Goal: Task Accomplishment & Management: Use online tool/utility

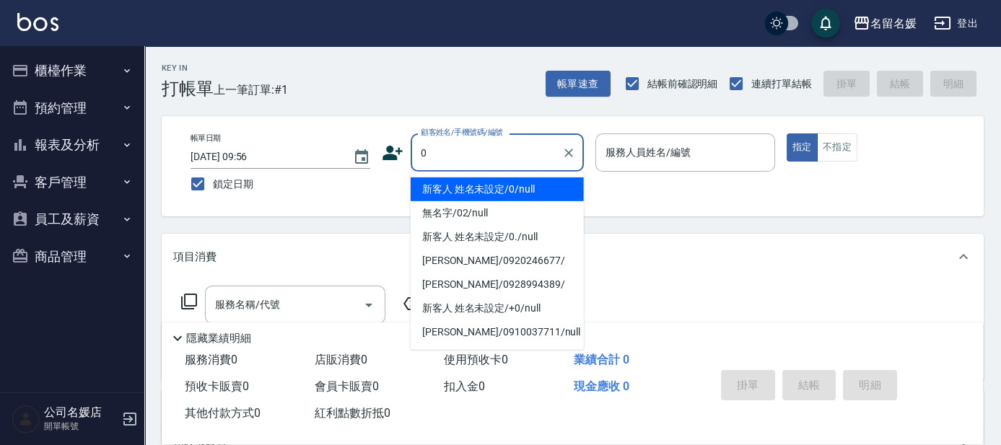
type input "新客人 姓名未設定/0/null"
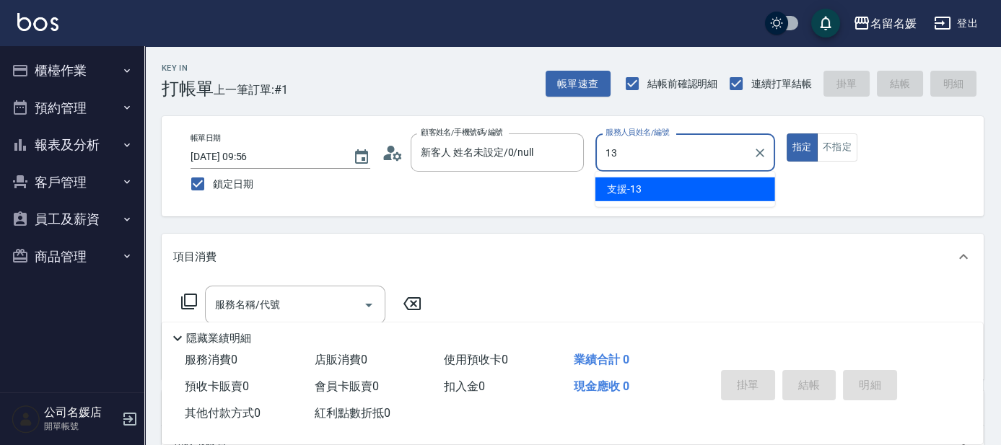
type input "13"
type button "true"
type input "支援-13"
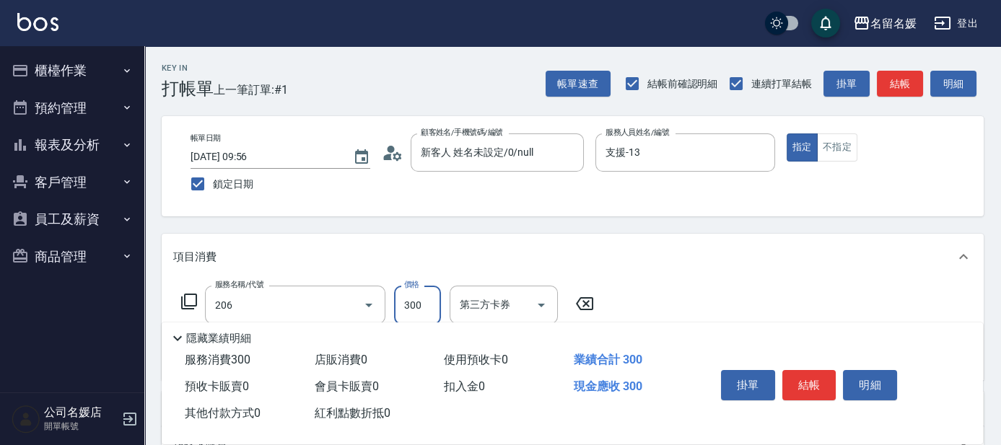
type input "洗髮[300](206)"
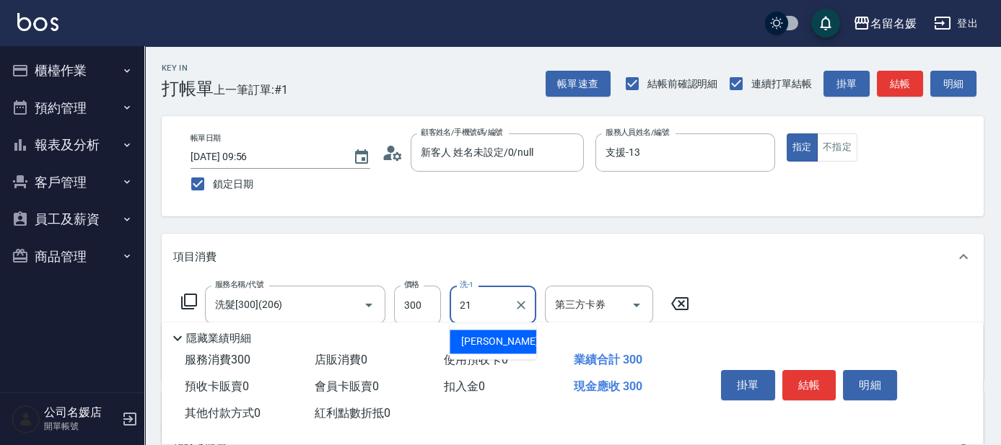
type input "[PERSON_NAME]-21"
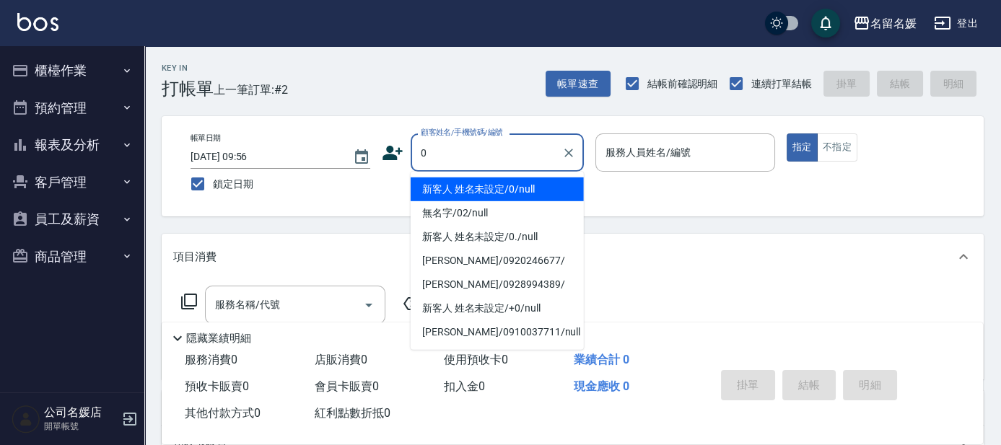
type input "0"
type input "新客人 姓名未設定/0/null"
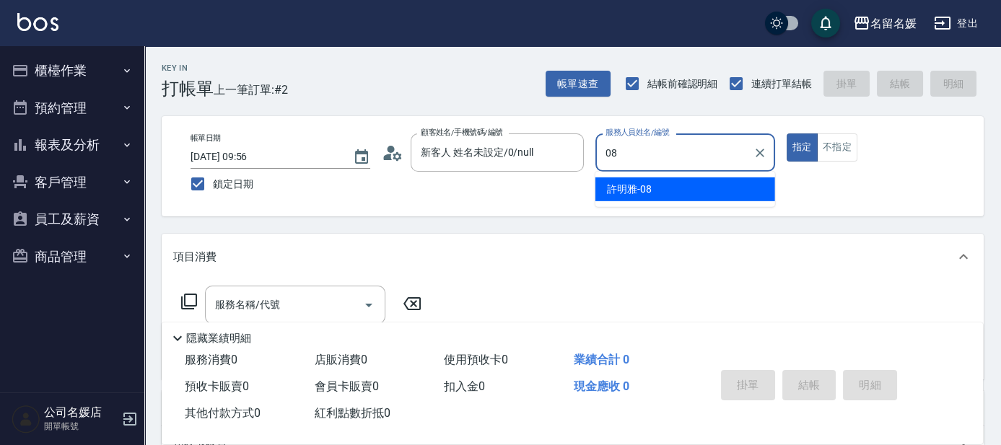
type input "[PERSON_NAME]-08"
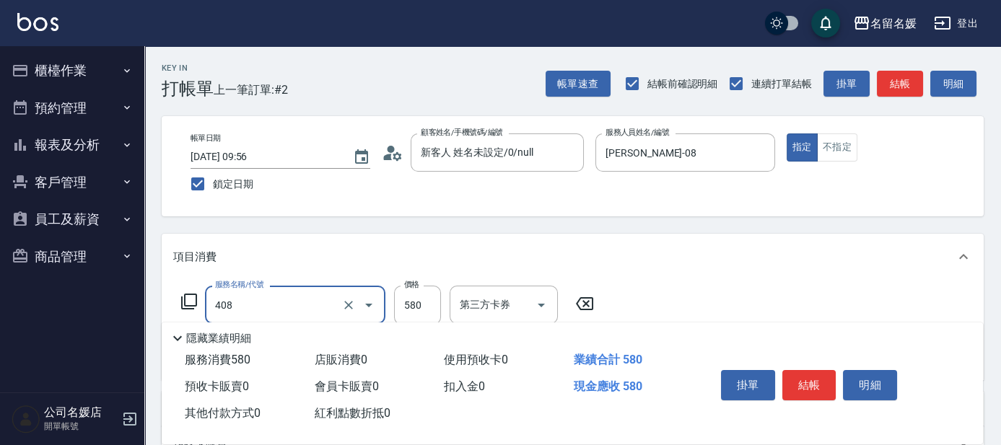
type input "剪髮(580)(408)"
type input "洗髮券-(卡)250(212)"
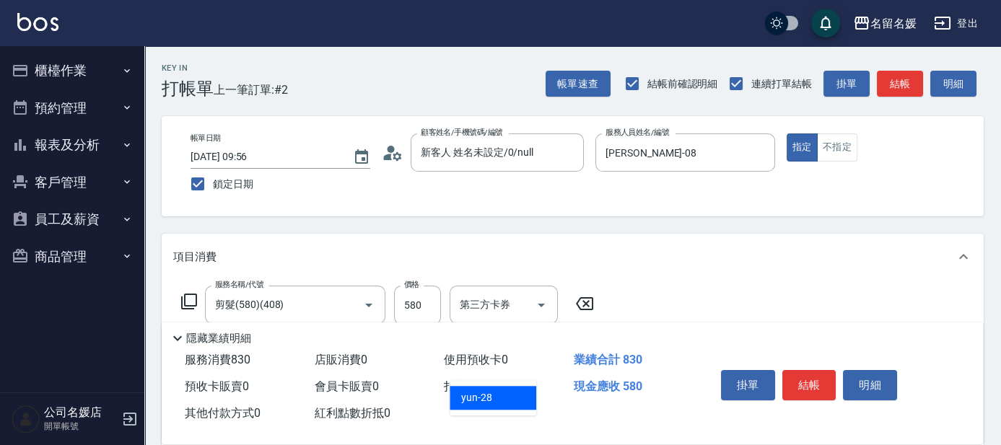
type input "yun-28"
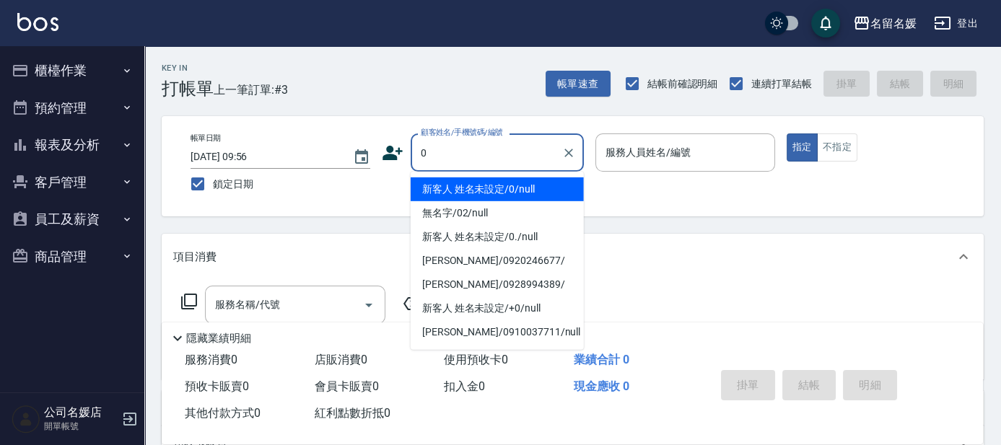
type input "0"
type input "07"
type input "新客人 姓名未設定/0/null"
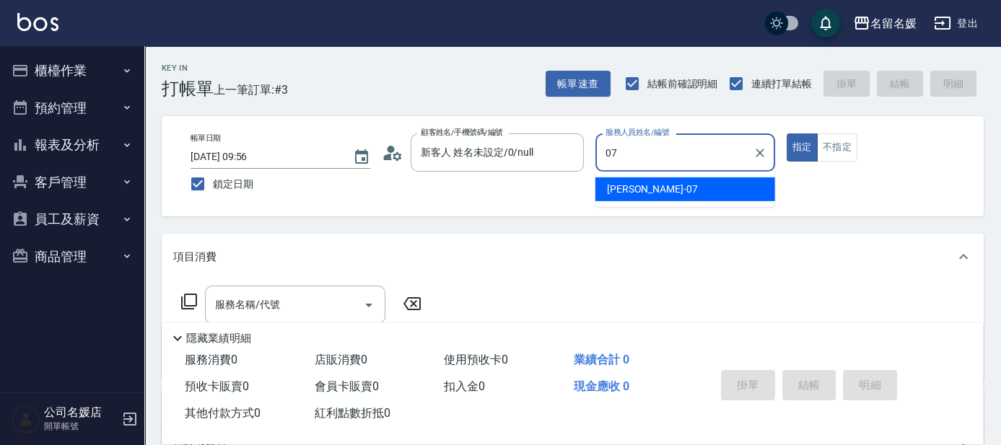
type input "[PERSON_NAME]-07"
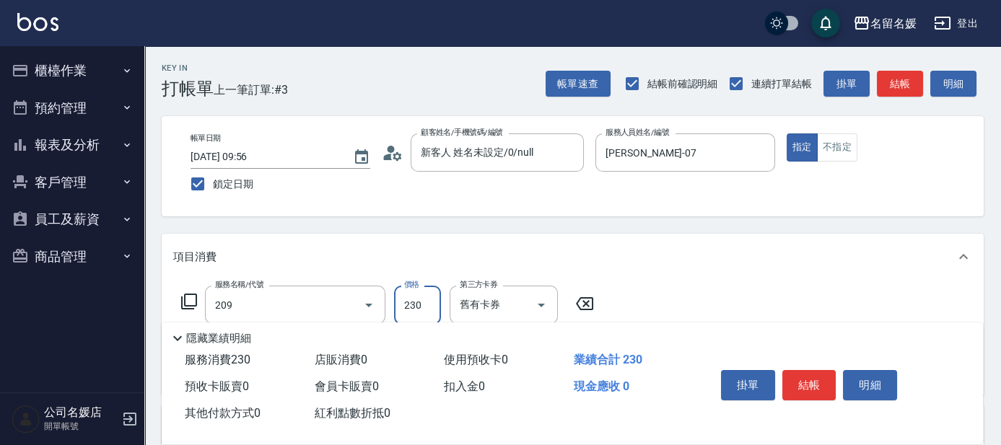
type input "洗髮券-(卡)230(209)"
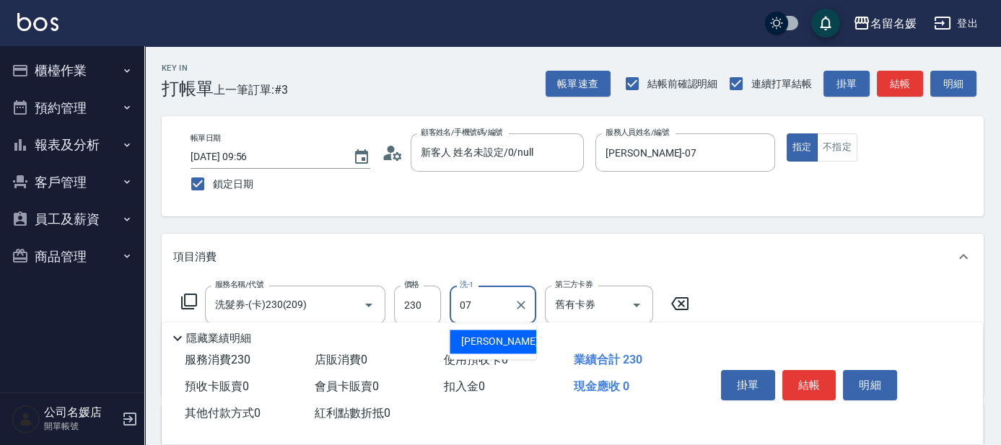
type input "[PERSON_NAME]-07"
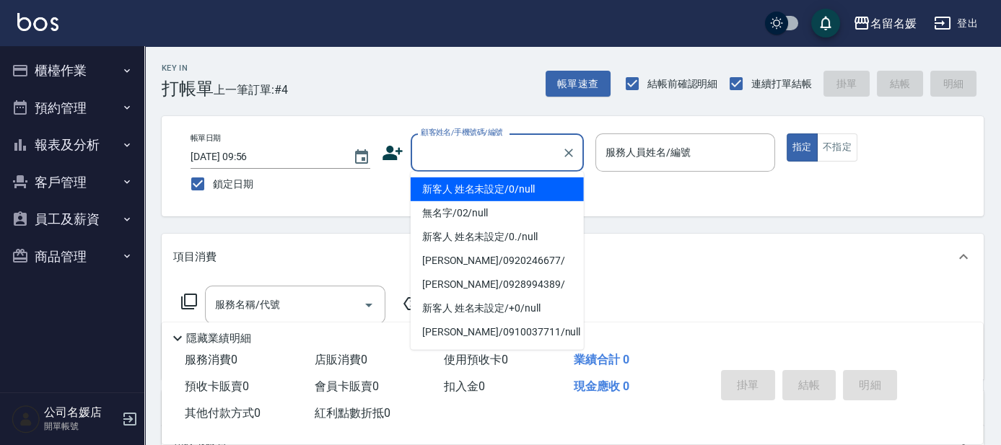
click at [485, 154] on input "顧客姓名/手機號碼/編號" at bounding box center [486, 152] width 139 height 25
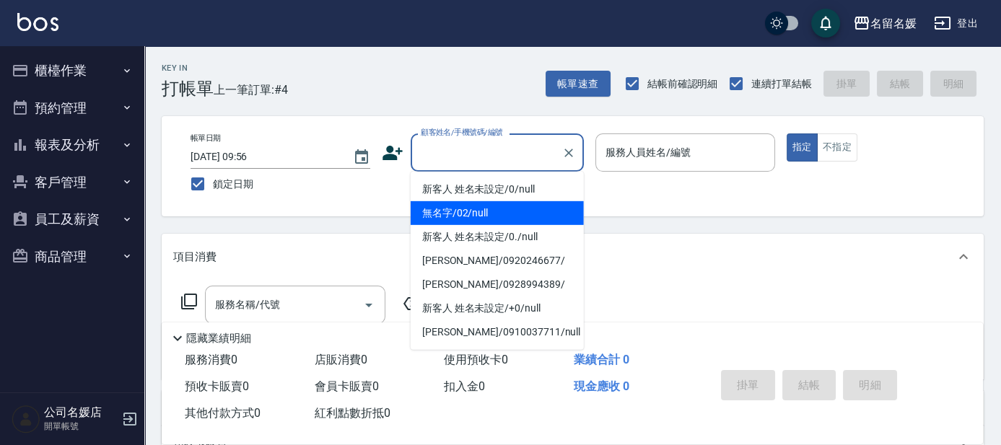
click at [515, 207] on li "無名字/02/null" at bounding box center [497, 213] width 173 height 24
type input "無名字/02/null"
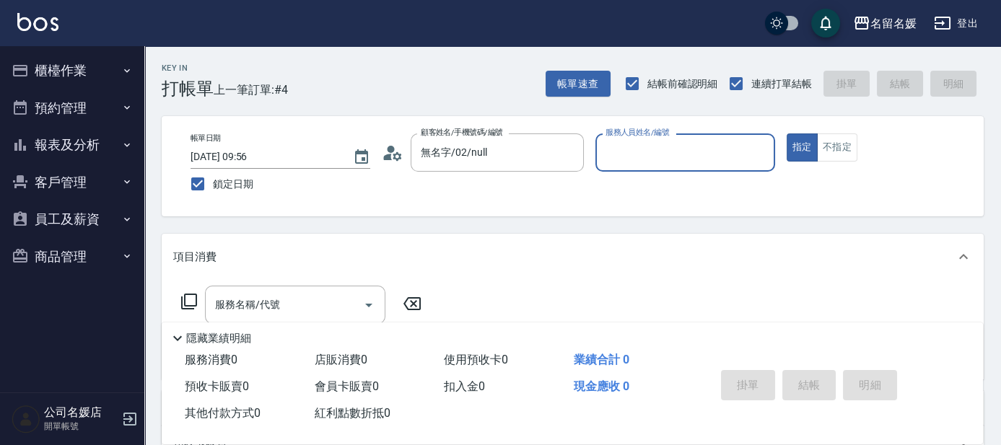
click at [662, 154] on input "服務人員姓名/編號" at bounding box center [685, 152] width 167 height 25
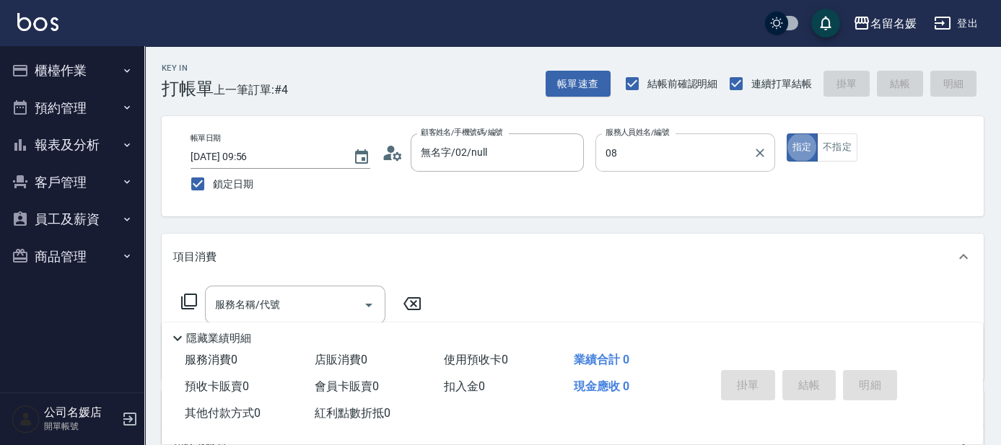
type input "[PERSON_NAME]-08"
click at [292, 299] on input "服務名稱/代號" at bounding box center [284, 304] width 146 height 25
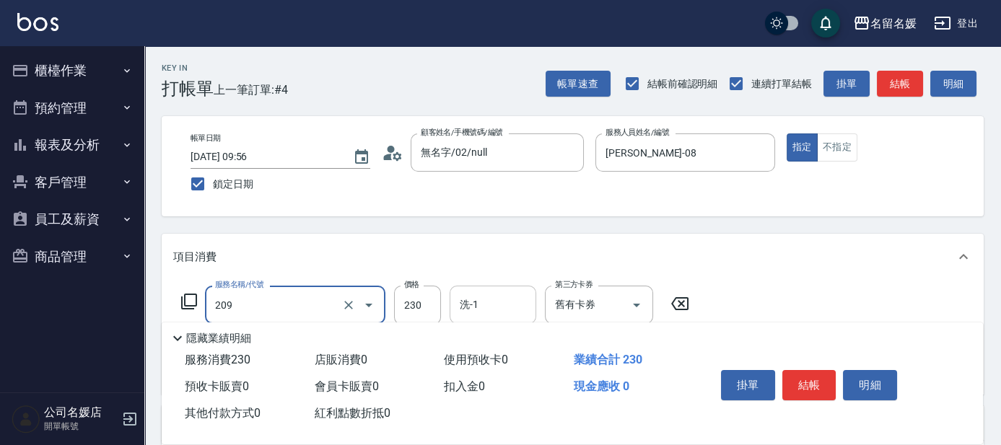
click at [493, 306] on input "洗-1" at bounding box center [493, 304] width 74 height 25
type input "洗髮券-(卡)230(209)"
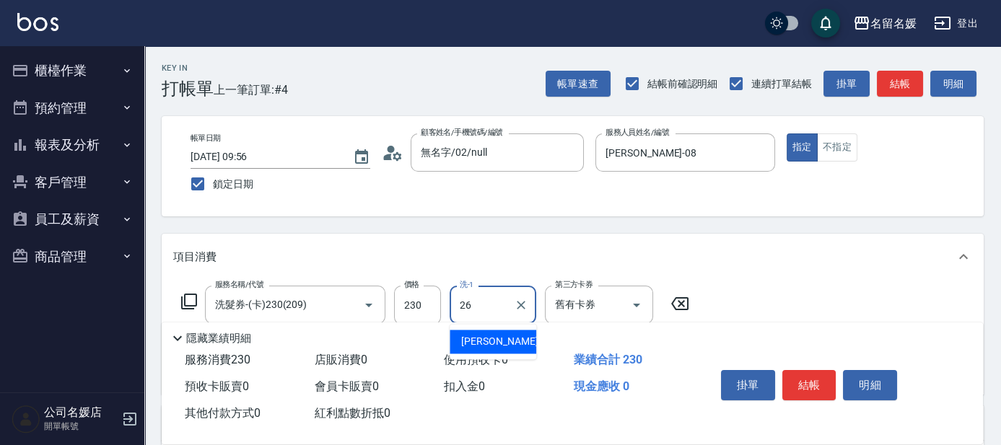
type input "[PERSON_NAME]-26"
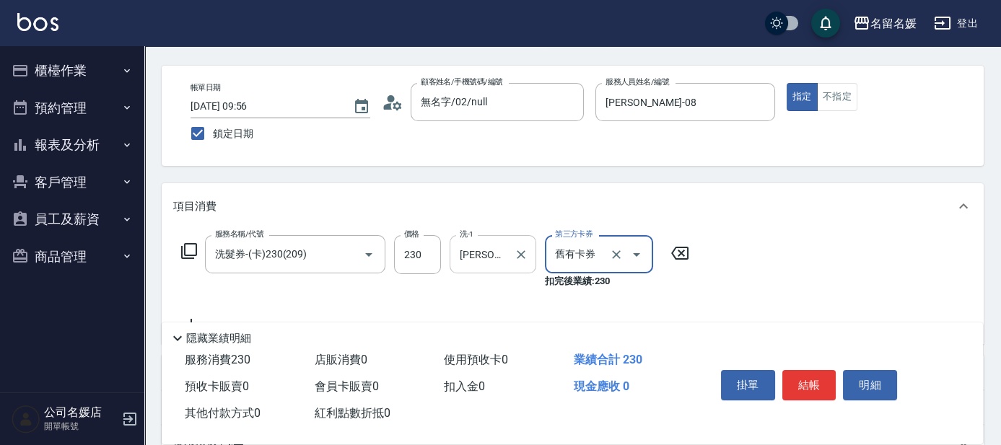
scroll to position [65, 0]
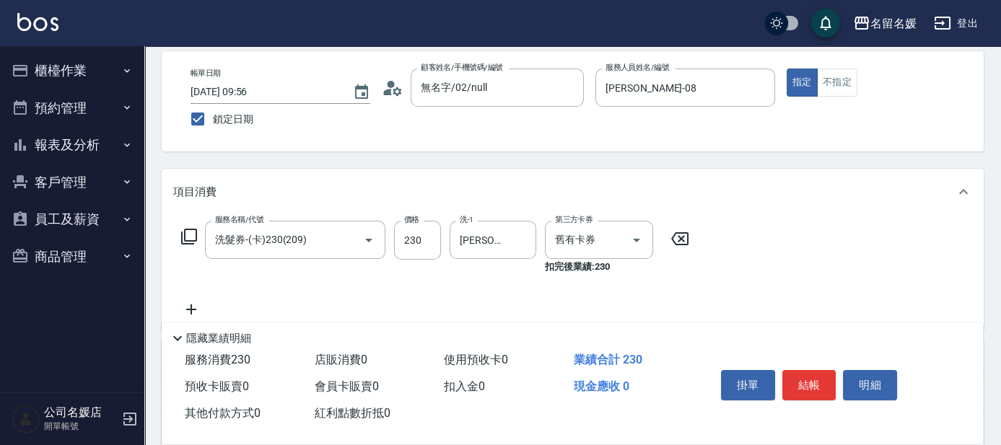
click at [191, 303] on icon at bounding box center [191, 309] width 36 height 17
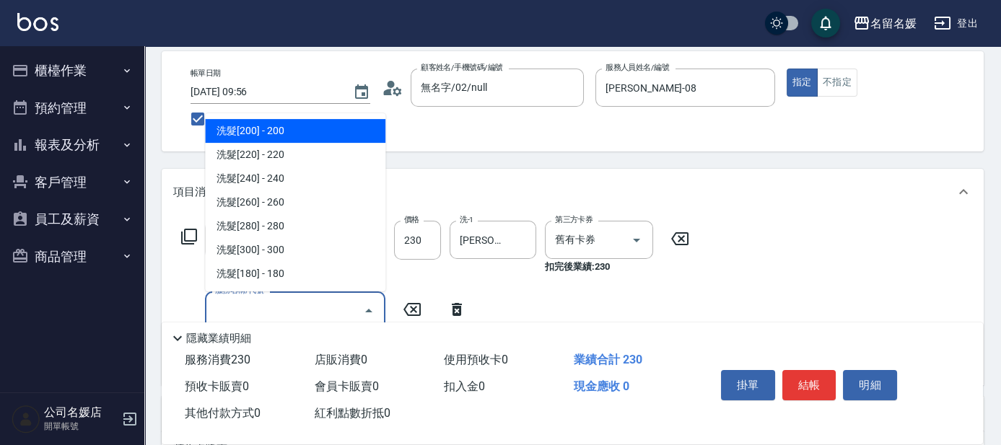
click at [278, 307] on input "服務名稱/代號" at bounding box center [284, 310] width 146 height 25
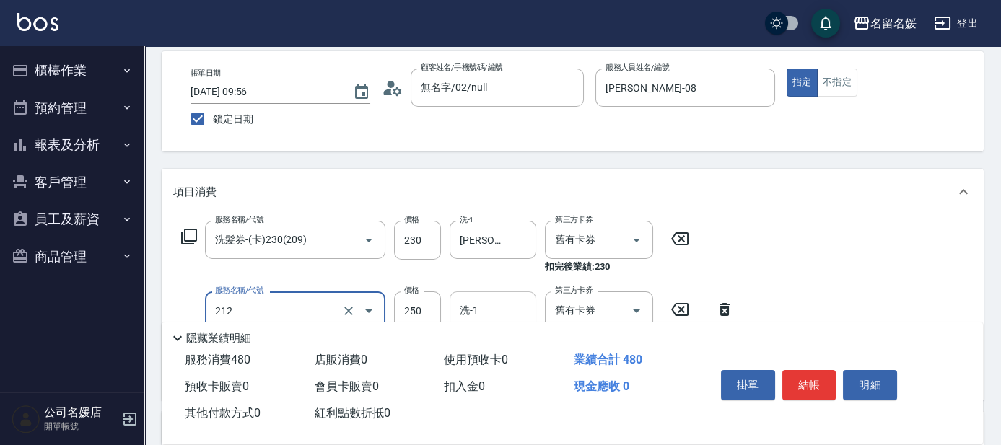
type input "洗髮券-(卡)250(212)"
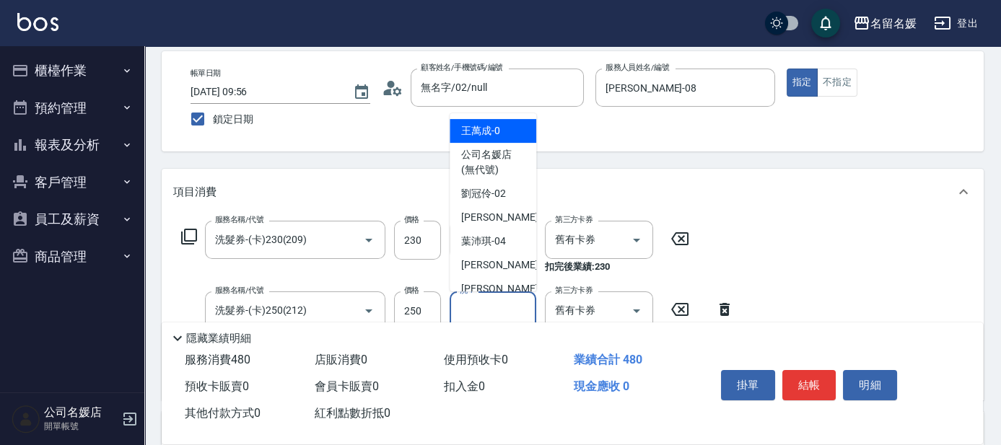
click at [497, 310] on input "洗-1" at bounding box center [493, 310] width 74 height 25
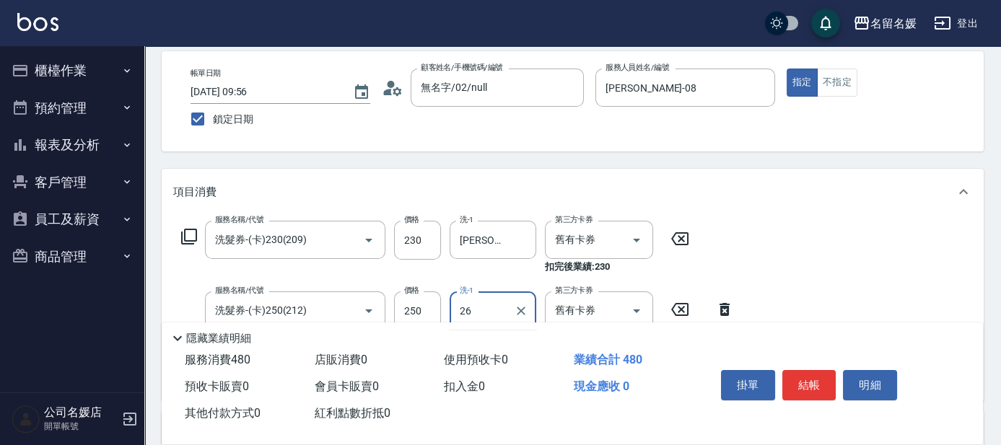
type input "[PERSON_NAME]-26"
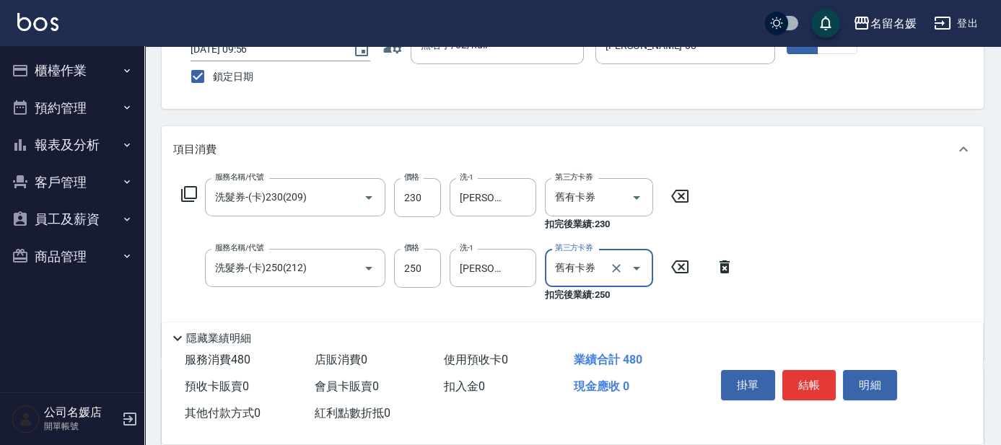
scroll to position [131, 0]
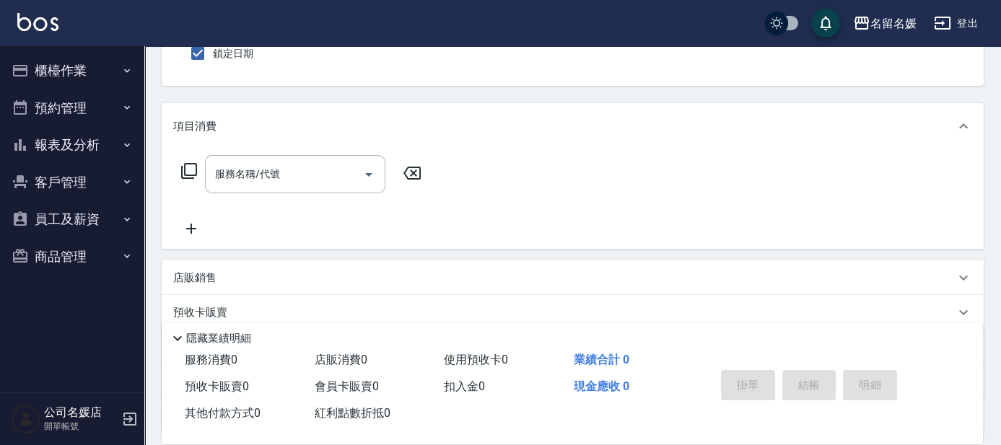
click at [99, 75] on button "櫃檯作業" at bounding box center [72, 71] width 133 height 38
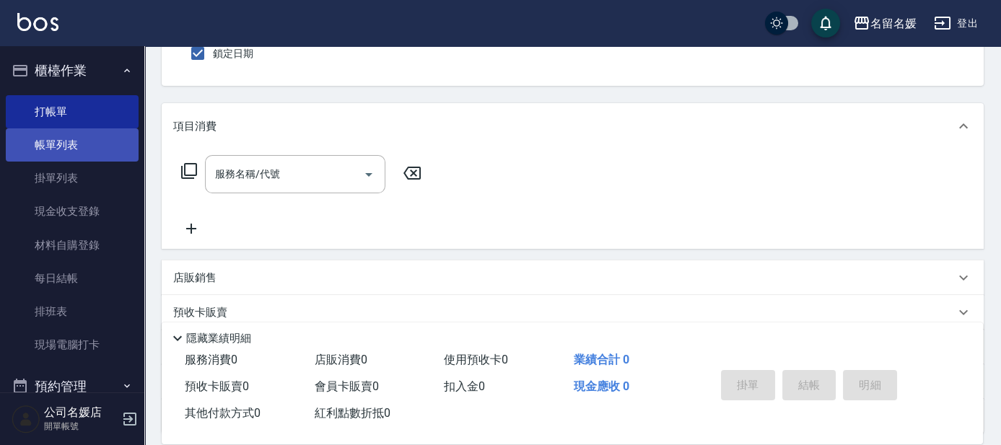
click at [95, 141] on link "帳單列表" at bounding box center [72, 144] width 133 height 33
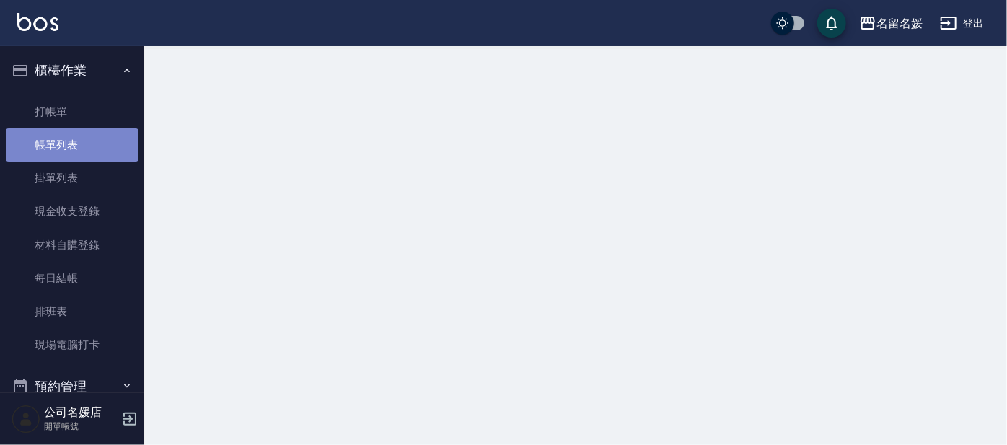
click at [95, 141] on link "帳單列表" at bounding box center [72, 144] width 133 height 33
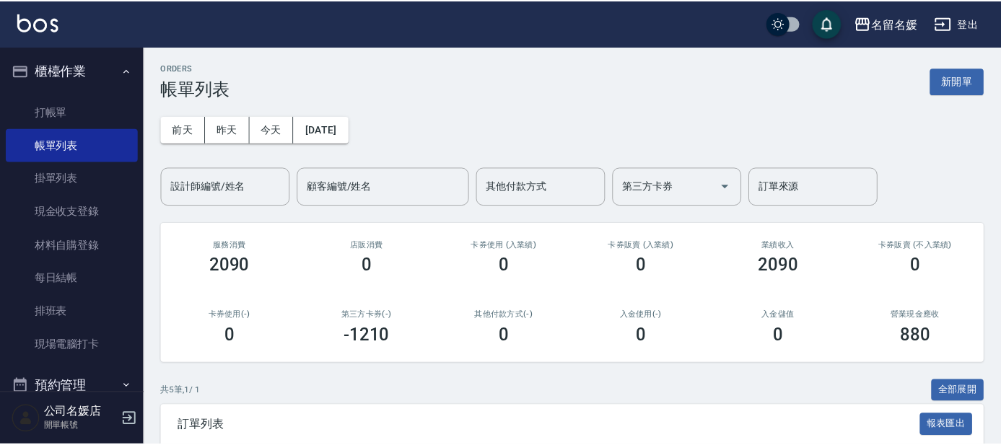
scroll to position [198, 0]
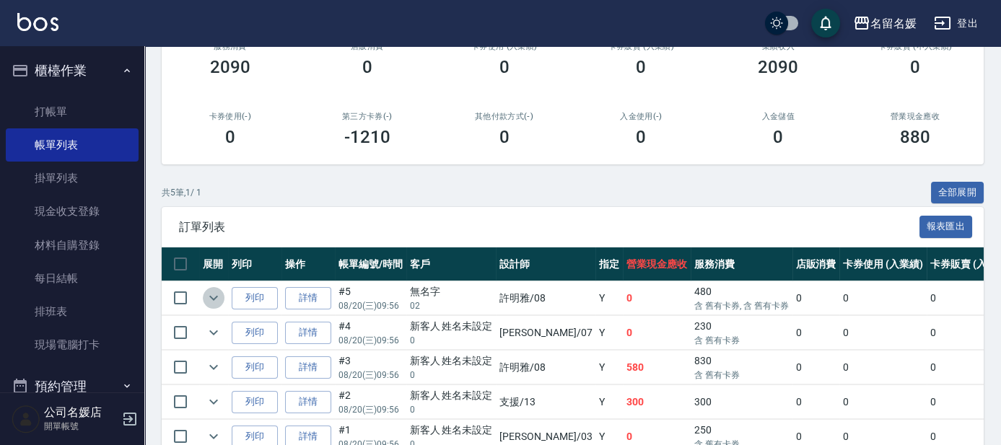
click at [214, 301] on icon "expand row" at bounding box center [213, 297] width 17 height 17
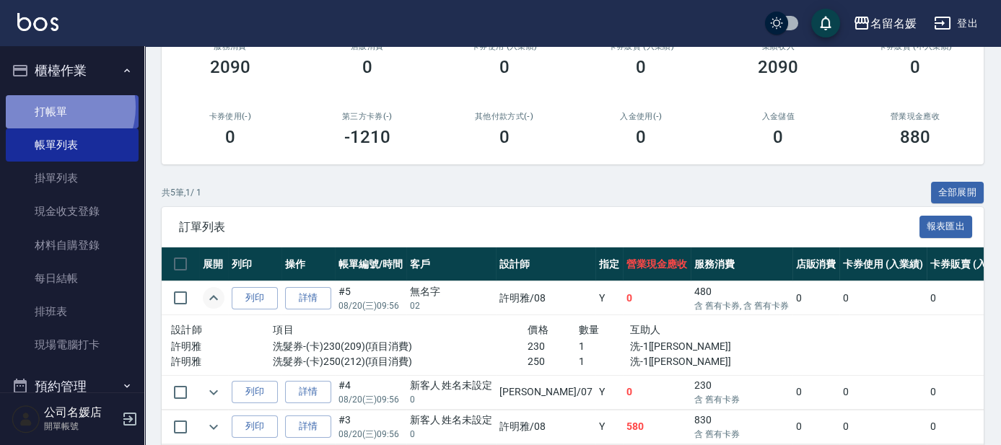
click at [58, 107] on link "打帳單" at bounding box center [72, 111] width 133 height 33
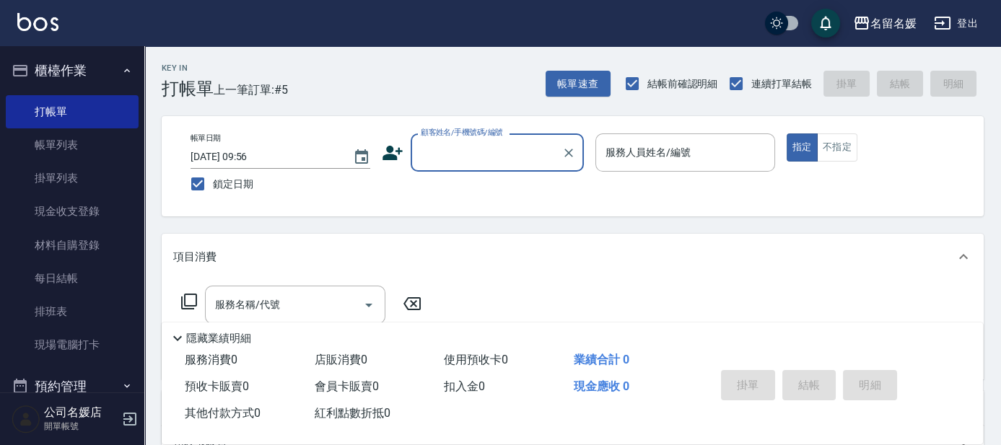
drag, startPoint x: 491, startPoint y: 153, endPoint x: 494, endPoint y: 167, distance: 13.9
click at [491, 154] on input "顧客姓名/手機號碼/編號" at bounding box center [486, 152] width 139 height 25
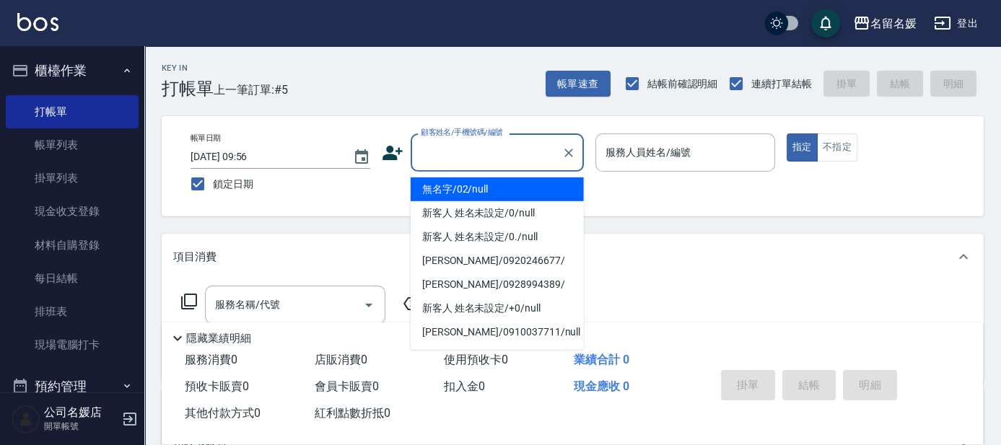
click at [491, 185] on li "無名字/02/null" at bounding box center [497, 190] width 173 height 24
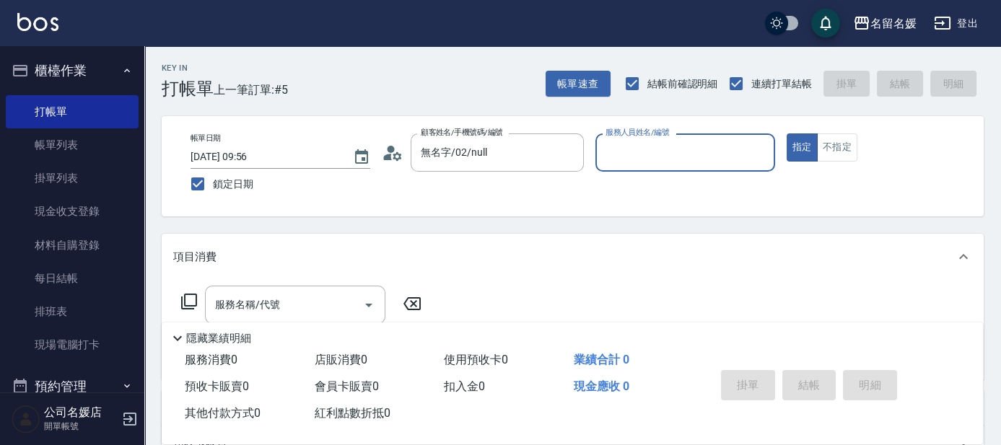
type input "無名字/02/null"
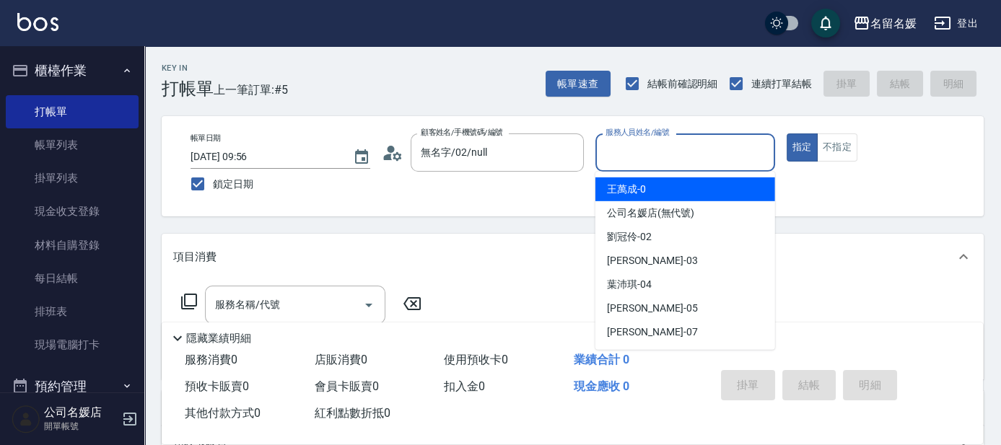
click at [660, 152] on input "服務人員姓名/編號" at bounding box center [685, 152] width 167 height 25
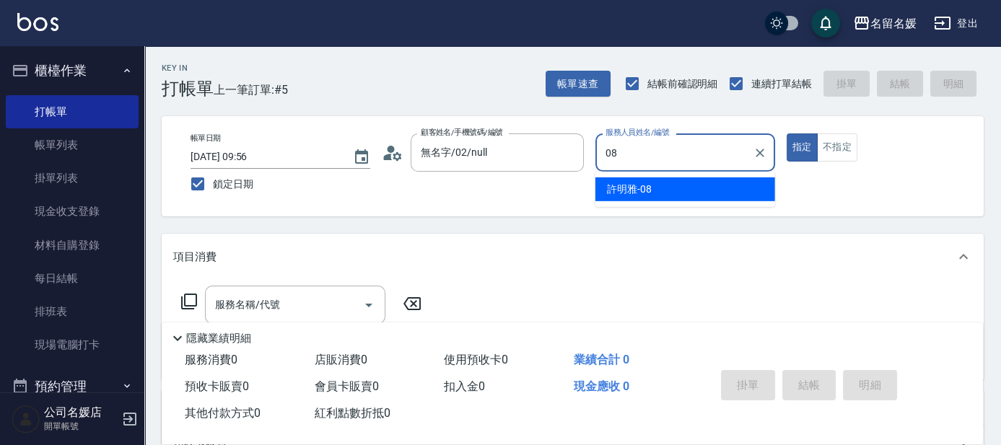
click at [665, 192] on div "[PERSON_NAME]-08" at bounding box center [685, 190] width 180 height 24
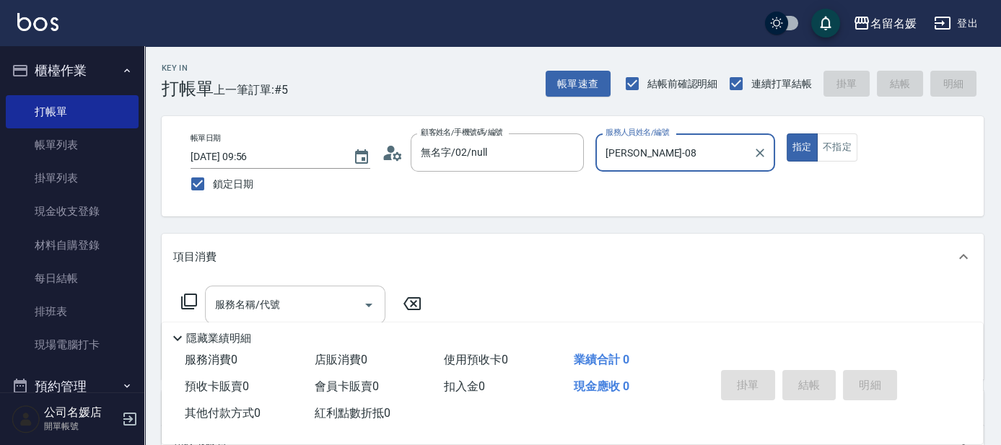
type input "[PERSON_NAME]-08"
click at [248, 297] on div "服務名稱/代號 服務名稱/代號" at bounding box center [295, 305] width 180 height 38
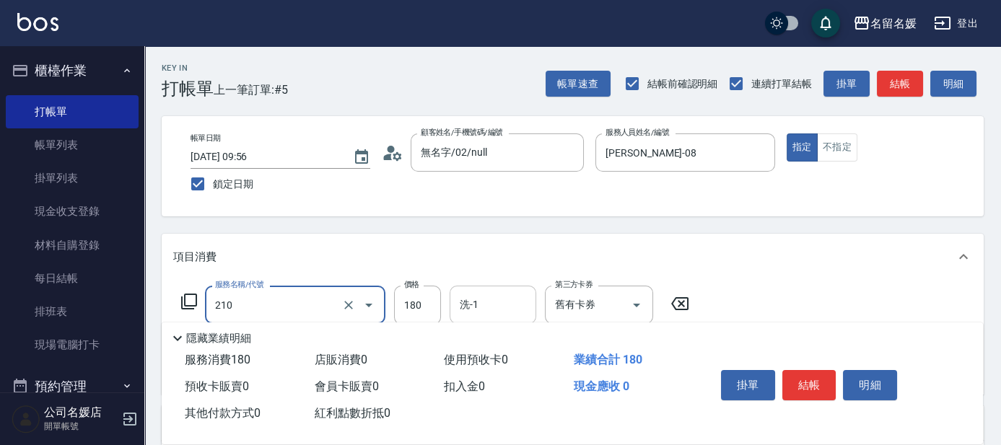
click at [508, 300] on input "洗-1" at bounding box center [493, 304] width 74 height 25
type input "洗券-(卡)180(210)"
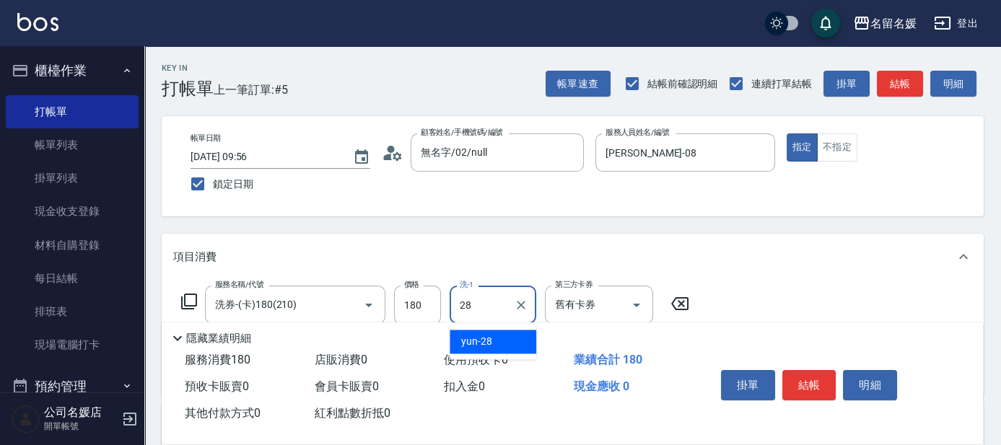
click at [497, 333] on div "yun -28" at bounding box center [493, 342] width 87 height 24
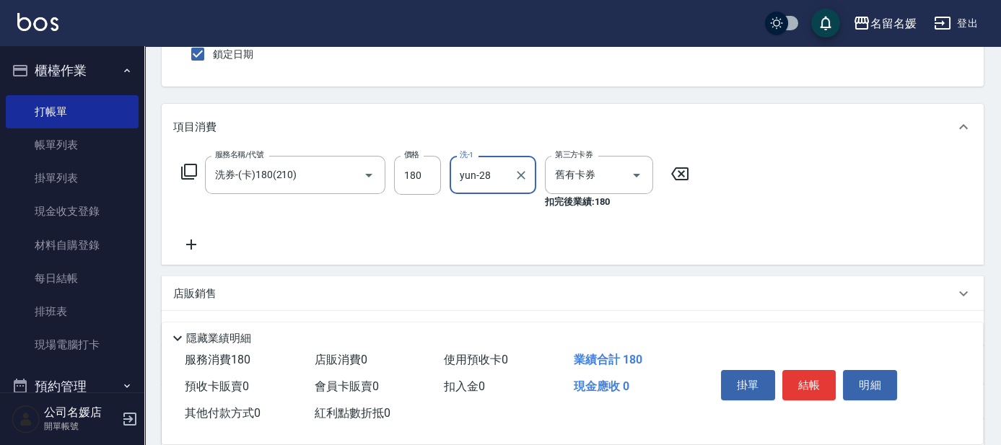
scroll to position [131, 0]
type input "yun-28"
click at [192, 241] on icon at bounding box center [191, 243] width 36 height 17
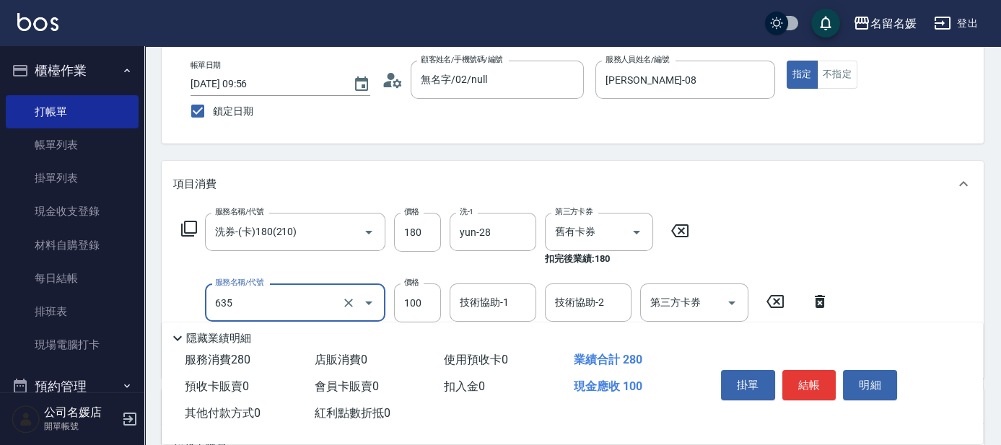
scroll to position [65, 0]
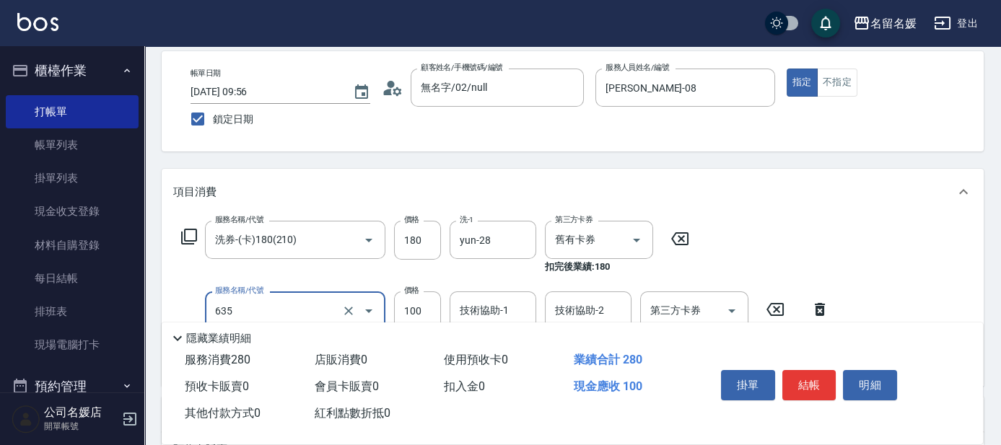
drag, startPoint x: 299, startPoint y: 305, endPoint x: 290, endPoint y: 328, distance: 24.9
click at [299, 305] on input "635" at bounding box center [274, 310] width 127 height 25
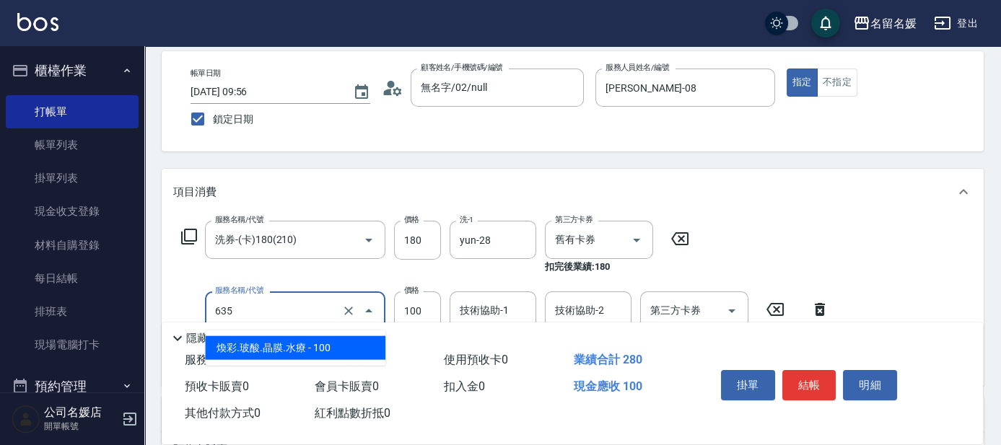
drag, startPoint x: 290, startPoint y: 341, endPoint x: 302, endPoint y: 341, distance: 11.6
click at [295, 342] on span "煥彩.玻酸.晶膜.水療 - 100" at bounding box center [295, 348] width 180 height 24
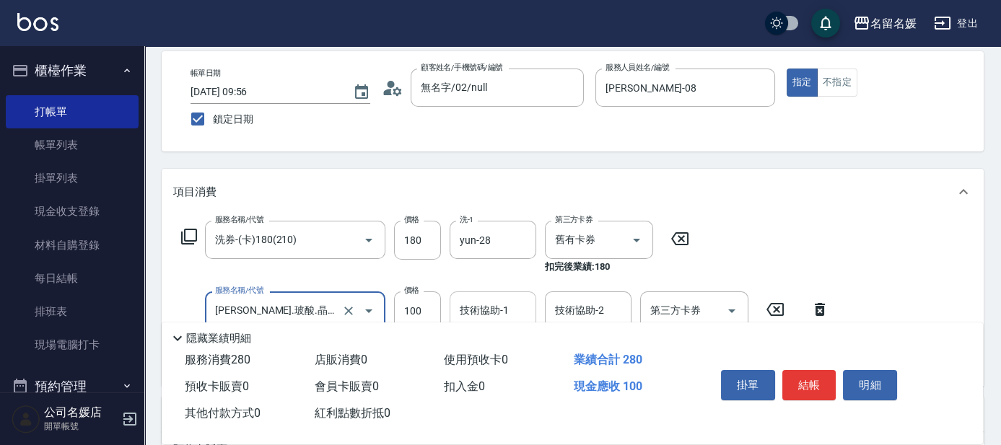
type input "[PERSON_NAME].玻酸.晶膜.水療(635)"
click at [481, 299] on input "技術協助-1" at bounding box center [493, 310] width 74 height 25
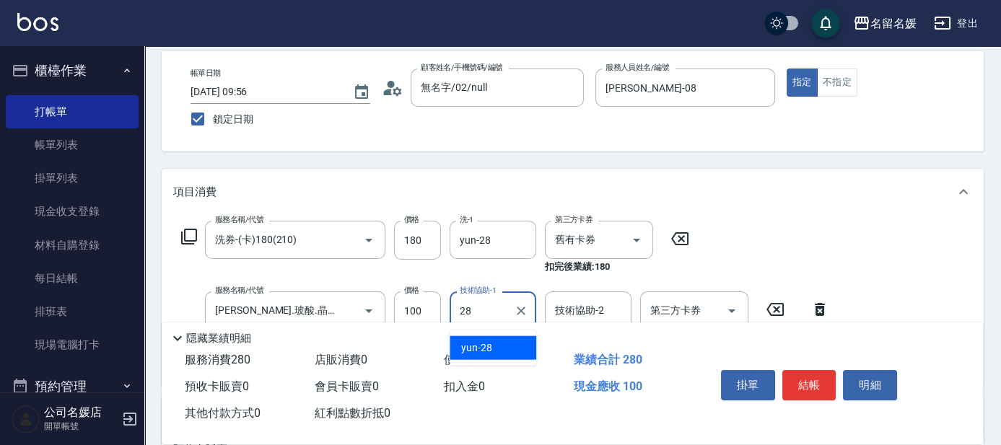
click at [498, 349] on div "yun -28" at bounding box center [493, 348] width 87 height 24
type input "yun-28"
click at [827, 381] on button "結帳" at bounding box center [809, 385] width 54 height 30
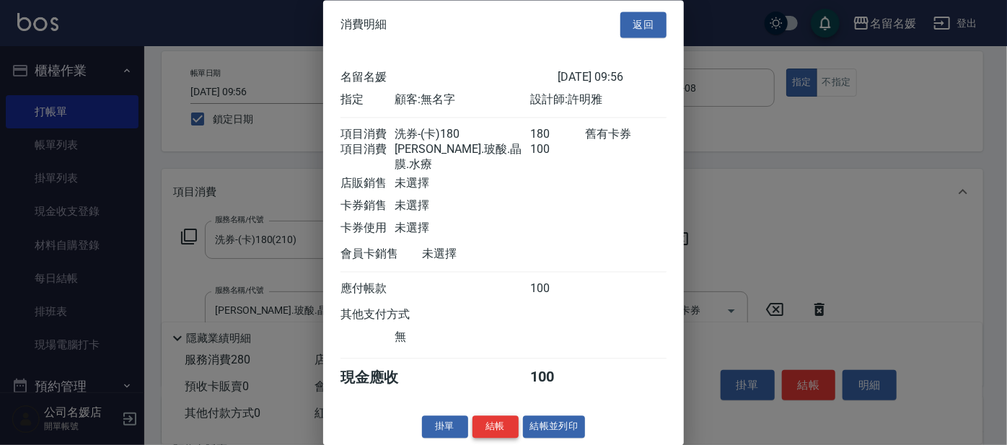
click at [489, 426] on button "結帳" at bounding box center [496, 427] width 46 height 22
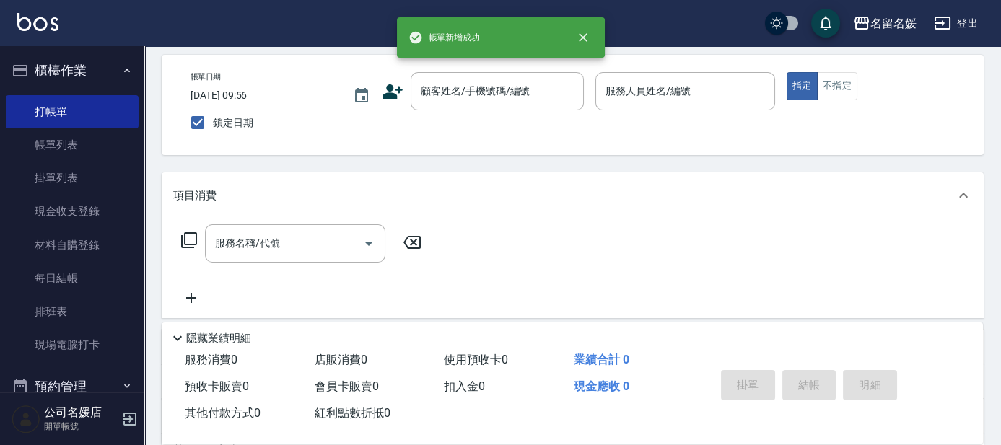
scroll to position [0, 0]
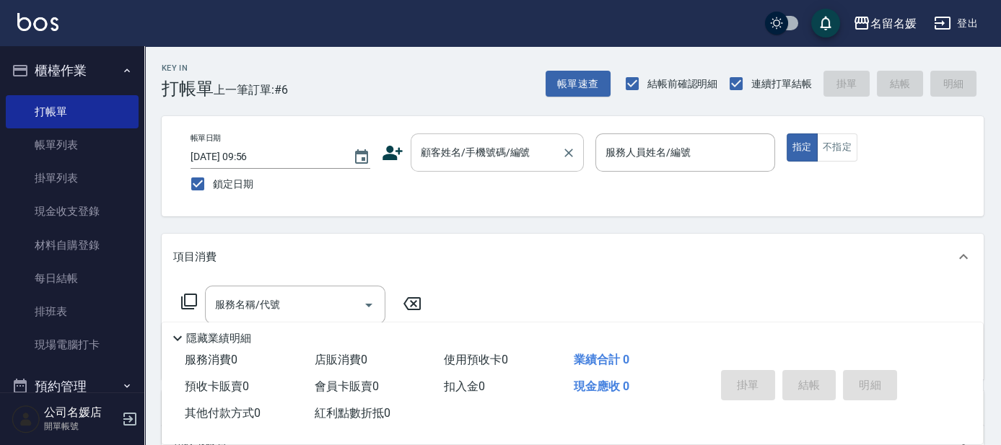
click at [452, 149] on div "顧客姓名/手機號碼/編號 顧客姓名/手機號碼/編號" at bounding box center [497, 153] width 173 height 38
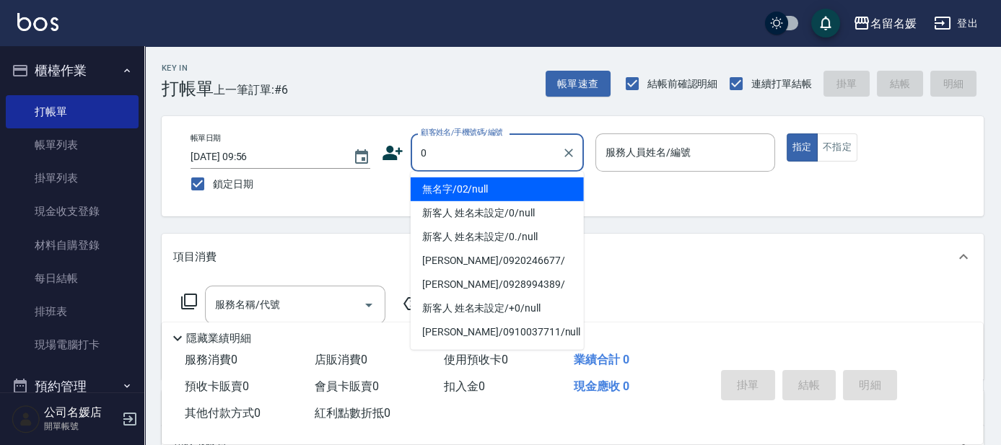
type input "0"
type input "04"
type button "true"
type input "無名字/02/null"
type input "[PERSON_NAME]-04"
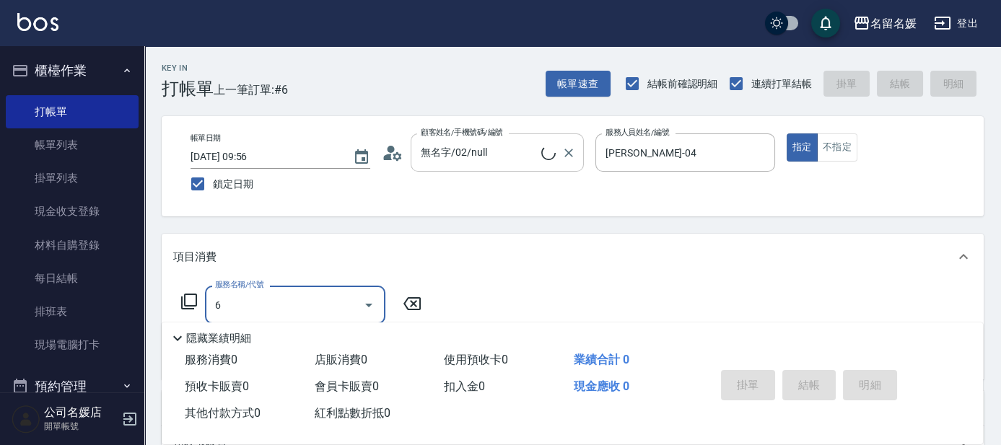
type input "63"
type input "新客人 姓名未設定/0/null"
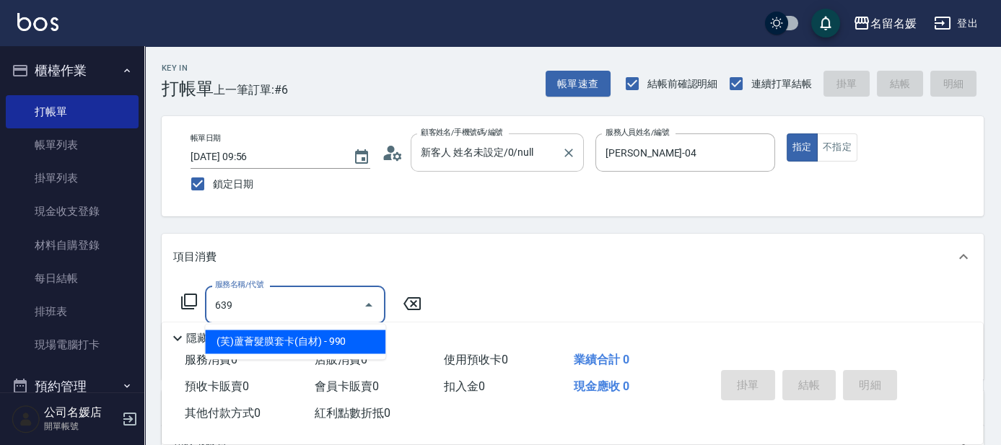
type input "(芙)蘆薈髮膜套卡(自材)(639)"
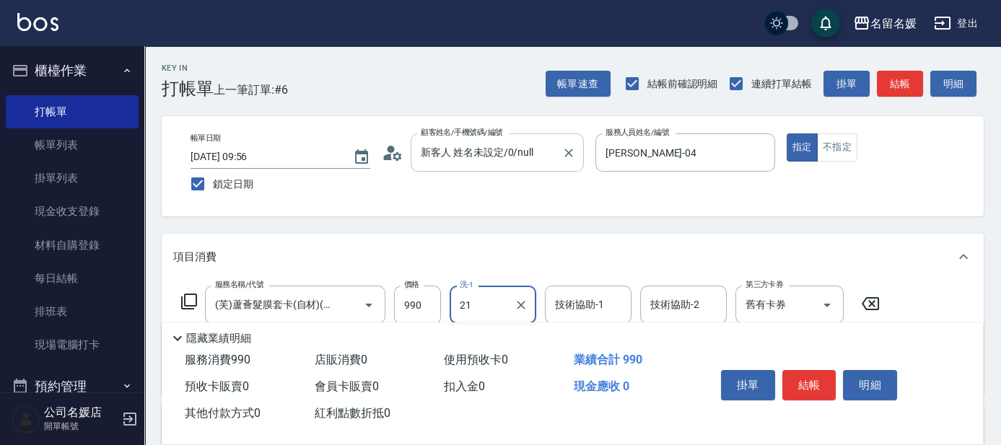
type input "21"
type input "2"
type input "[PERSON_NAME]-21"
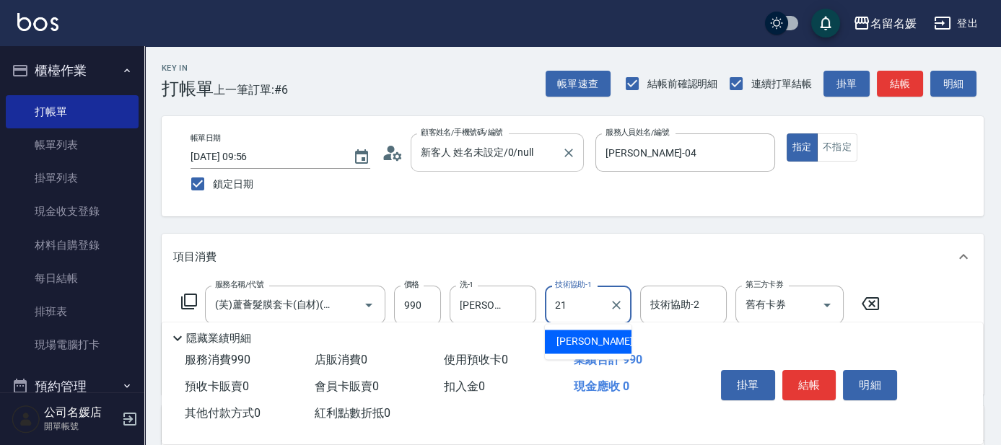
type input "[PERSON_NAME]-21"
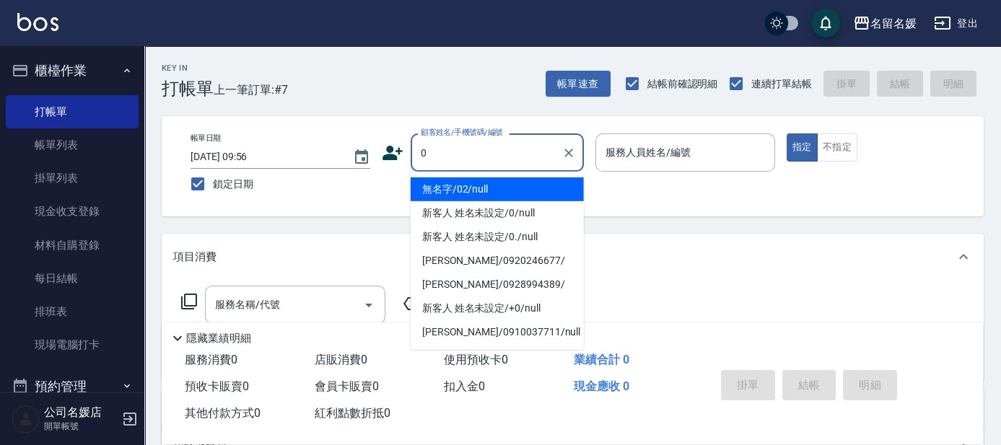
type input "0"
type input "無名字/02/null"
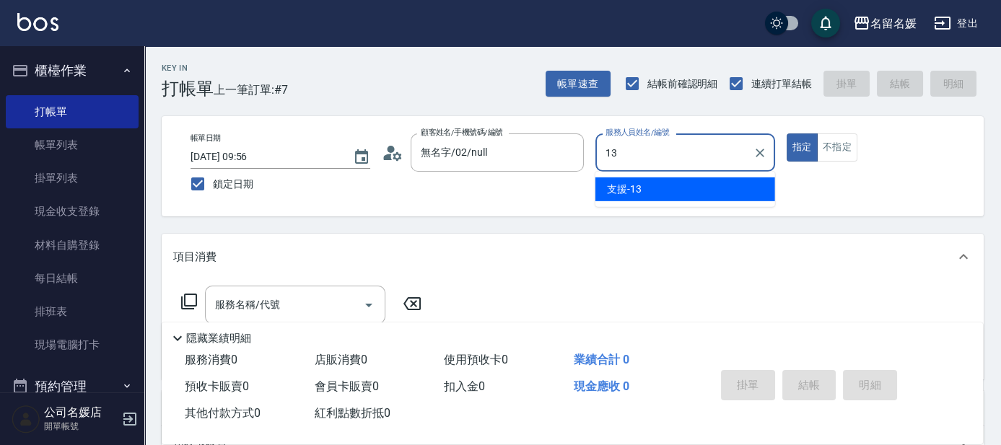
type input "支援-13"
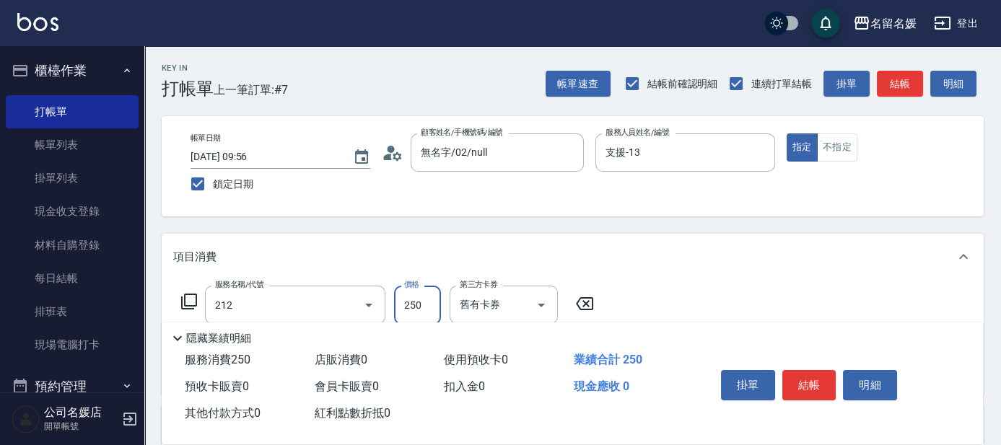
type input "洗髮券-(卡)250(212)"
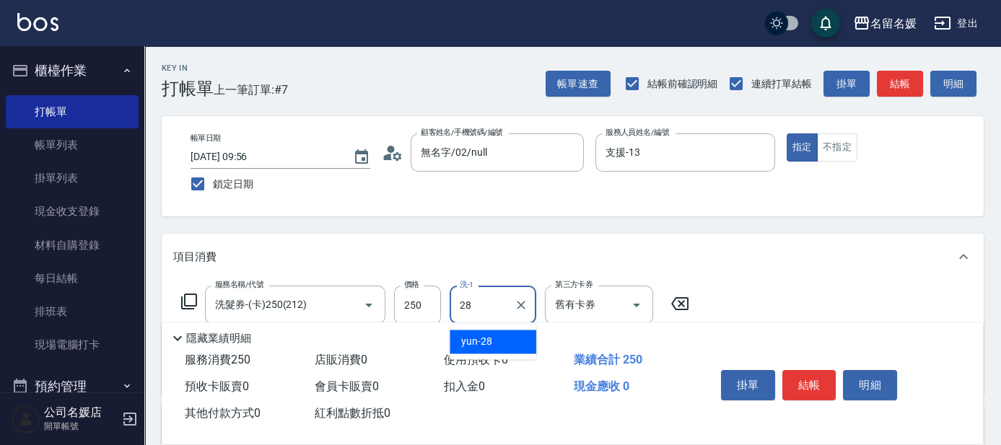
type input "yun-28"
type input "5"
type input "[PERSON_NAME].玻酸.晶膜.水療(635)"
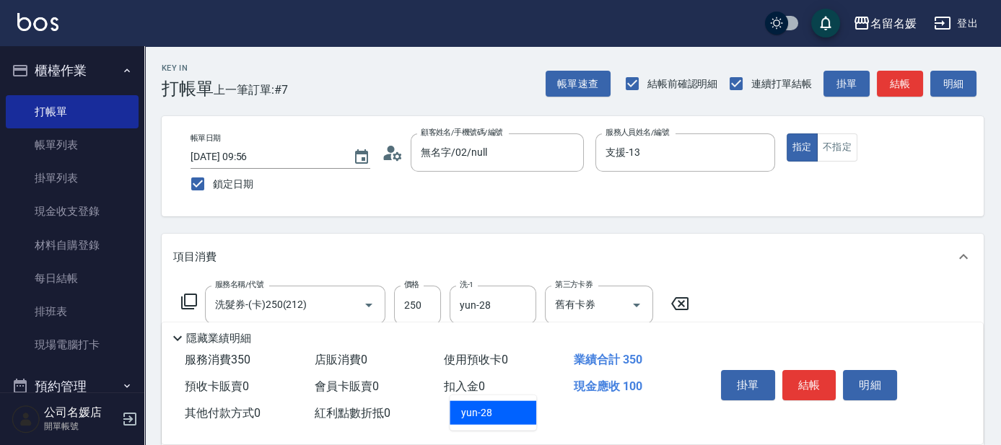
type input "yun-28"
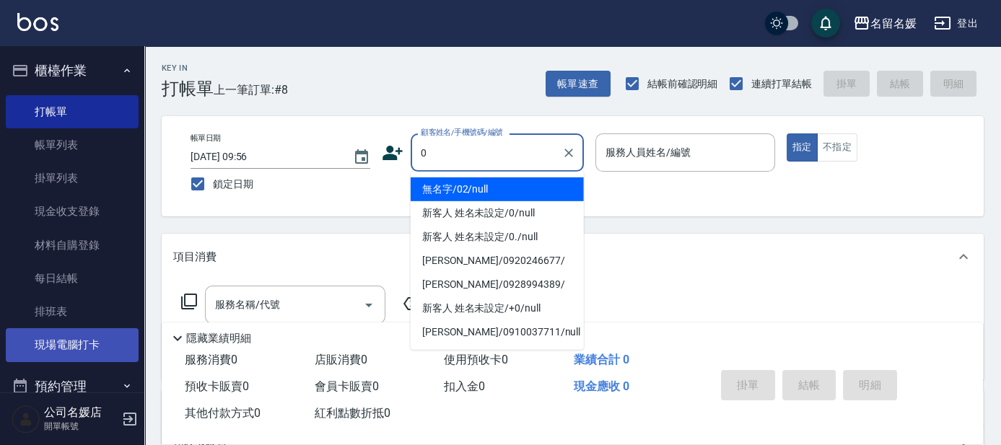
type input "0"
type input "02"
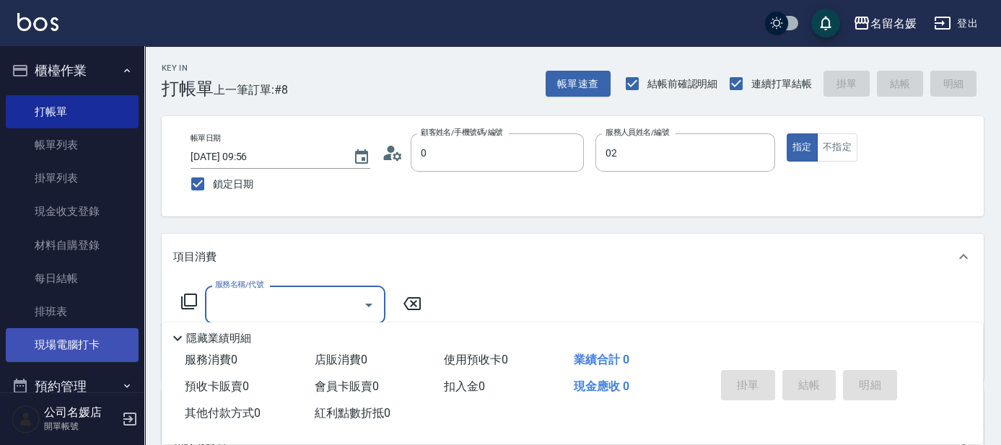
type input "無名字/02/null"
type input "[PERSON_NAME]-02"
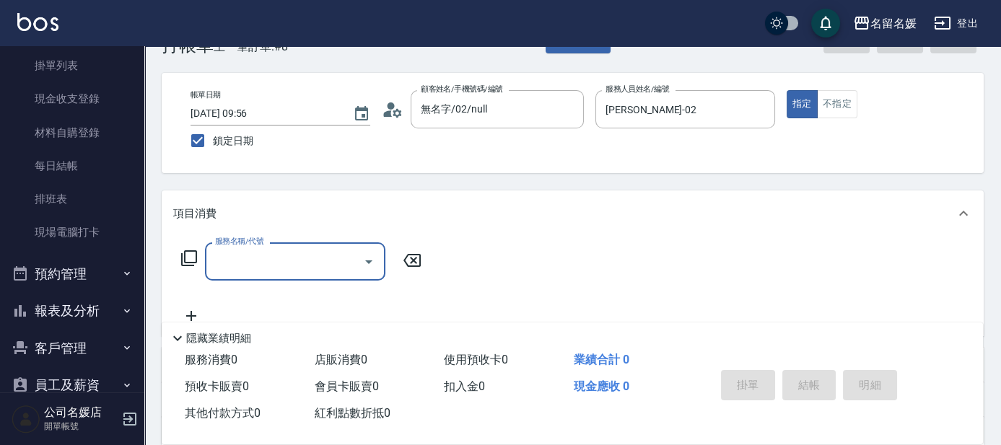
scroll to position [131, 0]
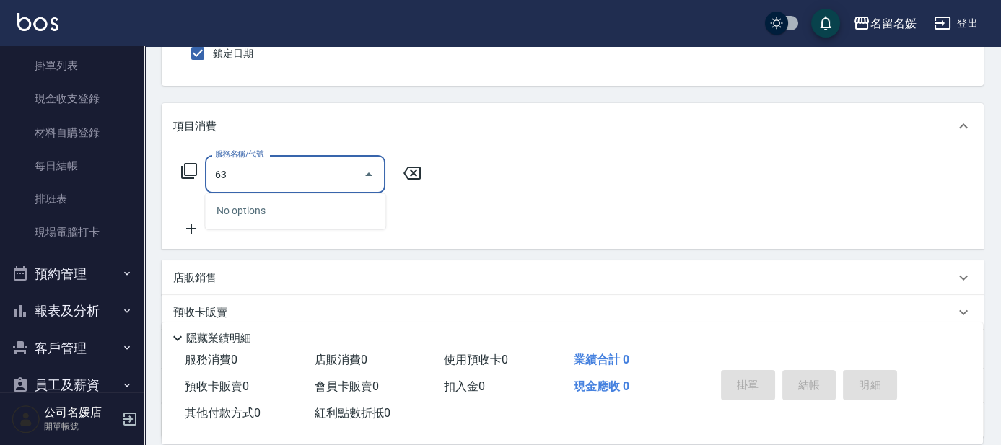
type input "638"
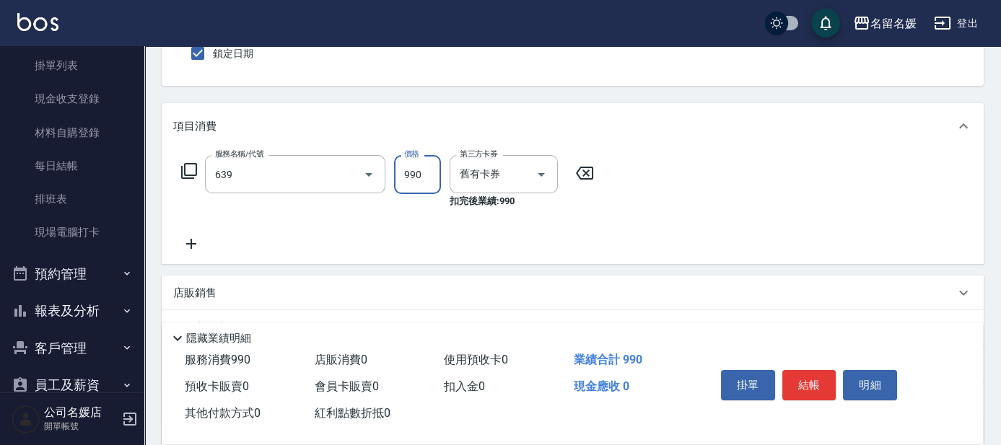
type input "(芙)蘆薈髮膜套卡(自材)(639)"
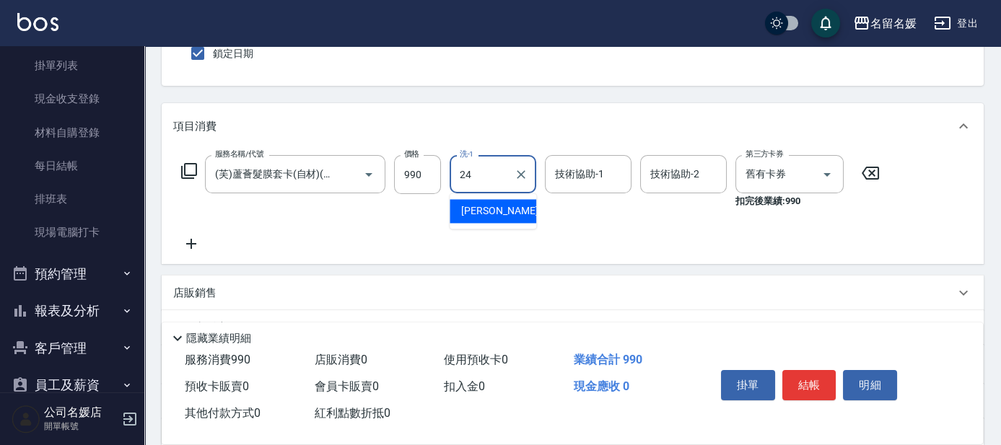
type input "[PERSON_NAME]-24"
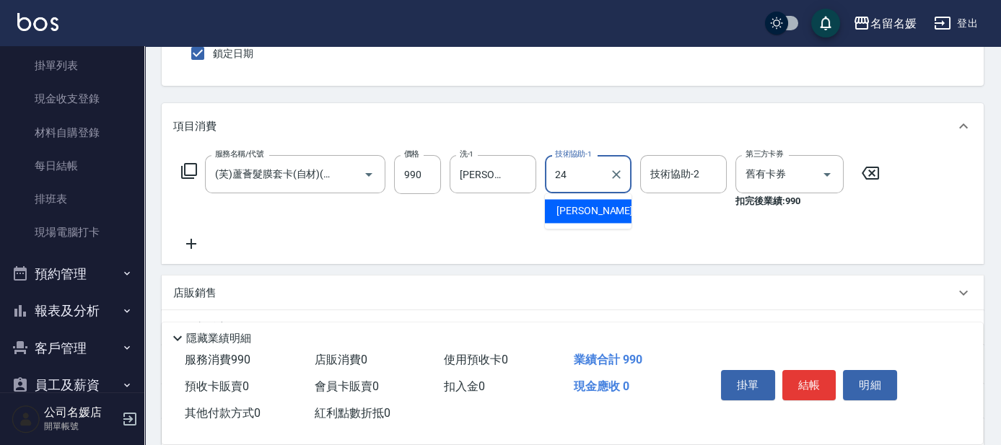
type input "[PERSON_NAME]-24"
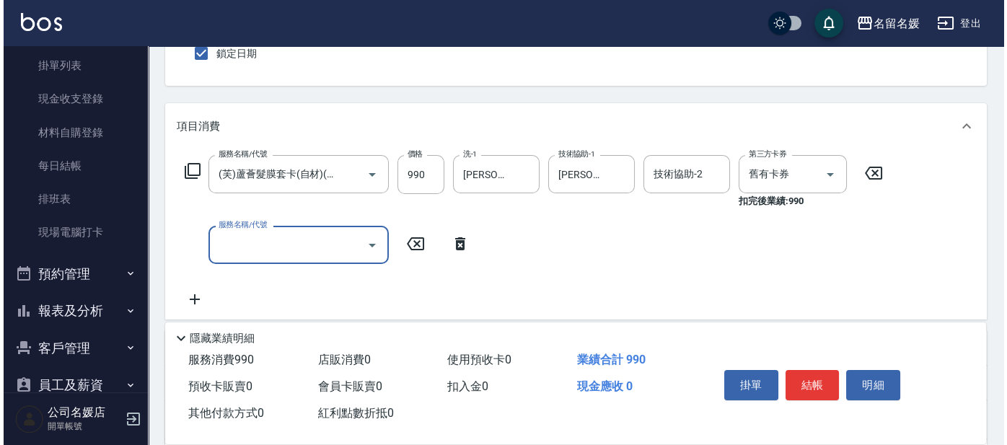
scroll to position [0, 0]
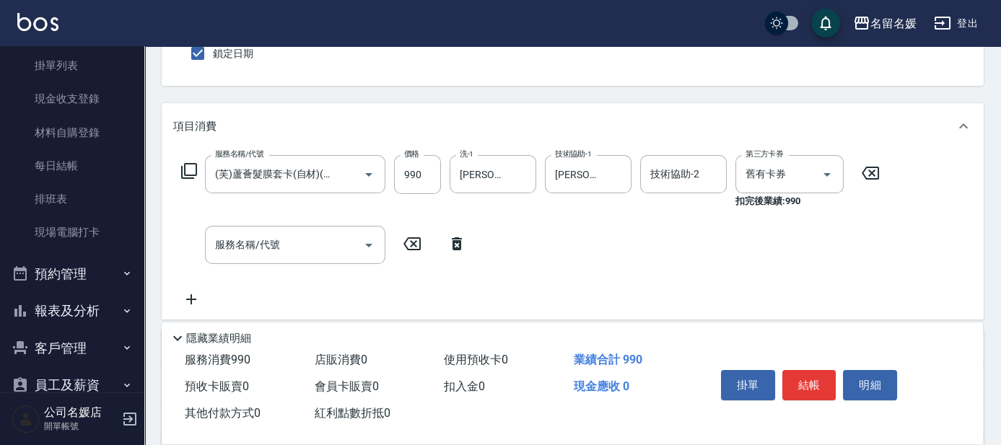
click at [452, 250] on icon at bounding box center [457, 243] width 36 height 17
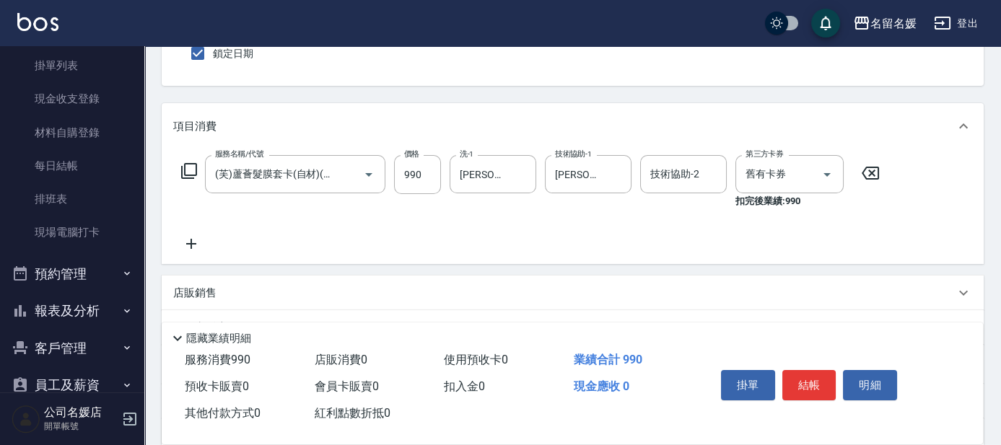
click at [186, 177] on icon at bounding box center [188, 170] width 17 height 17
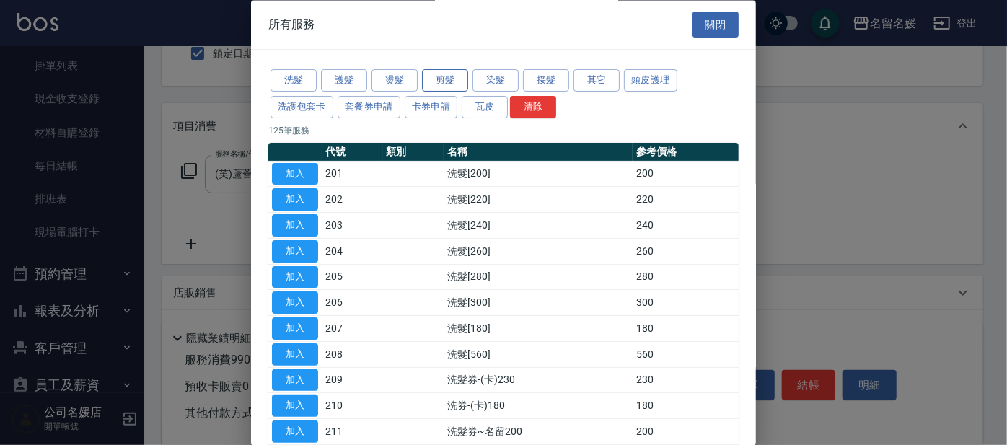
click at [443, 83] on button "剪髮" at bounding box center [445, 81] width 46 height 22
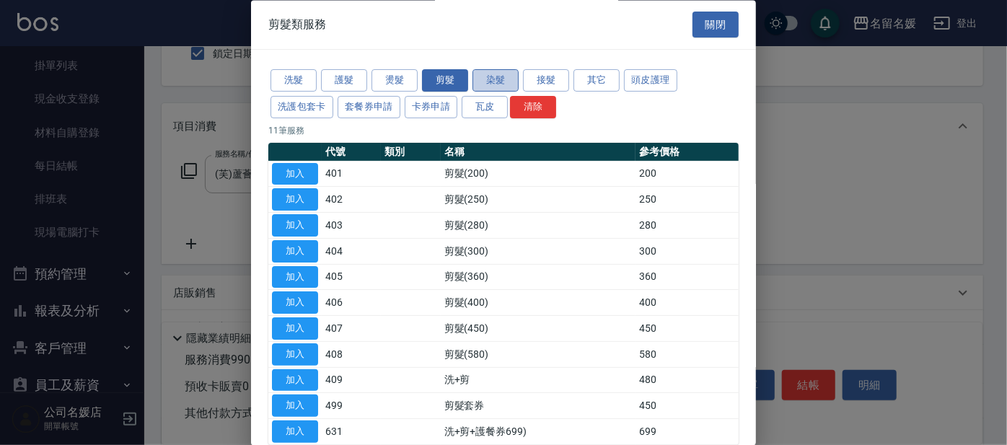
click at [505, 84] on button "染髮" at bounding box center [496, 81] width 46 height 22
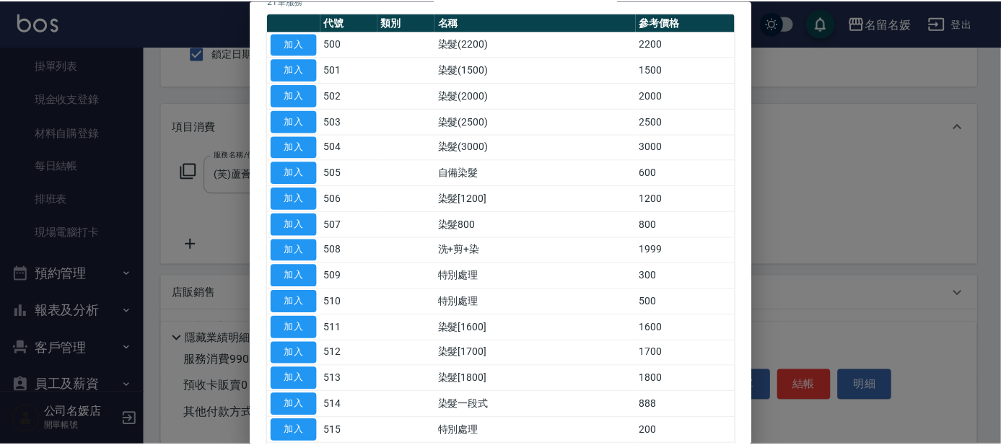
scroll to position [196, 0]
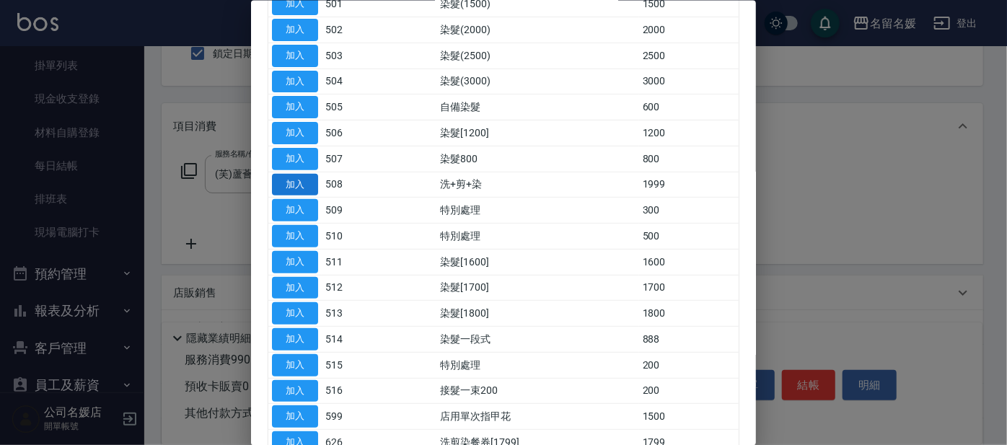
click at [293, 180] on button "加入" at bounding box center [295, 184] width 46 height 22
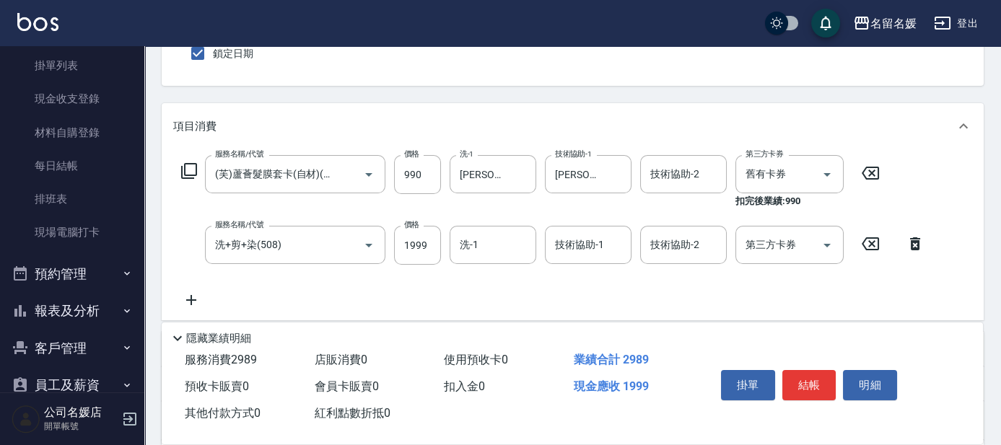
click at [439, 241] on input "1999" at bounding box center [417, 245] width 47 height 39
type input "2000"
type input "[PERSON_NAME]-24"
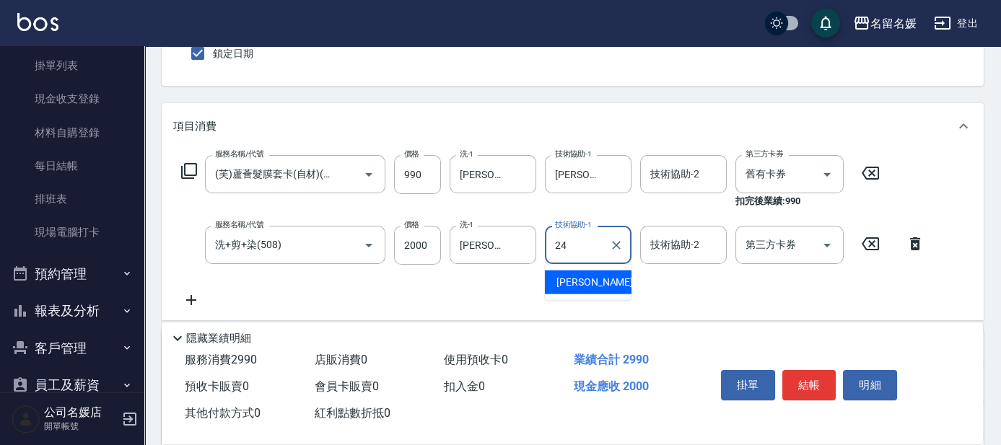
type input "[PERSON_NAME]-24"
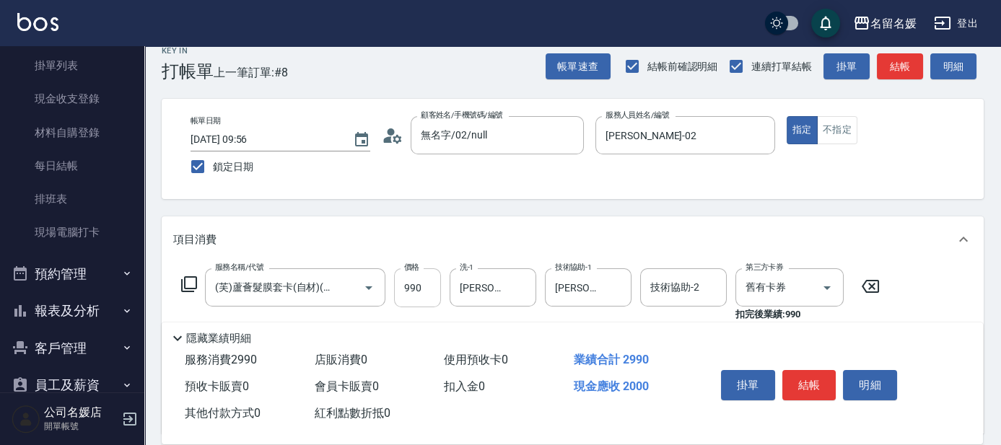
scroll to position [0, 0]
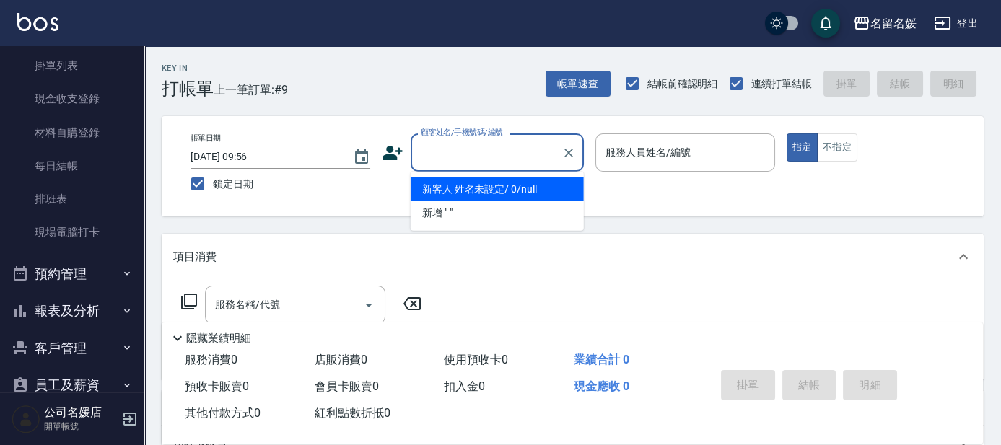
click at [515, 190] on li "新客人 姓名未設定/ 0/null" at bounding box center [497, 190] width 173 height 24
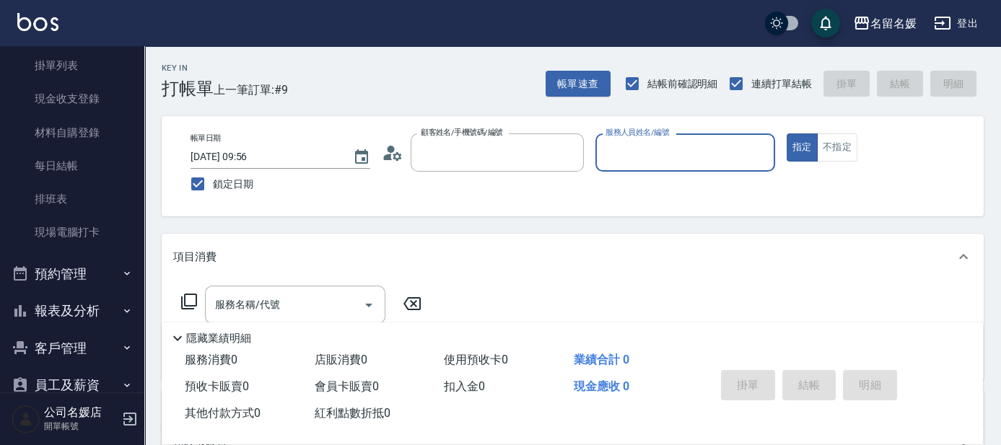
type input "新客人 姓名未設定/ 0/null"
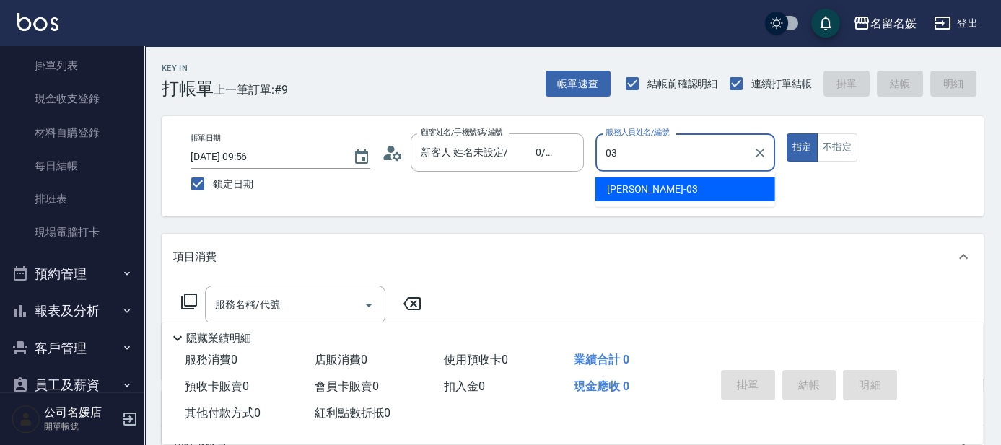
type input "[PERSON_NAME]-03"
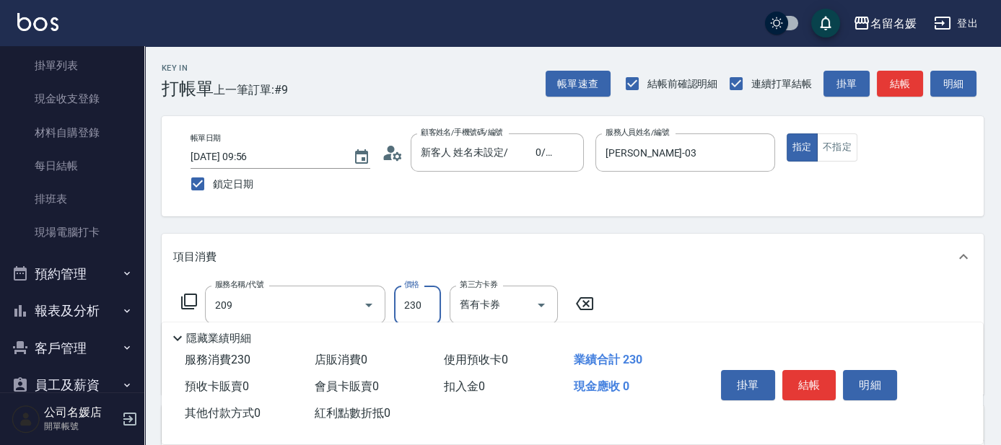
type input "洗髮券-(卡)230(209)"
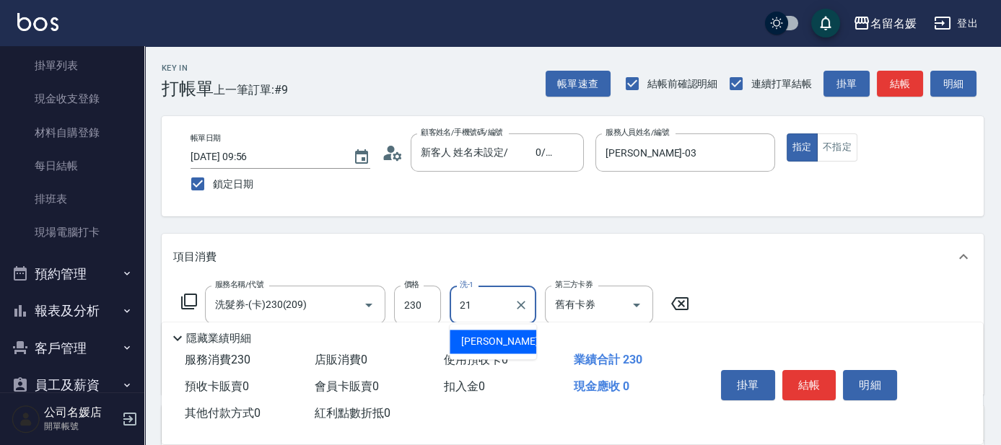
type input "[PERSON_NAME]-21"
type input "剪髮(580)(408)"
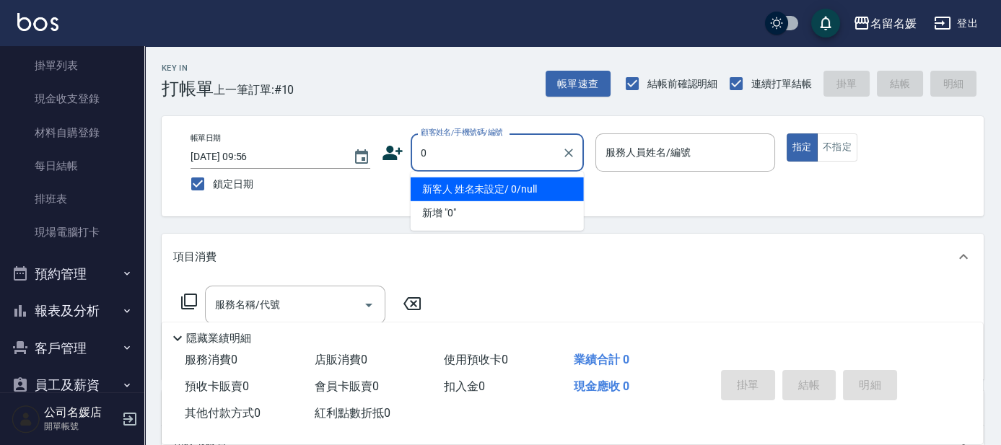
type input "0"
type input "07"
type input "新客人 姓名未設定/ 0/null"
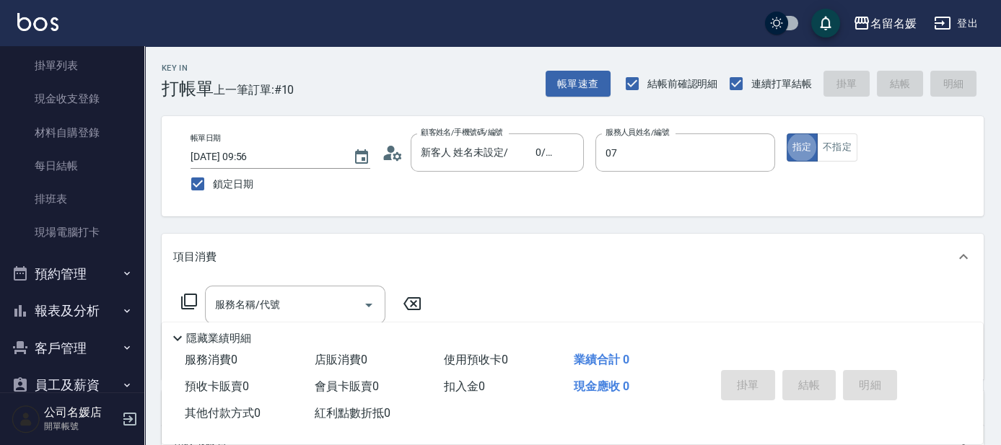
type input "[PERSON_NAME]-07"
type input "新客人 姓名未設定/0/null"
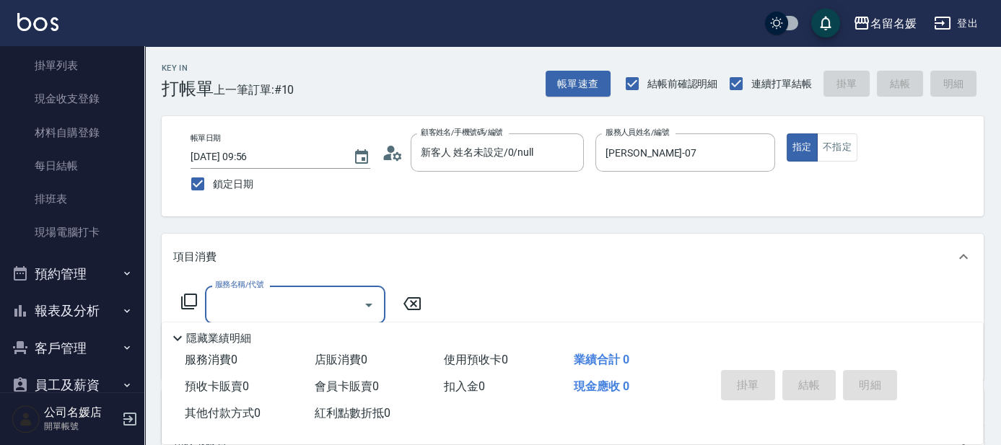
type input "4"
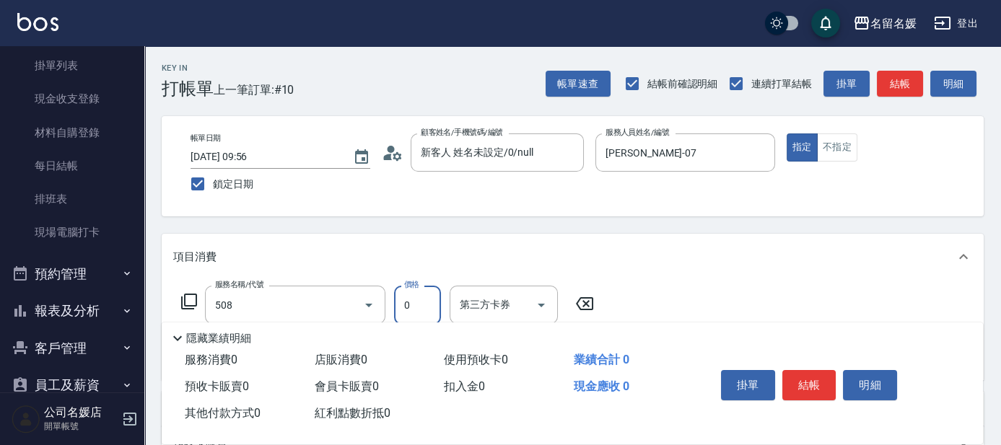
type input "洗+剪+染(508)"
type input "2499"
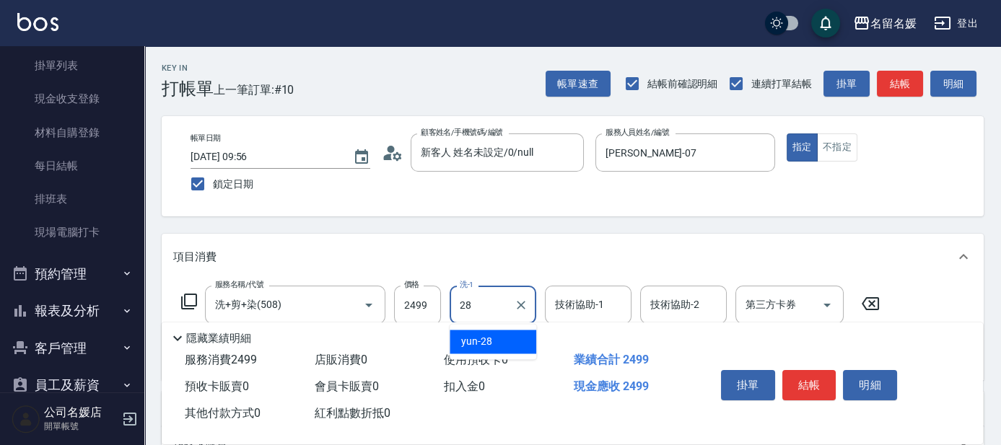
type input "yun-28"
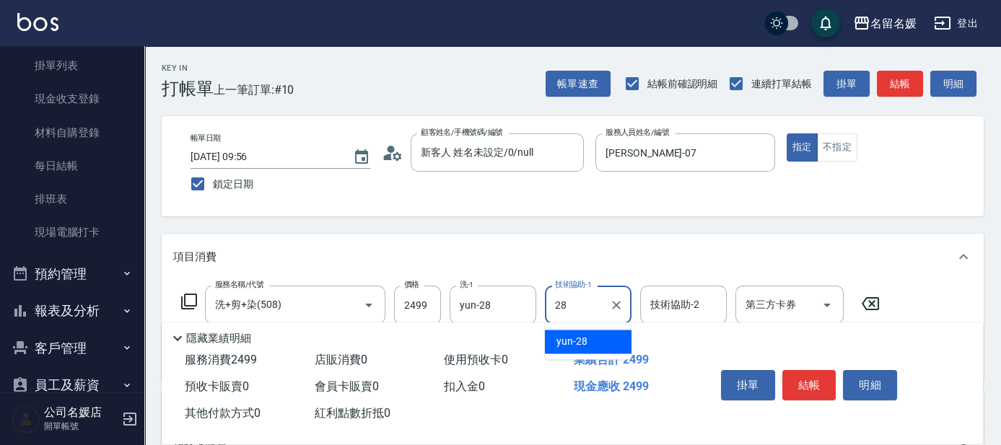
type input "yun-28"
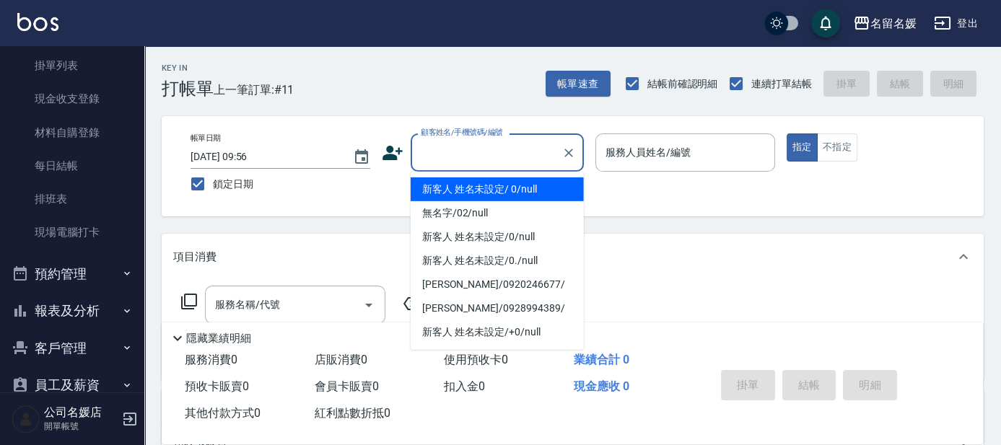
type input "新客人 姓名未設定/ 0/null"
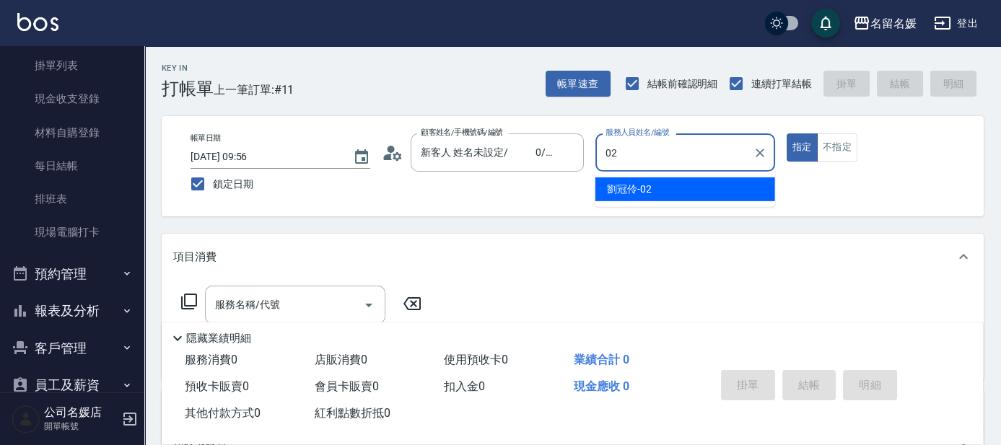
type input "[PERSON_NAME]-02"
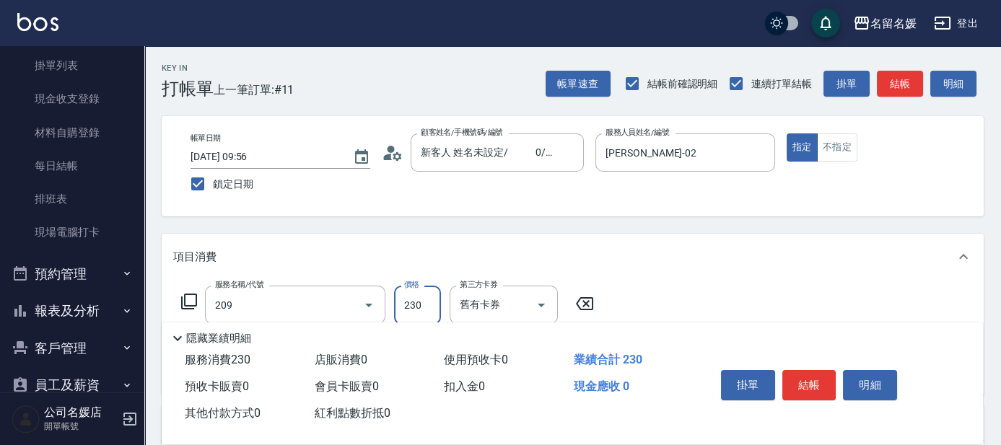
type input "洗髮券-(卡)230(209)"
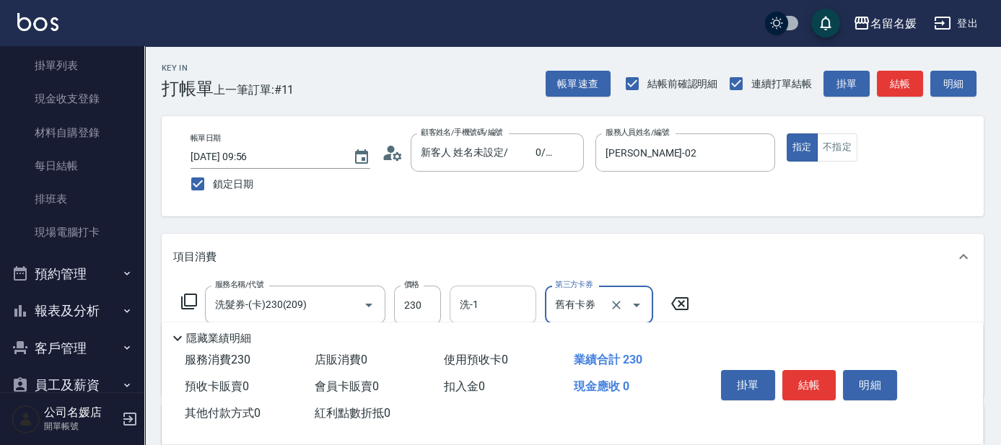
click at [497, 308] on input "洗-1" at bounding box center [493, 304] width 74 height 25
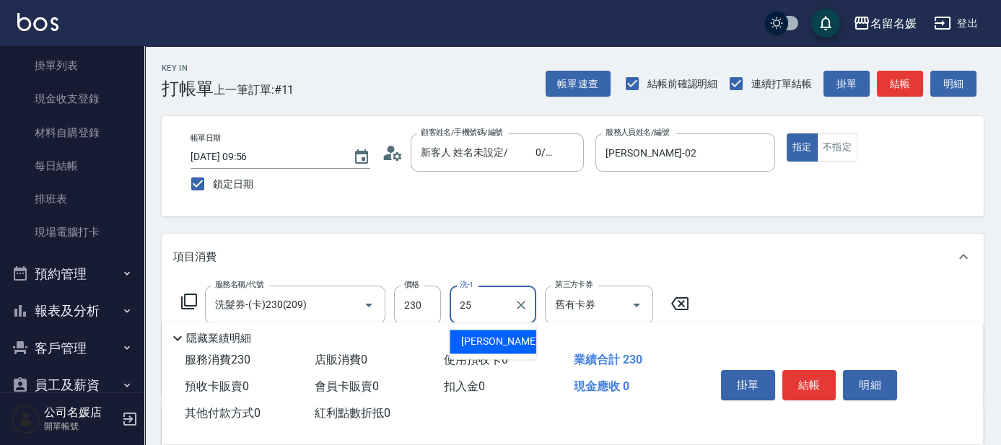
type input "[PERSON_NAME]-25"
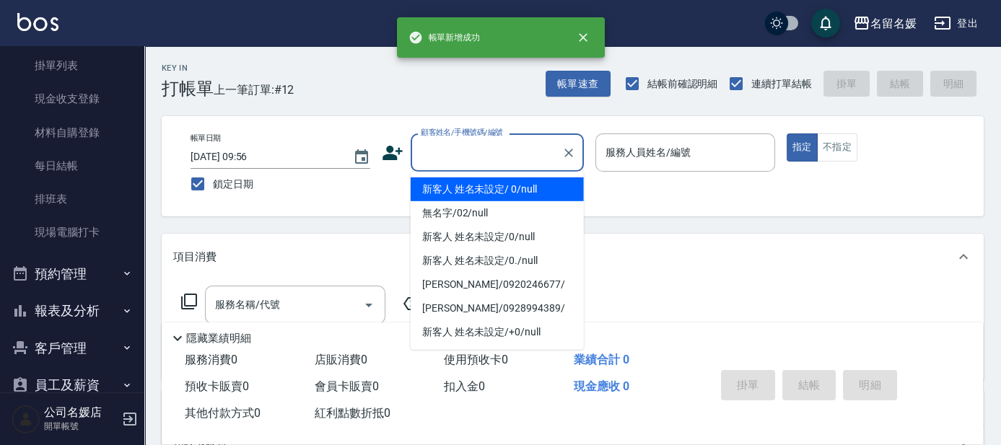
type input "新客人 姓名未設定/ 0/null"
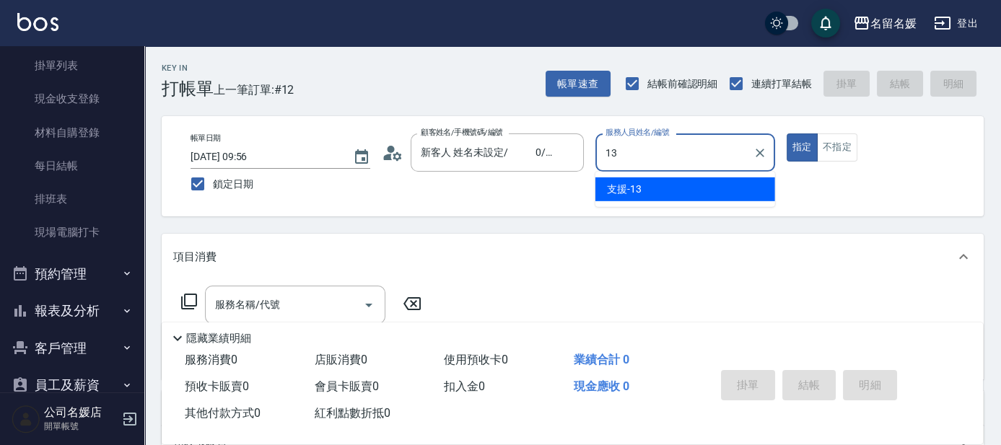
type input "支援-13"
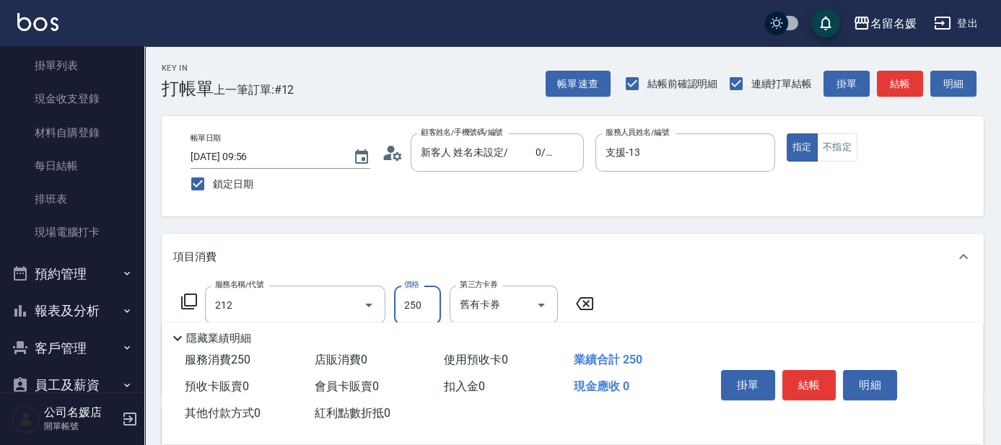
type input "洗髮券-(卡)250(212)"
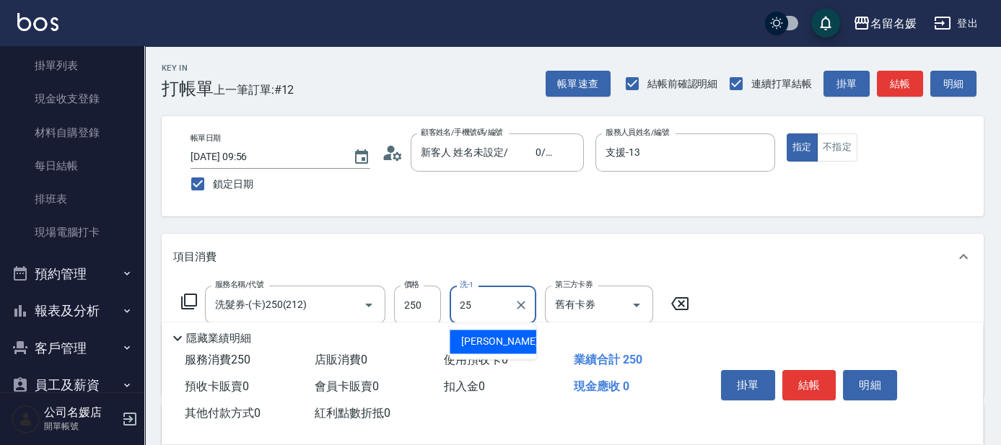
type input "[PERSON_NAME]-25"
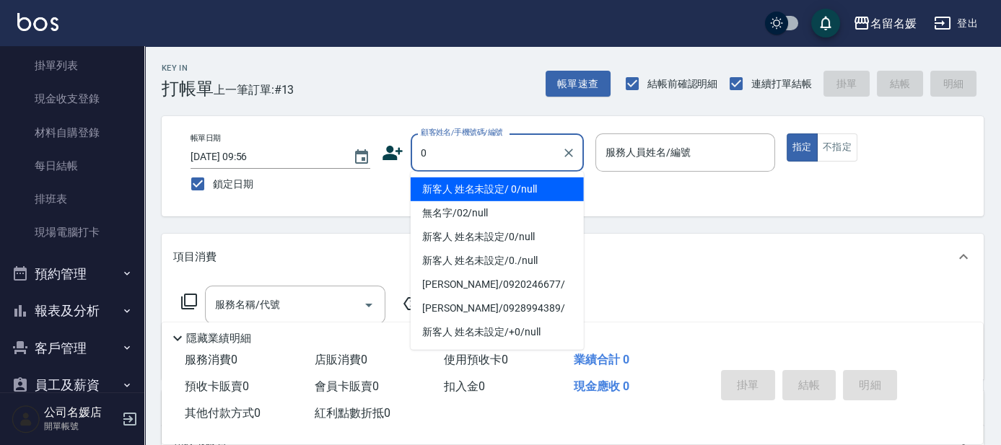
type input "新客人 姓名未設定/ 0/null"
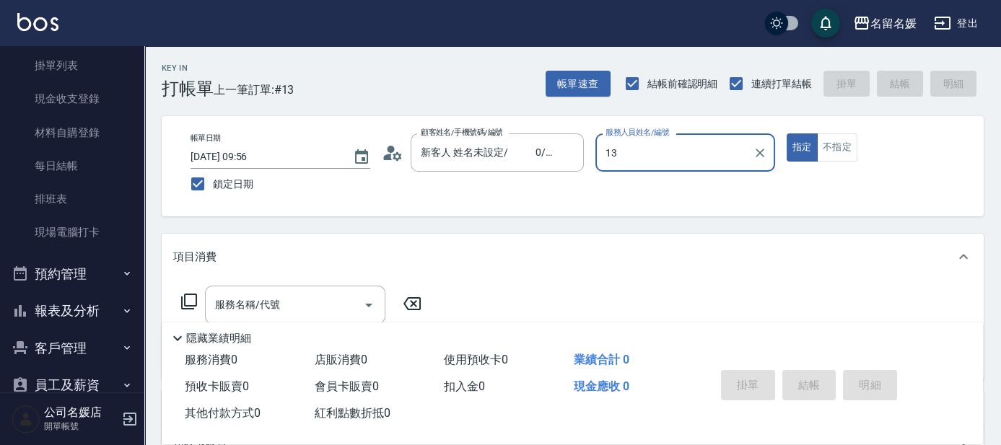
type input "支援-13"
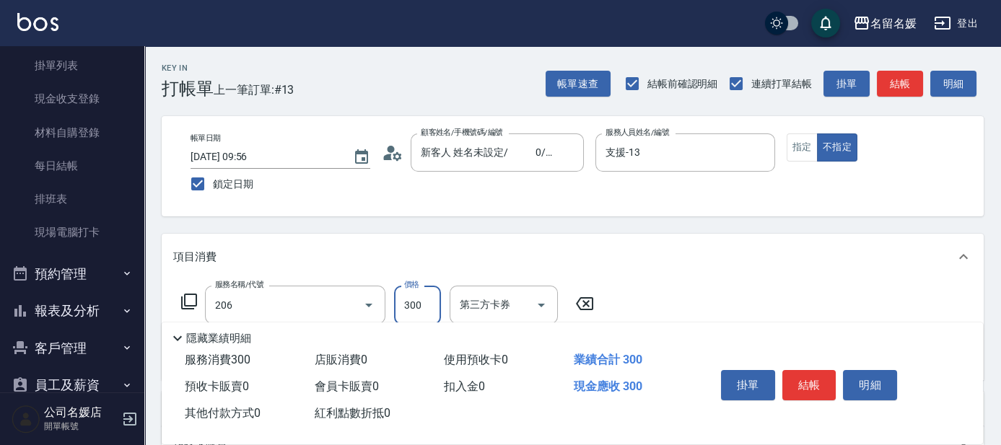
type input "洗髮[300](206)"
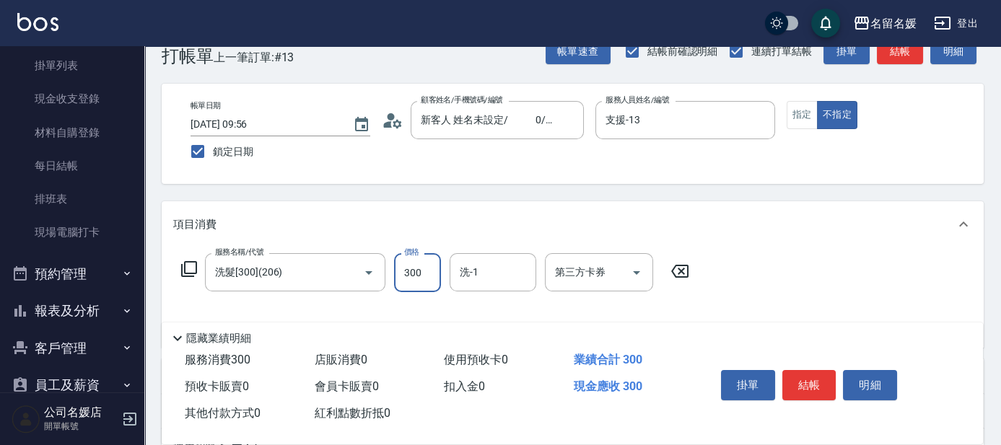
scroll to position [65, 0]
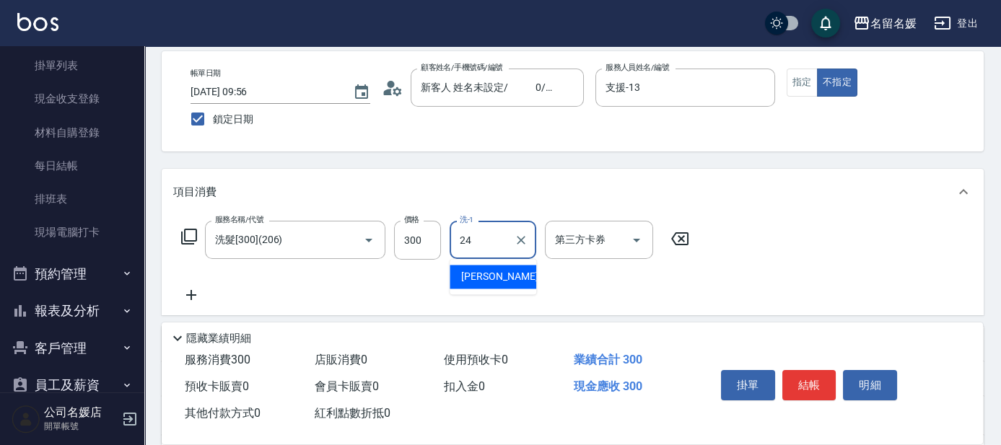
type input "[PERSON_NAME]-24"
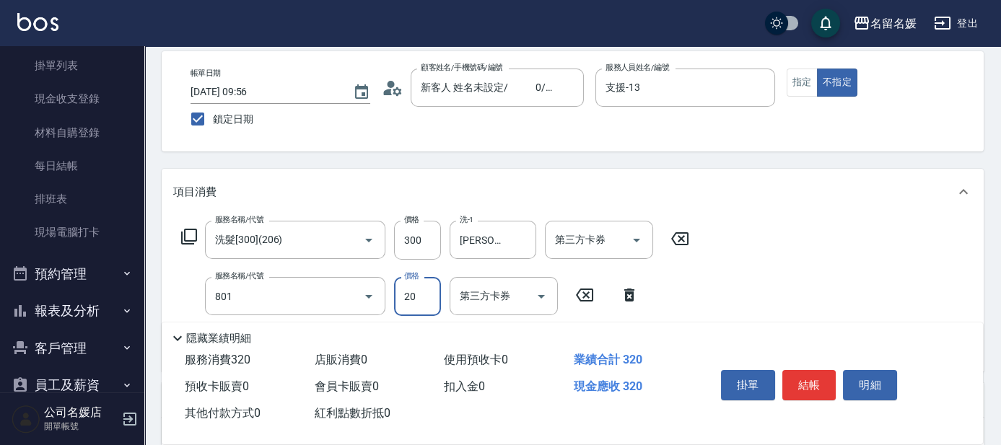
type input "潤絲(801)"
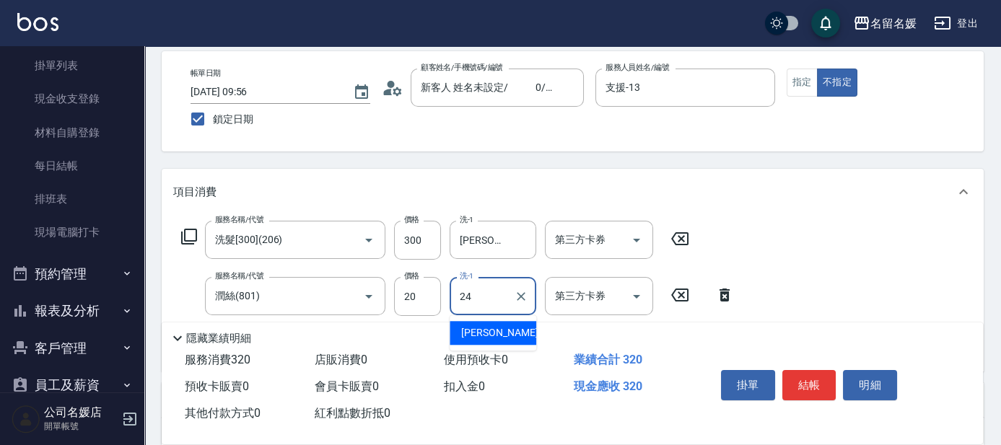
type input "[PERSON_NAME]-24"
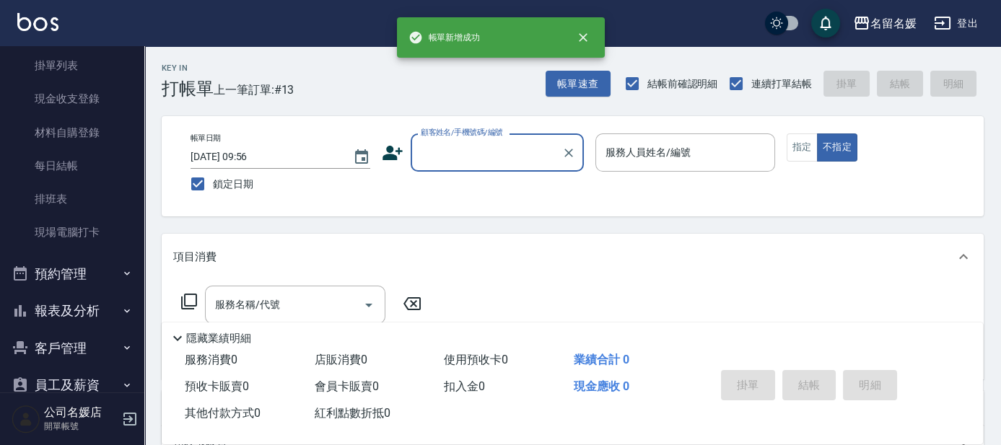
scroll to position [0, 0]
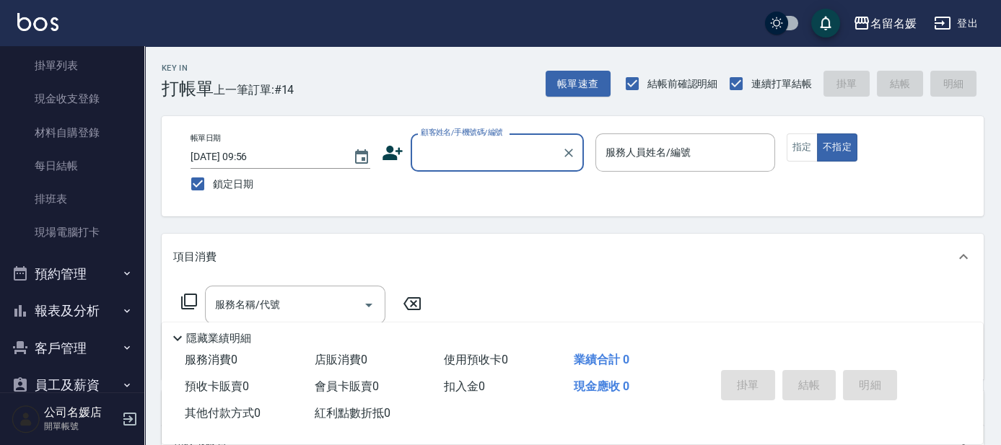
click at [455, 141] on input "顧客姓名/手機號碼/編號" at bounding box center [486, 152] width 139 height 25
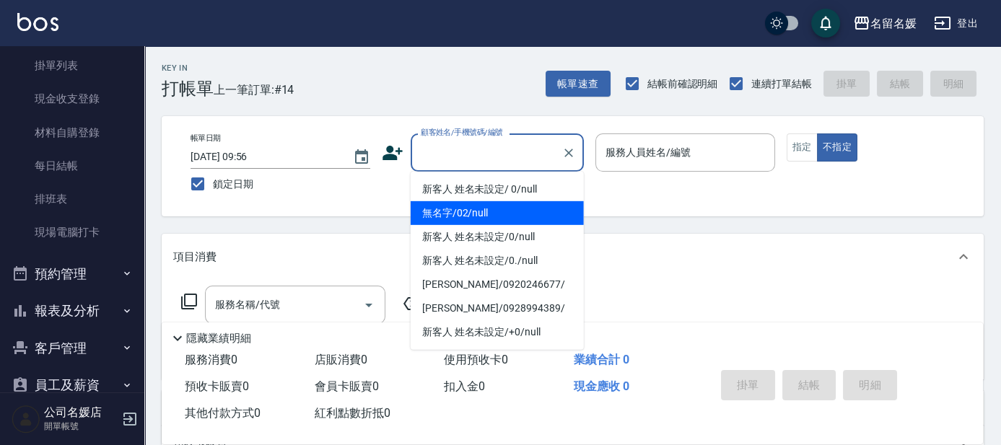
click at [459, 216] on li "無名字/02/null" at bounding box center [497, 213] width 173 height 24
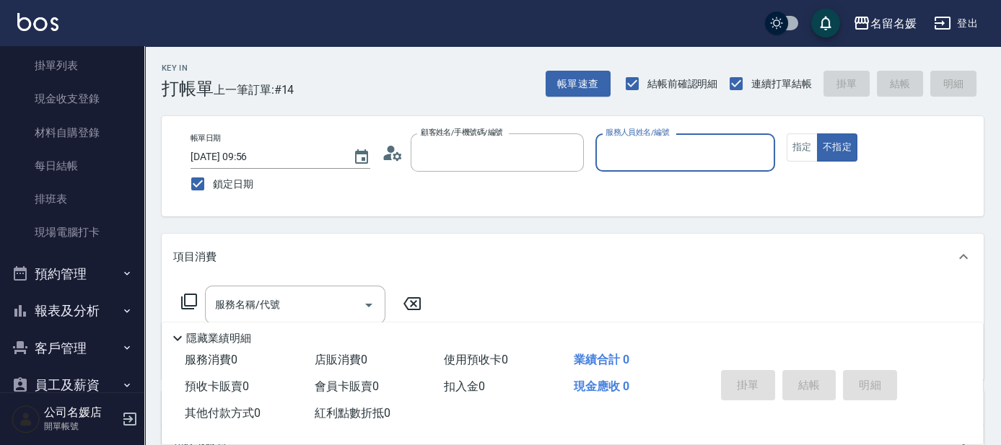
type input "無名字/02/null"
click at [642, 146] on input "服務人員姓名/編號" at bounding box center [685, 152] width 167 height 25
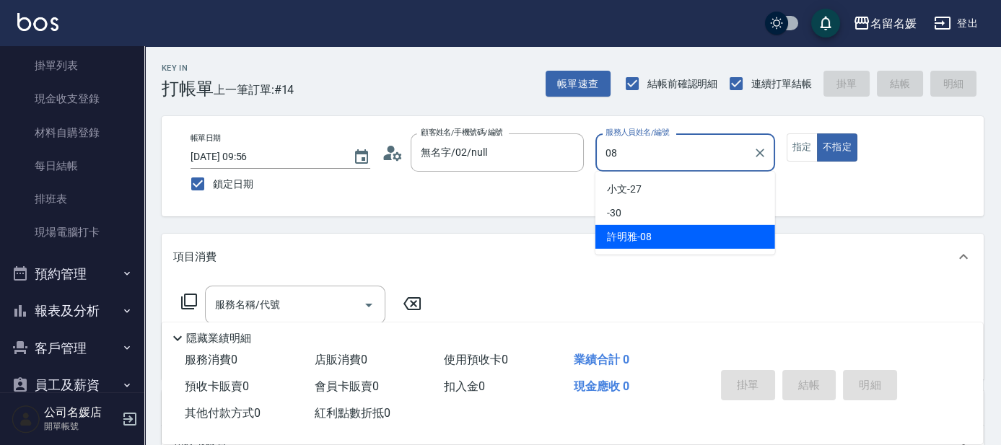
click at [650, 236] on span "[PERSON_NAME]-08" at bounding box center [629, 236] width 45 height 15
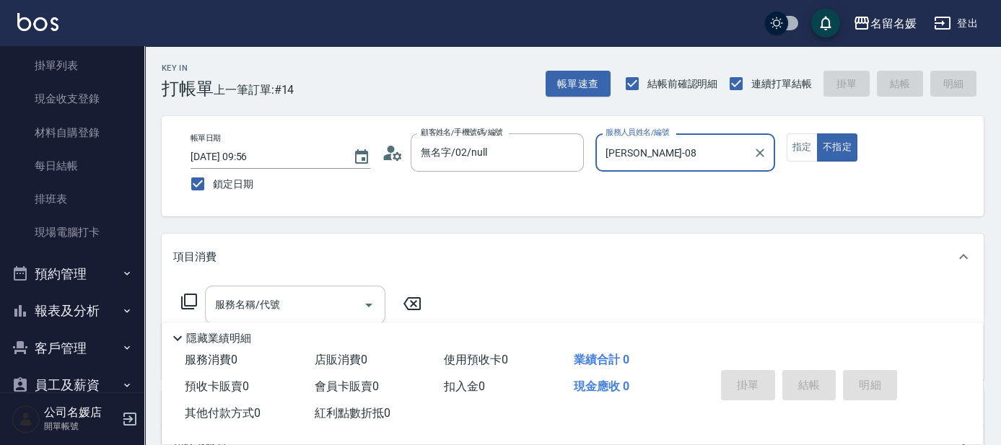
type input "[PERSON_NAME]-08"
click at [257, 297] on input "服務名稱/代號" at bounding box center [284, 304] width 146 height 25
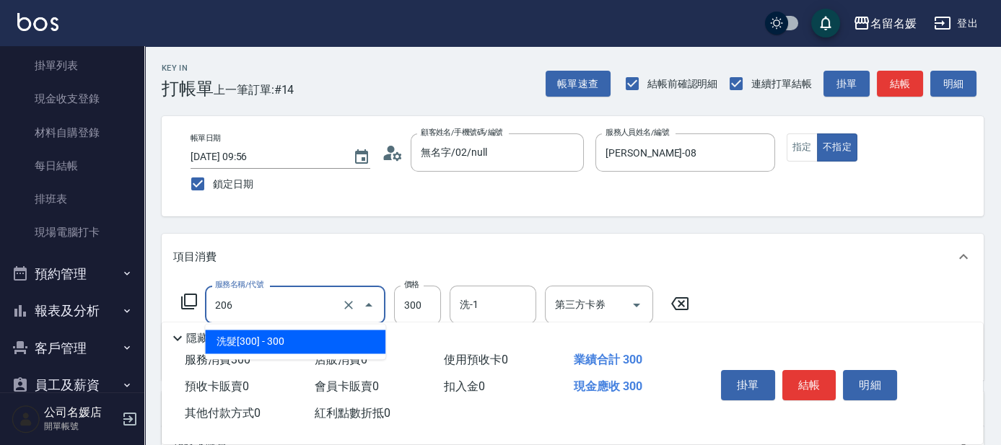
drag, startPoint x: 287, startPoint y: 303, endPoint x: 290, endPoint y: 333, distance: 30.5
click at [287, 305] on input "206" at bounding box center [274, 304] width 127 height 25
drag, startPoint x: 292, startPoint y: 347, endPoint x: 390, endPoint y: 305, distance: 107.4
click at [294, 346] on span "洗髮[300] - 300" at bounding box center [295, 342] width 180 height 24
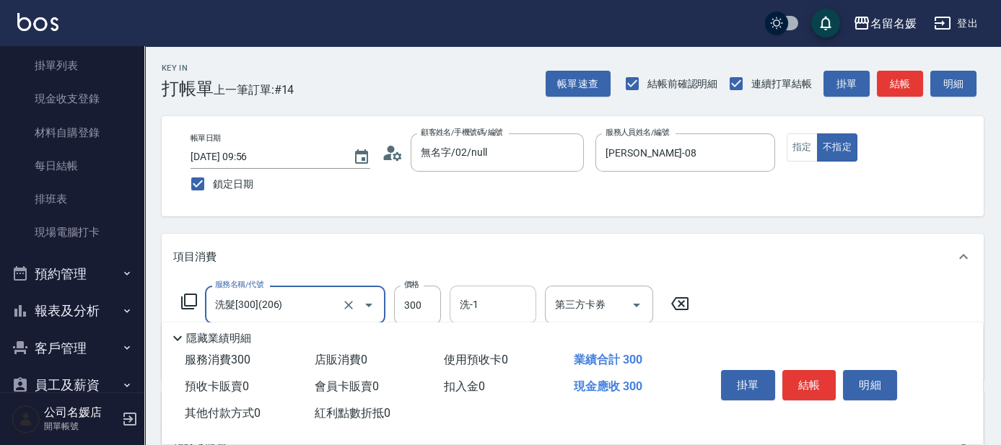
type input "洗髮[300](206)"
drag, startPoint x: 498, startPoint y: 305, endPoint x: 410, endPoint y: 256, distance: 100.4
click at [497, 302] on input "洗-1" at bounding box center [493, 304] width 74 height 25
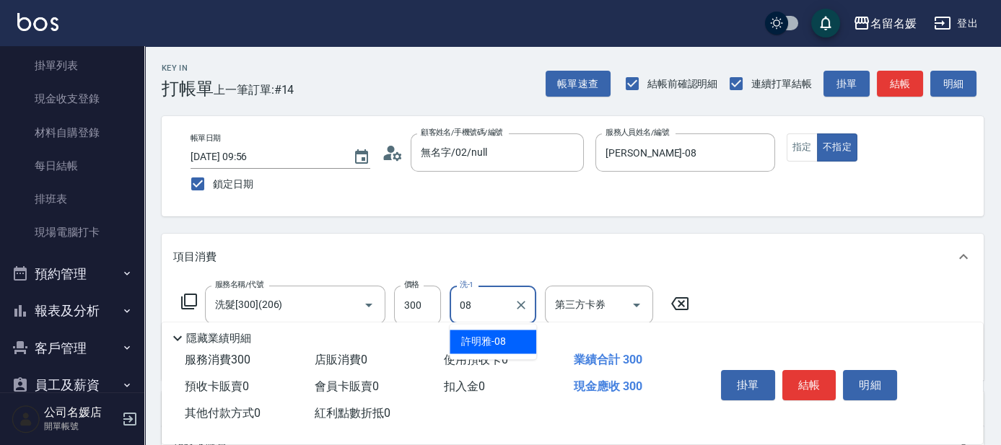
click at [502, 344] on span "[PERSON_NAME]-08" at bounding box center [483, 341] width 45 height 15
type input "[PERSON_NAME]-08"
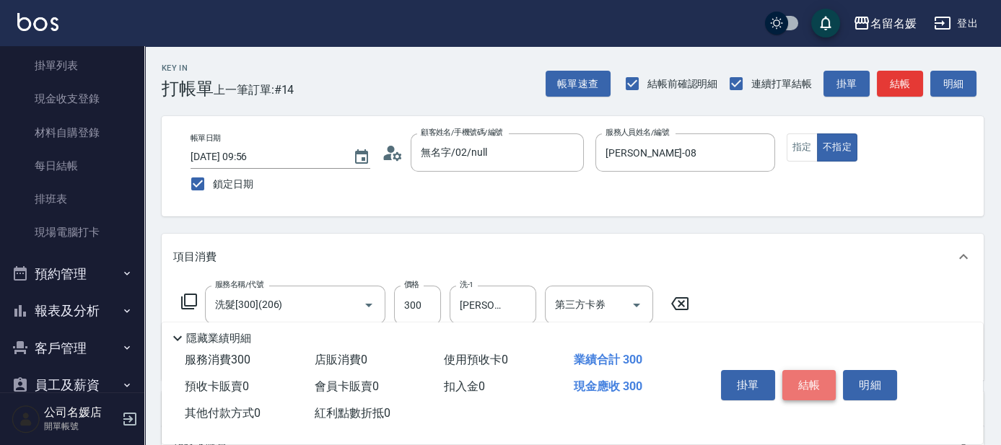
click at [795, 375] on button "結帳" at bounding box center [809, 385] width 54 height 30
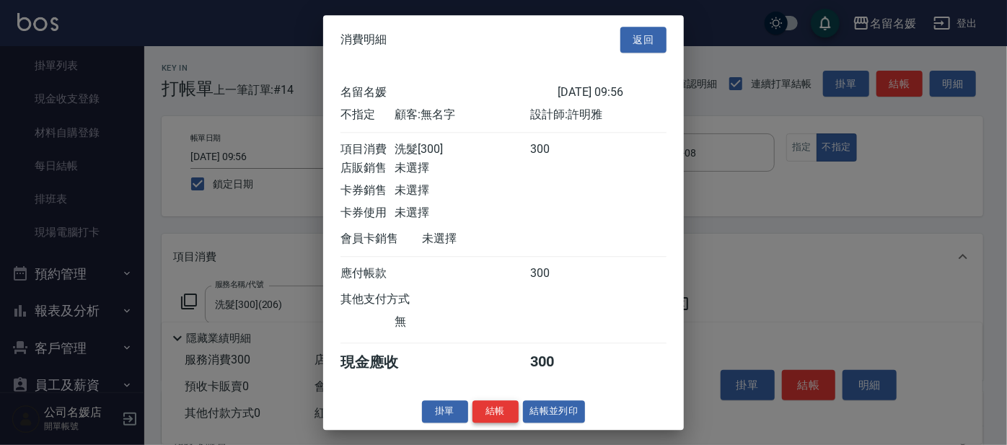
click at [500, 421] on button "結帳" at bounding box center [496, 412] width 46 height 22
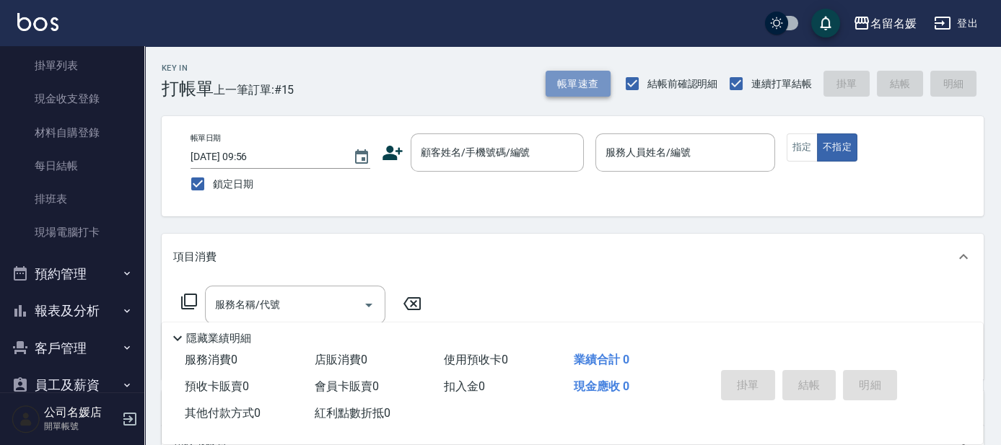
click at [598, 76] on button "帳單速查" at bounding box center [578, 84] width 65 height 27
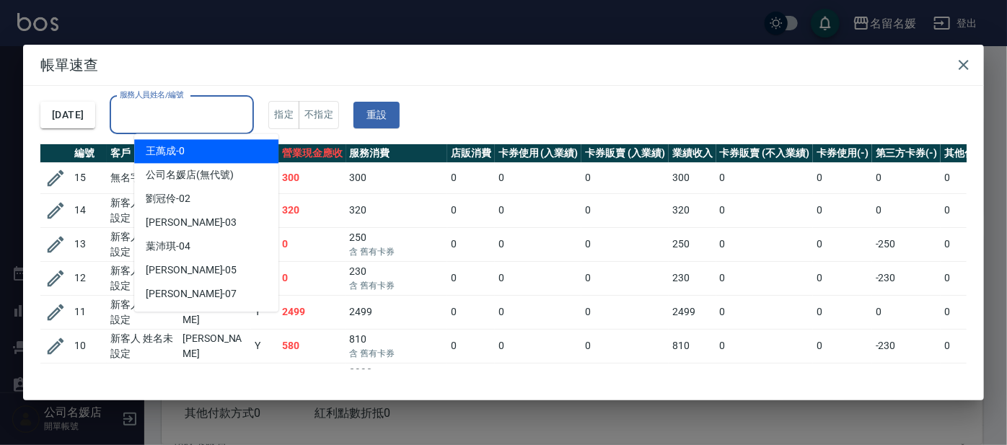
click at [182, 113] on input "服務人員姓名/編號" at bounding box center [181, 114] width 131 height 25
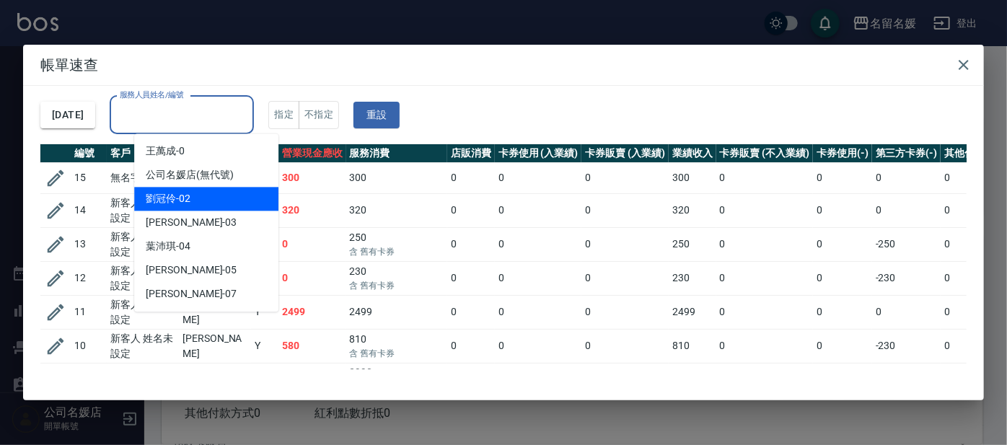
click at [185, 201] on span "[PERSON_NAME]-02" at bounding box center [168, 198] width 45 height 15
type input "[PERSON_NAME]-02"
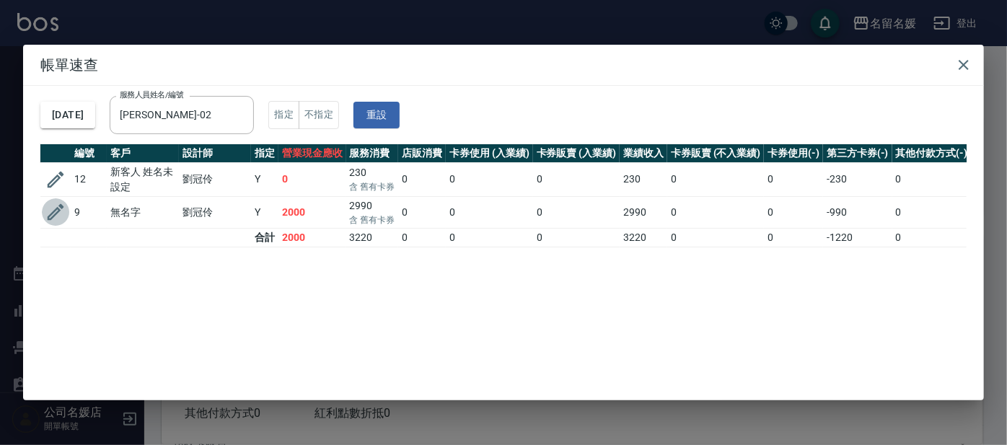
click at [52, 211] on icon "button" at bounding box center [56, 212] width 22 height 22
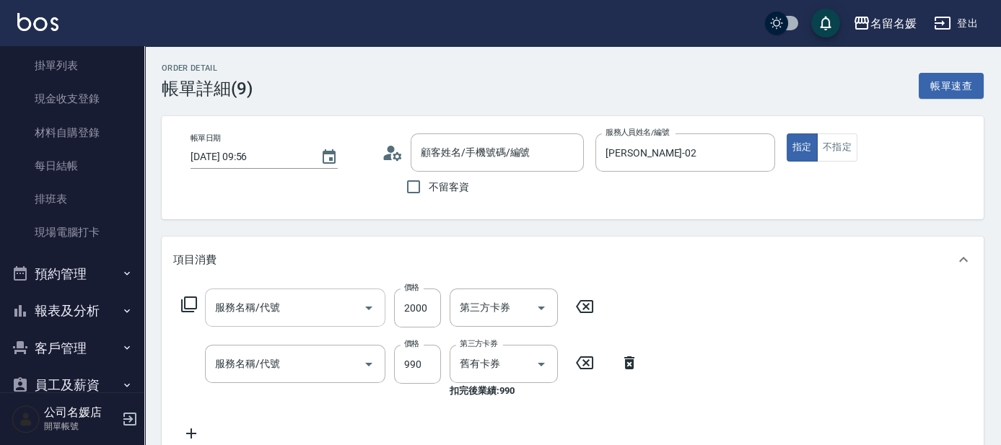
type input "[DATE] 09:56"
type input "[PERSON_NAME]-02"
type input "洗+剪+染(508)"
type input "(芙)蘆薈髮膜套卡(自材)(639)"
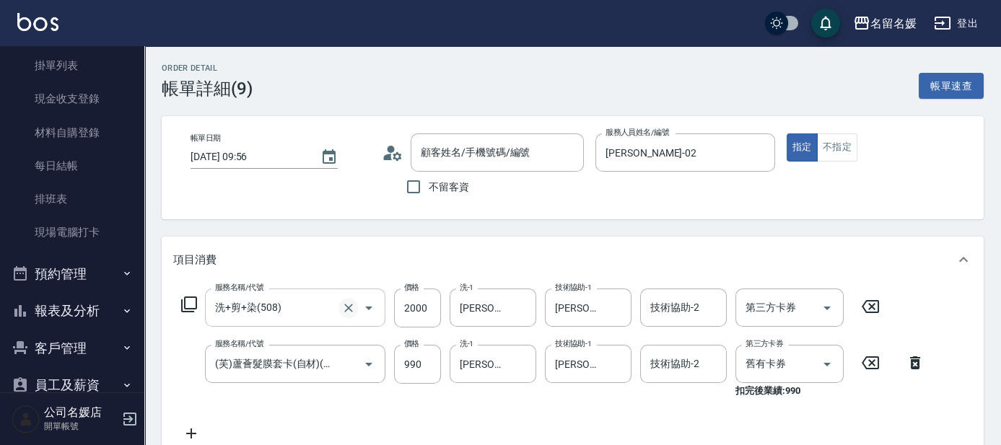
type input "無名字/02/null"
click at [432, 303] on input "2000" at bounding box center [417, 308] width 47 height 39
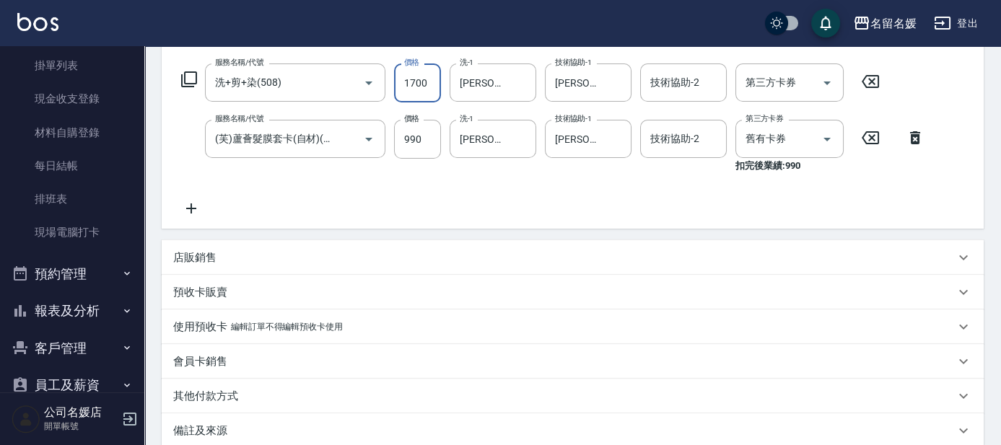
scroll to position [382, 0]
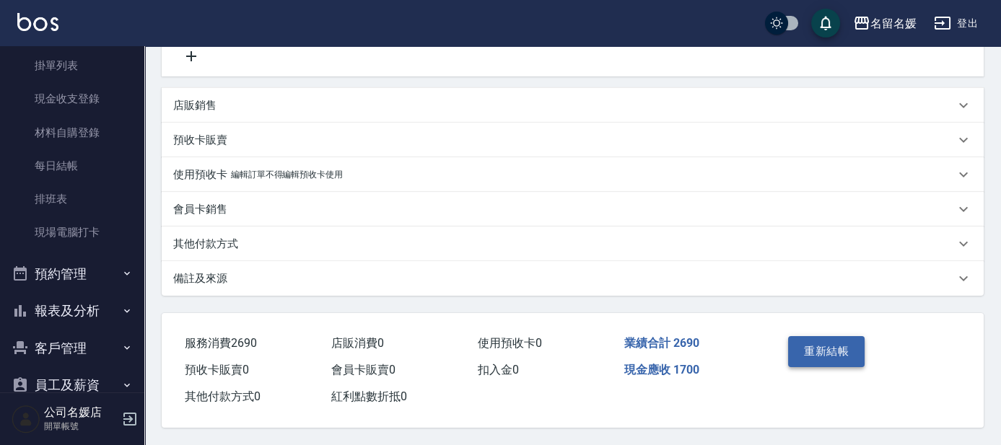
type input "1700"
click at [845, 348] on button "重新結帳" at bounding box center [826, 351] width 76 height 30
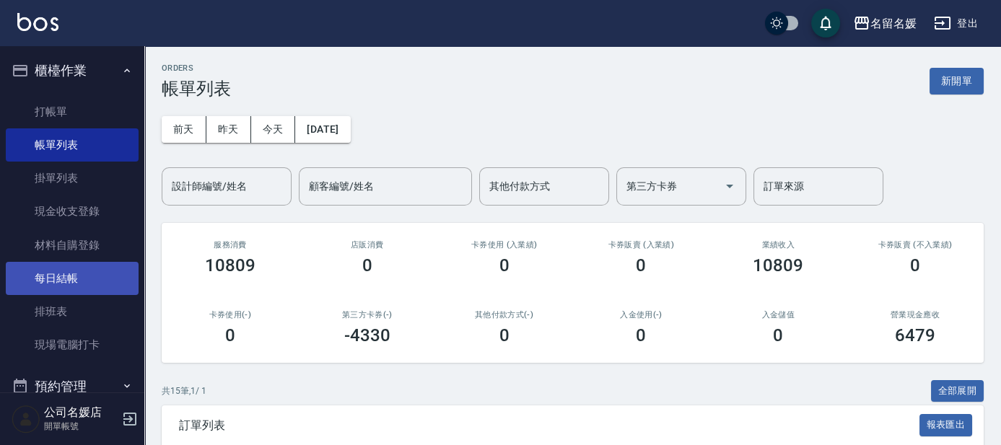
click at [71, 111] on link "打帳單" at bounding box center [72, 111] width 133 height 33
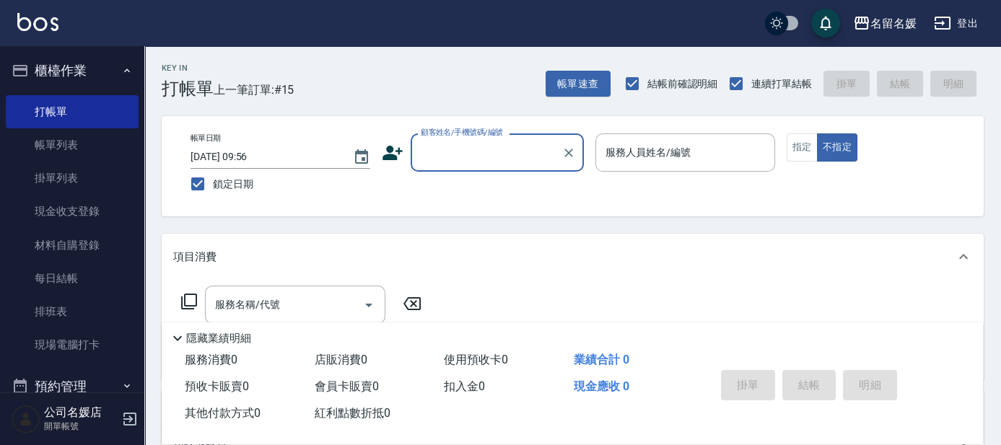
click at [483, 154] on input "顧客姓名/手機號碼/編號" at bounding box center [486, 152] width 139 height 25
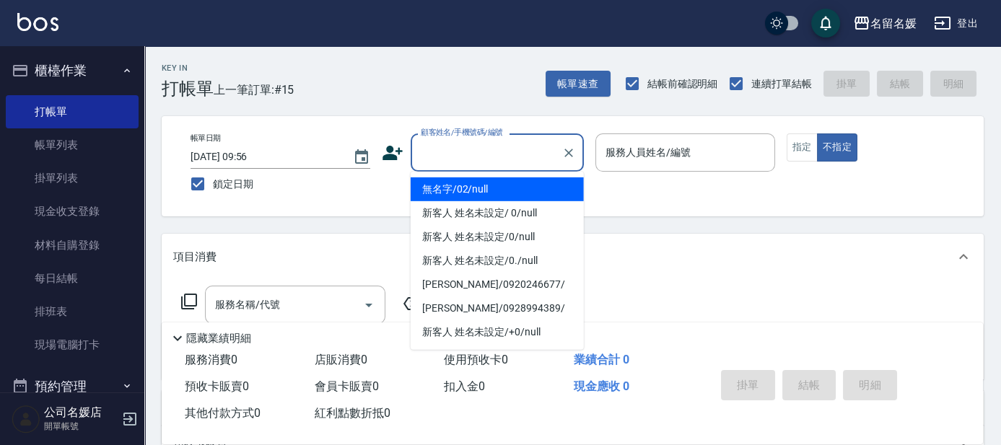
drag, startPoint x: 492, startPoint y: 190, endPoint x: 652, endPoint y: 166, distance: 162.0
click at [495, 188] on li "無名字/02/null" at bounding box center [497, 190] width 173 height 24
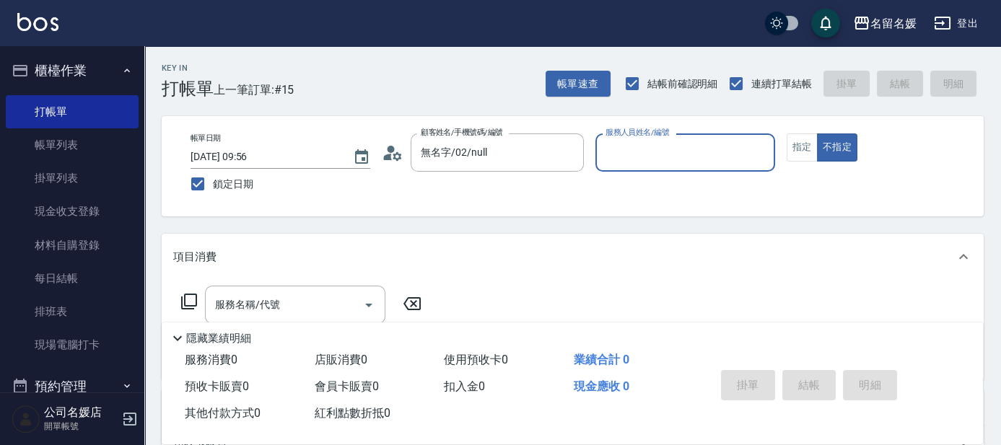
type input "無名字/02/null"
click at [658, 162] on input "服務人員姓名/編號" at bounding box center [685, 152] width 167 height 25
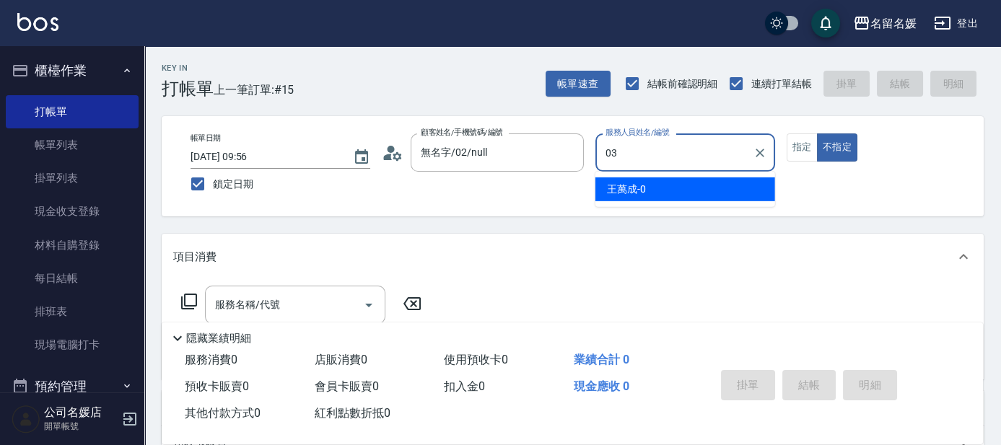
type input "03"
type button "false"
type input "[PERSON_NAME]-03"
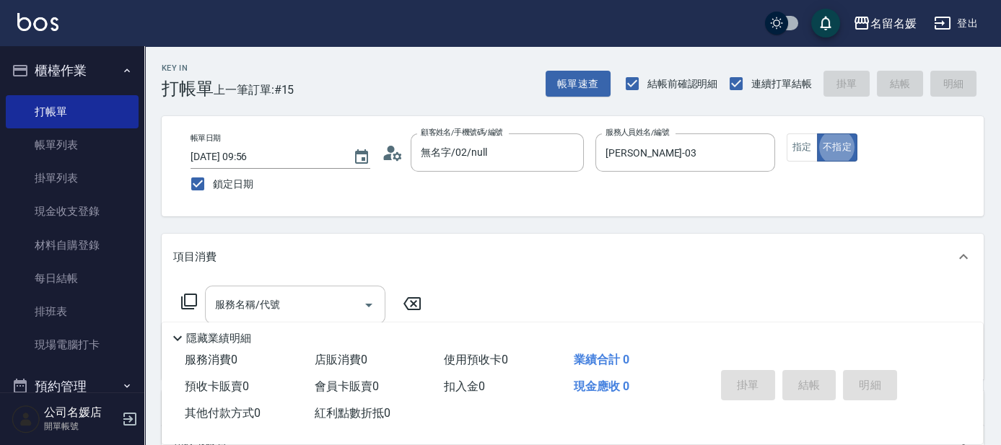
click at [329, 311] on input "服務名稱/代號" at bounding box center [284, 304] width 146 height 25
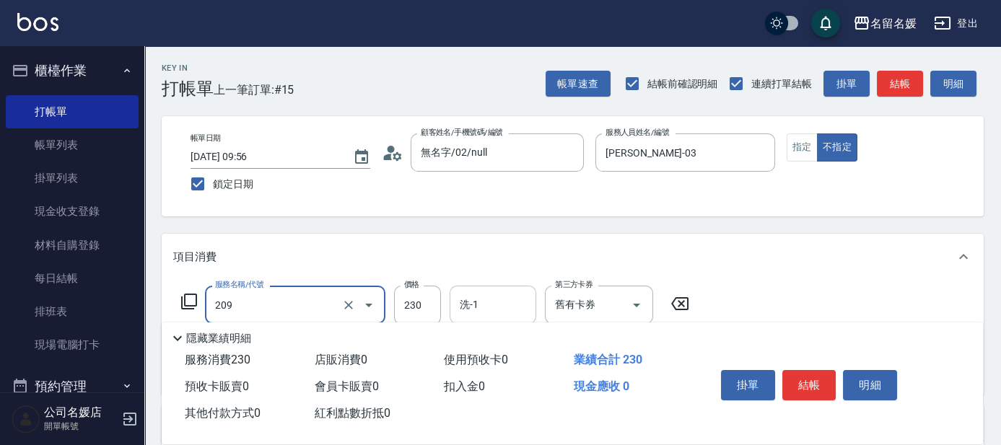
click at [520, 306] on input "洗-1" at bounding box center [493, 304] width 74 height 25
type input "洗髮券-(卡)230(209)"
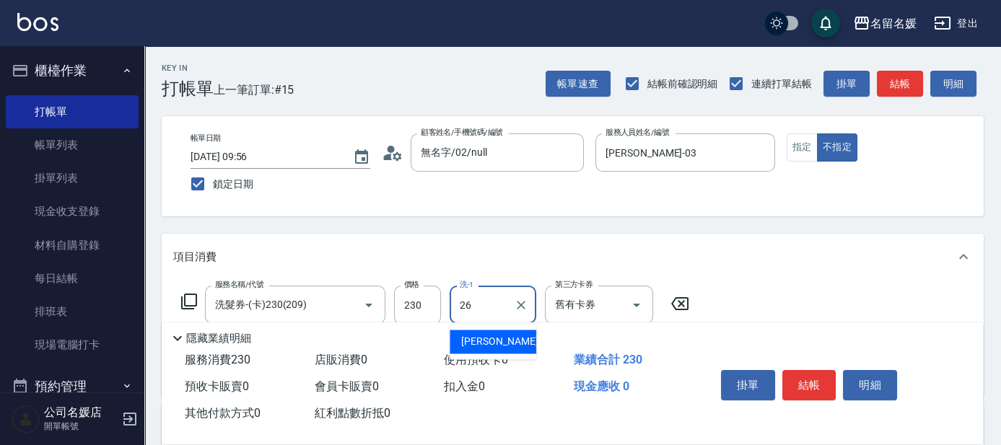
type input "[PERSON_NAME]-26"
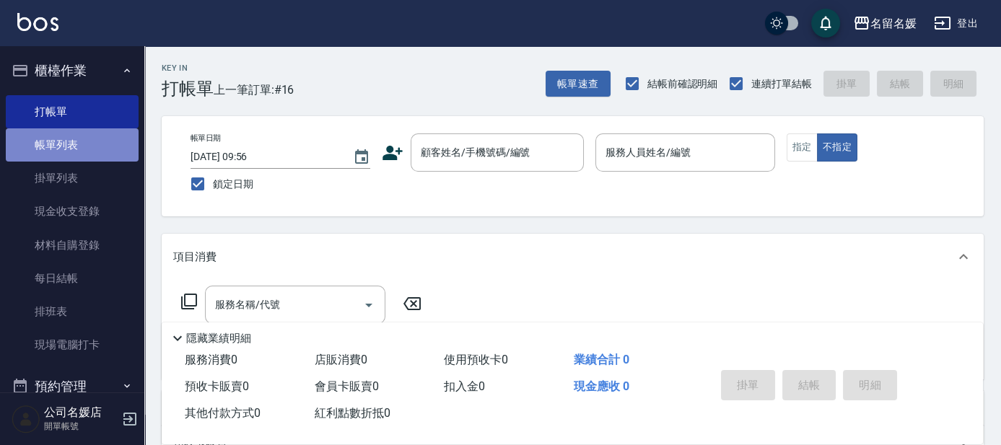
click at [90, 148] on link "帳單列表" at bounding box center [72, 144] width 133 height 33
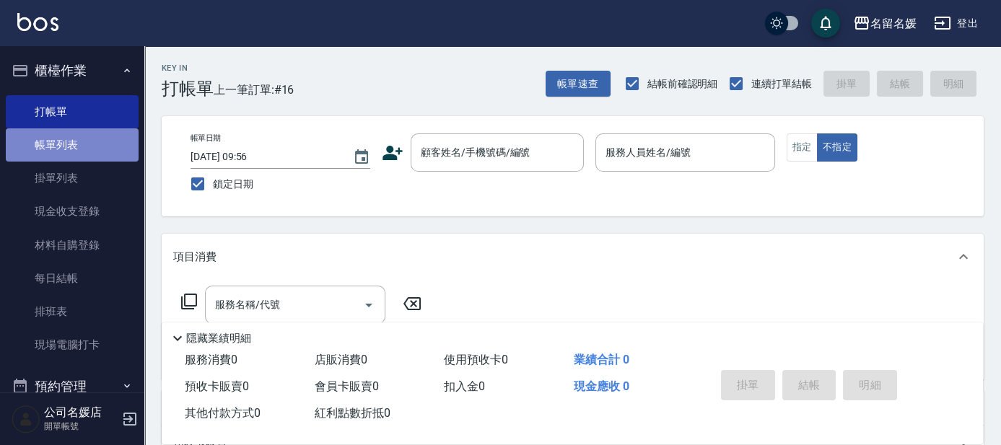
click at [90, 148] on link "帳單列表" at bounding box center [72, 144] width 133 height 33
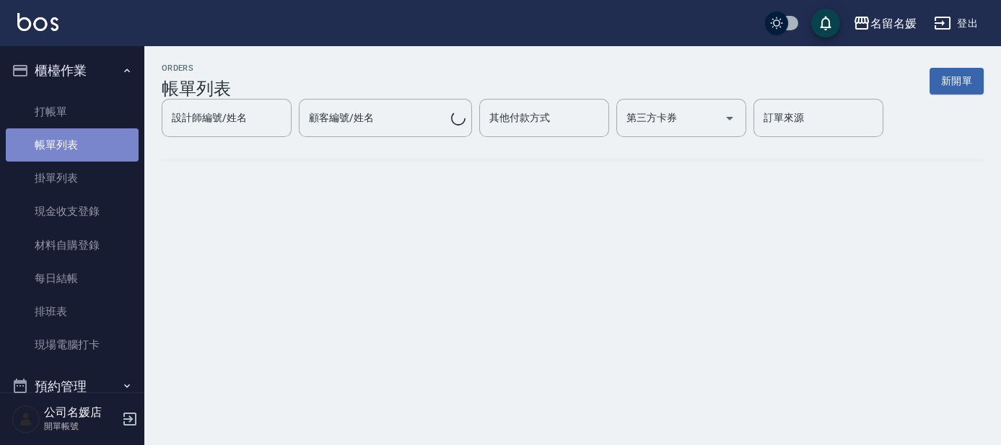
click at [90, 148] on link "帳單列表" at bounding box center [72, 144] width 133 height 33
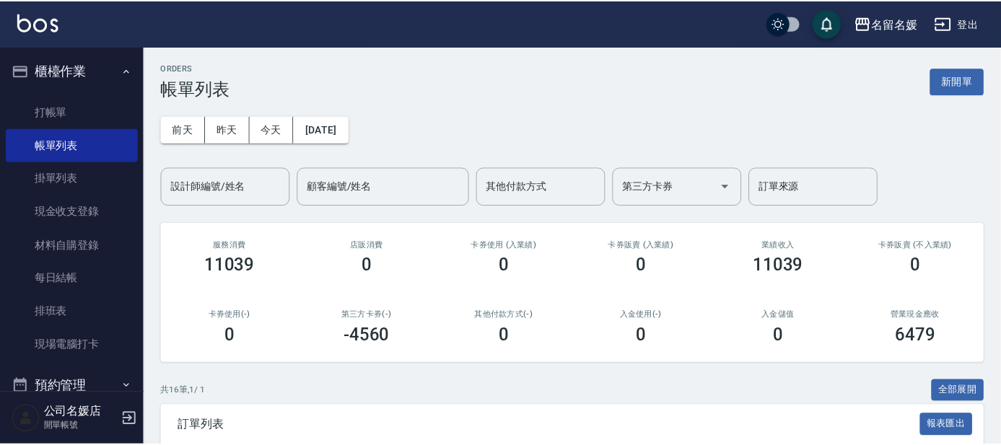
scroll to position [328, 0]
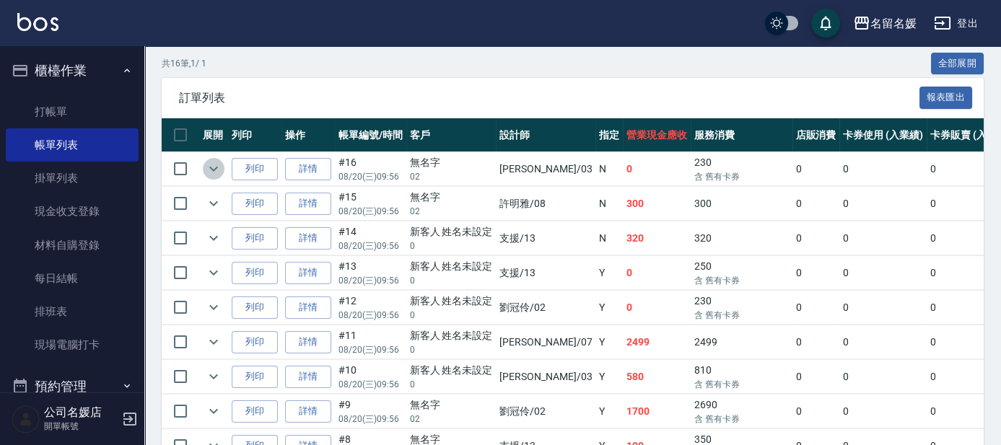
click at [210, 167] on icon "expand row" at bounding box center [213, 168] width 17 height 17
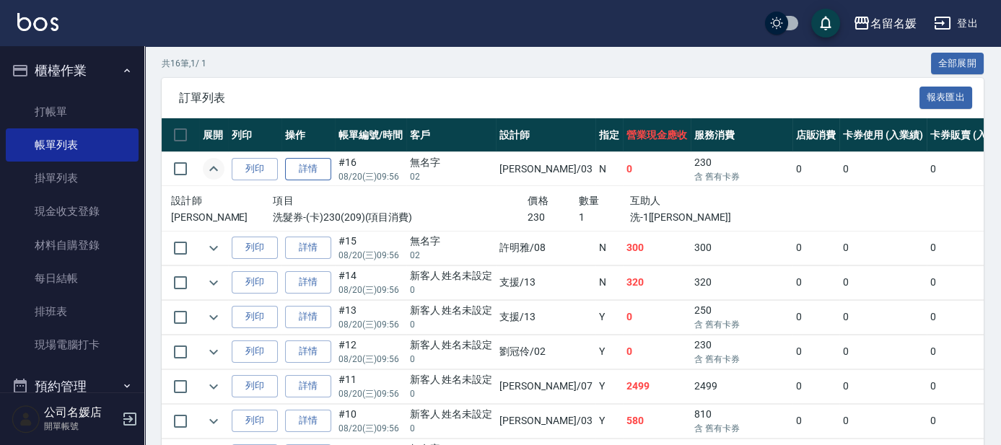
click at [296, 167] on link "詳情" at bounding box center [308, 169] width 46 height 22
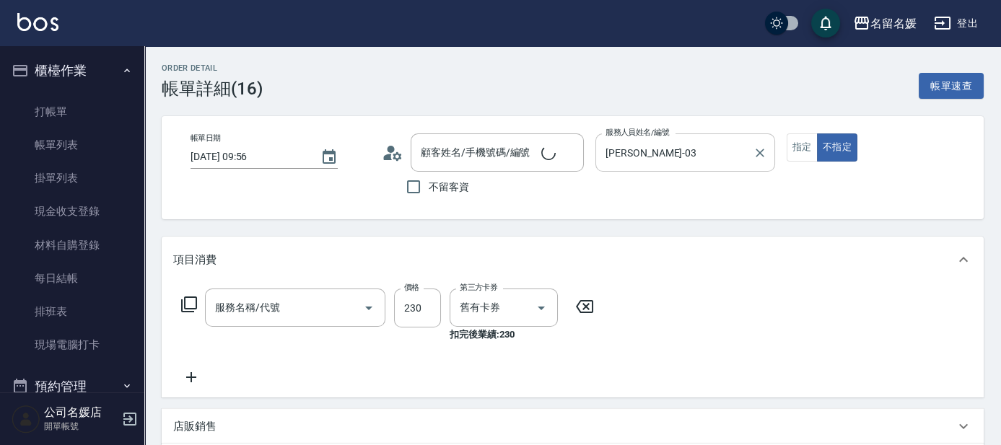
type input "[DATE] 09:56"
type input "[PERSON_NAME]-03"
type input "洗髮券-(卡)230(209)"
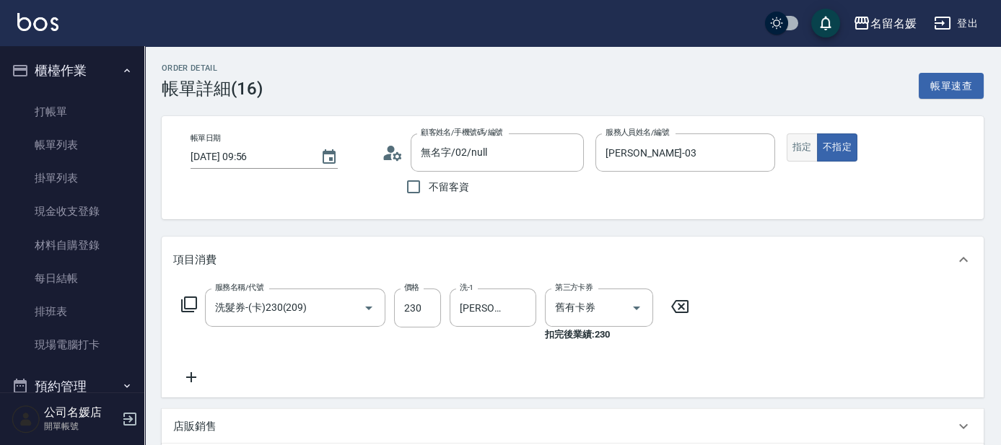
type input "無名字/02/null"
click at [808, 154] on button "指定" at bounding box center [802, 148] width 31 height 28
type button "true"
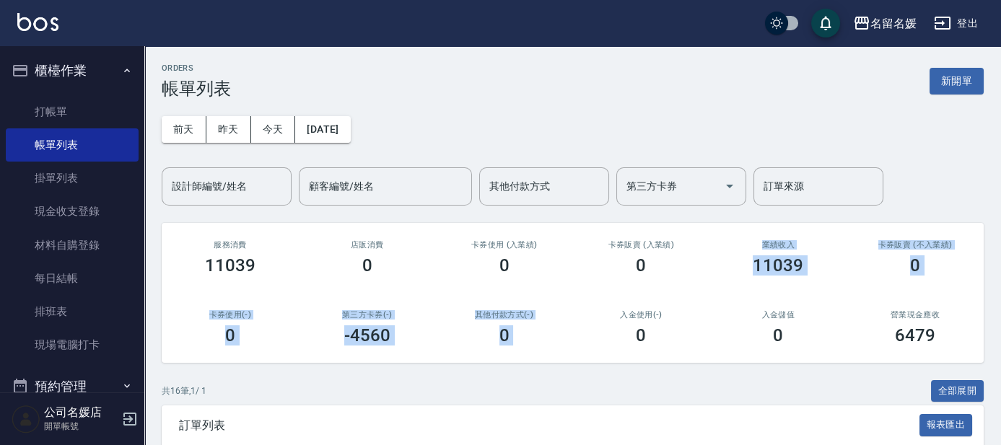
drag, startPoint x: 642, startPoint y: 261, endPoint x: 604, endPoint y: 322, distance: 72.3
click at [604, 322] on div "服務消費 11039 店販消費 0 卡券使用 (入業績) 0 卡券販賣 (入業績) 0 業績收入 11039 卡券販賣 (不入業績) 0 卡券使用(-) 0 …" at bounding box center [573, 293] width 822 height 140
click at [104, 106] on link "打帳單" at bounding box center [72, 111] width 133 height 33
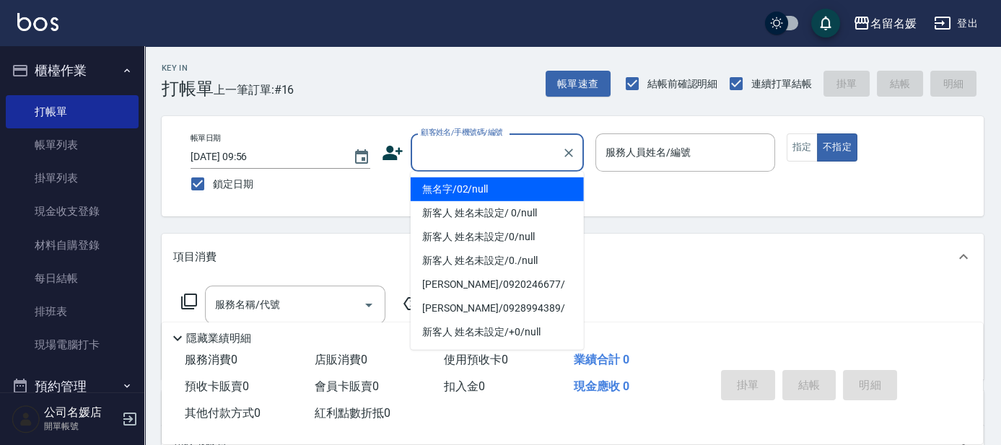
click at [522, 153] on input "顧客姓名/手機號碼/編號" at bounding box center [486, 152] width 139 height 25
type input "0"
type input "無名字/02/null"
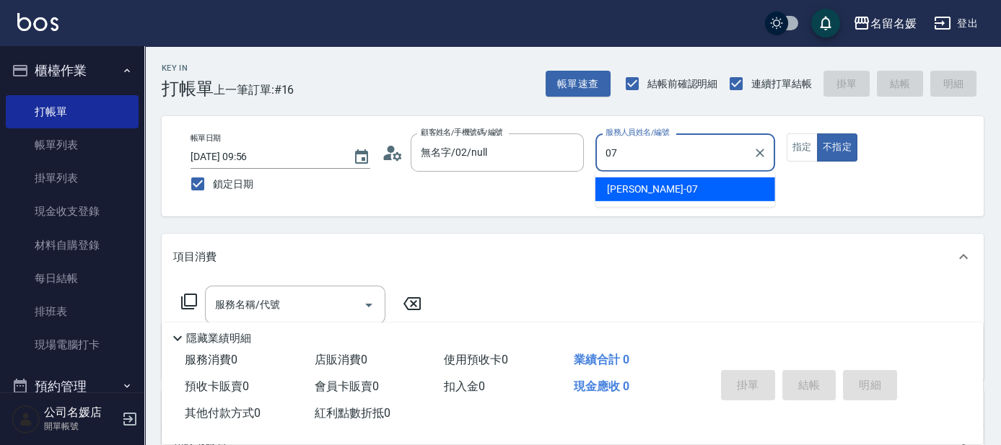
type input "07"
type button "false"
type input "[PERSON_NAME]-07"
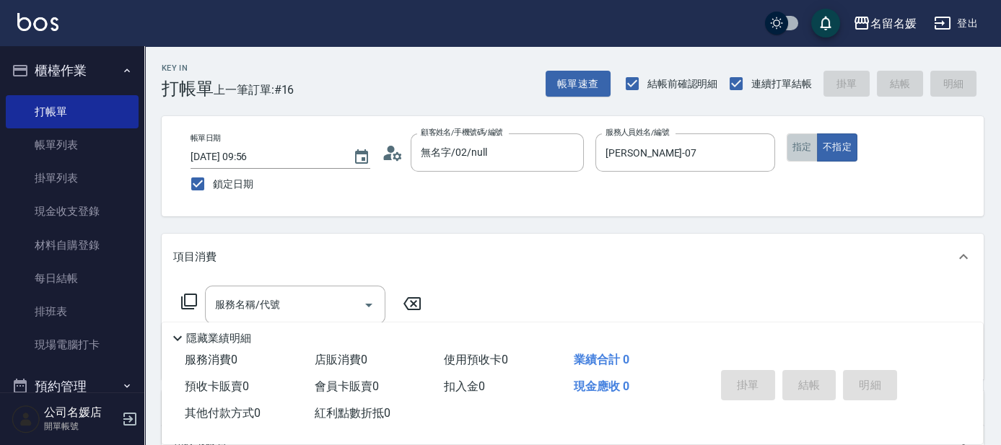
click at [790, 154] on button "指定" at bounding box center [802, 148] width 31 height 28
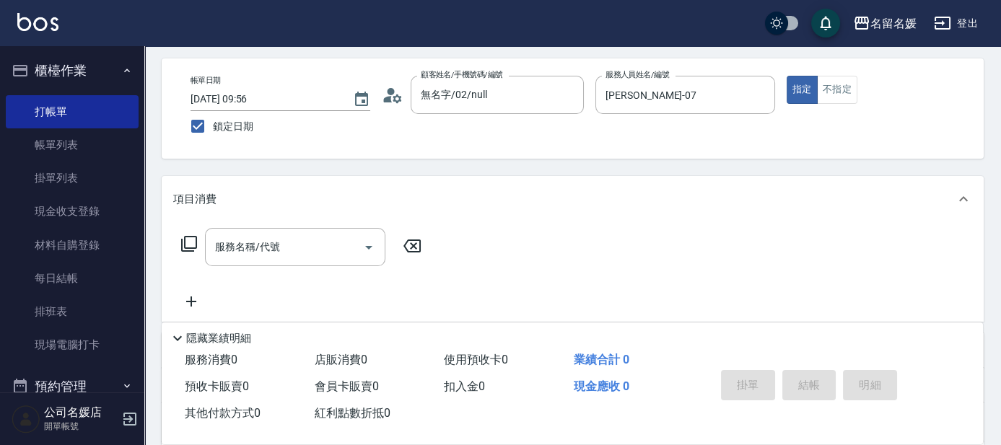
scroll to position [65, 0]
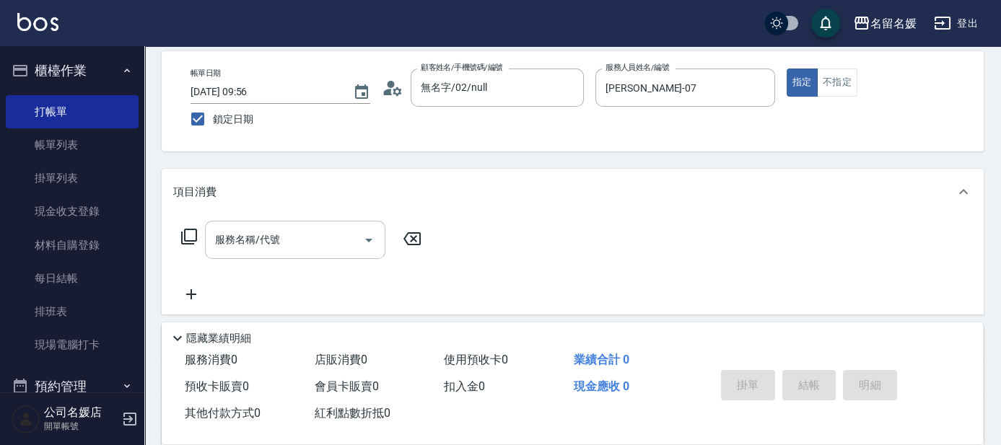
click at [289, 235] on input "服務名稱/代號" at bounding box center [284, 239] width 146 height 25
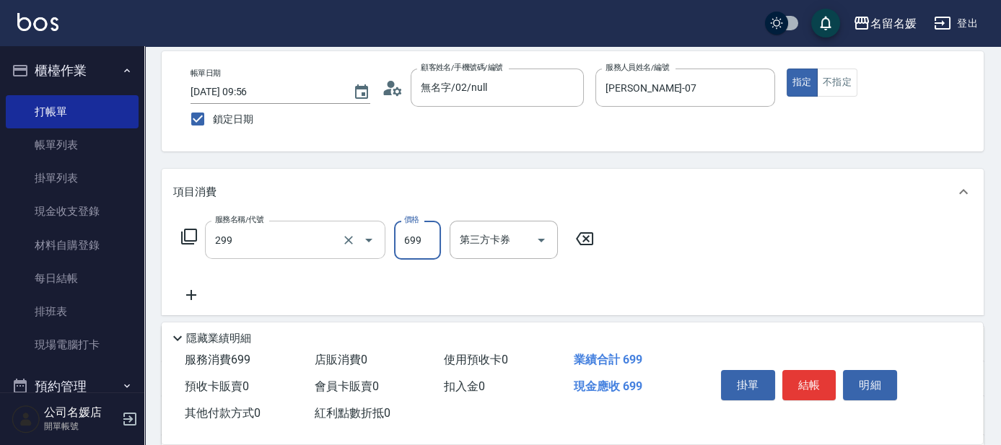
type input "滾珠洗髮699(299)"
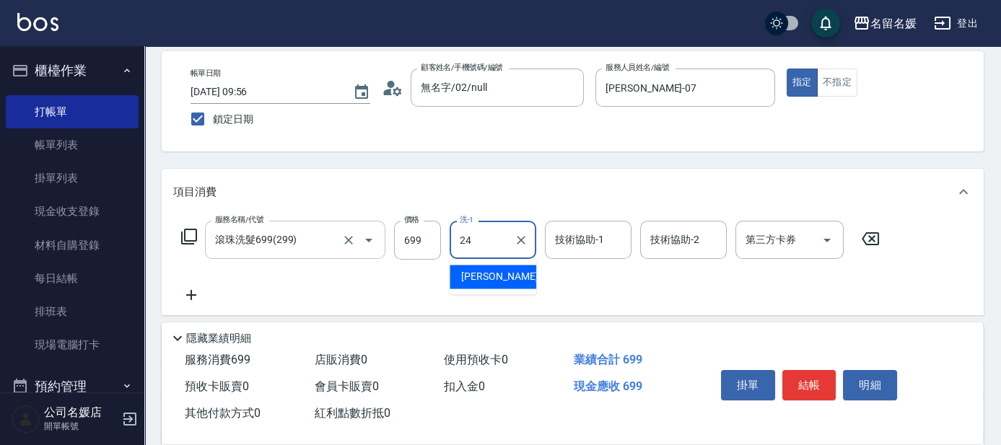
type input "[PERSON_NAME]-24"
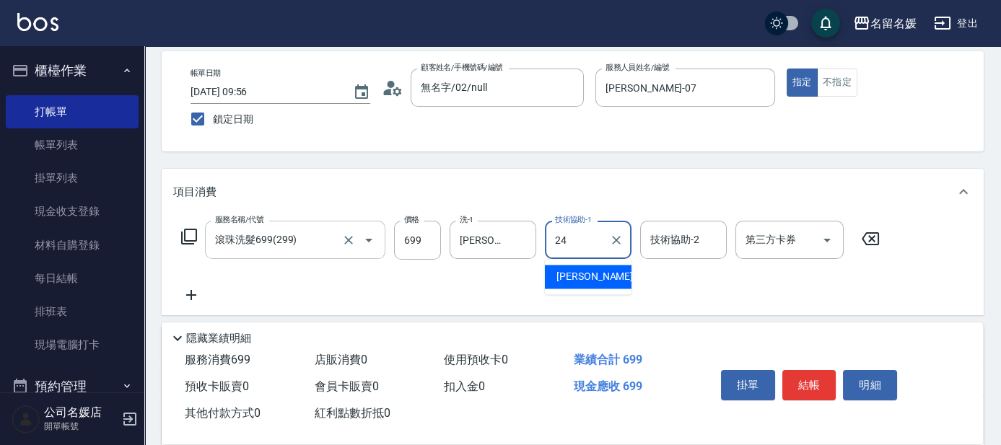
type input "[PERSON_NAME]-24"
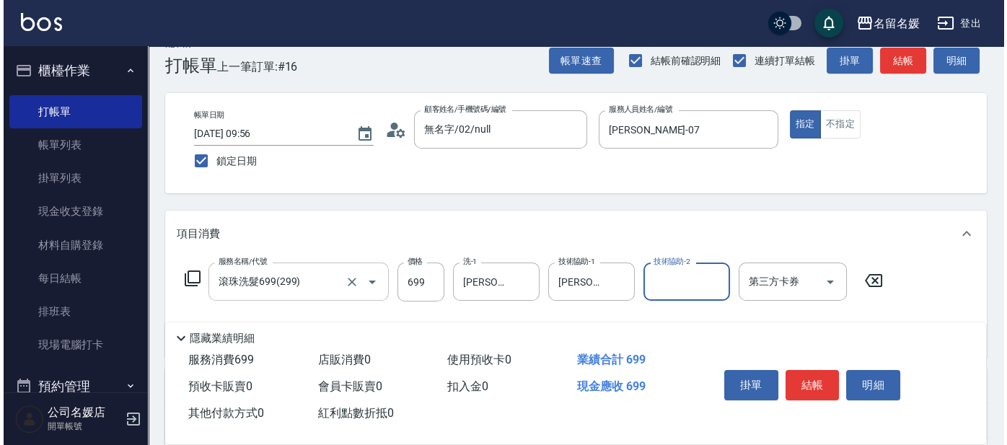
scroll to position [0, 0]
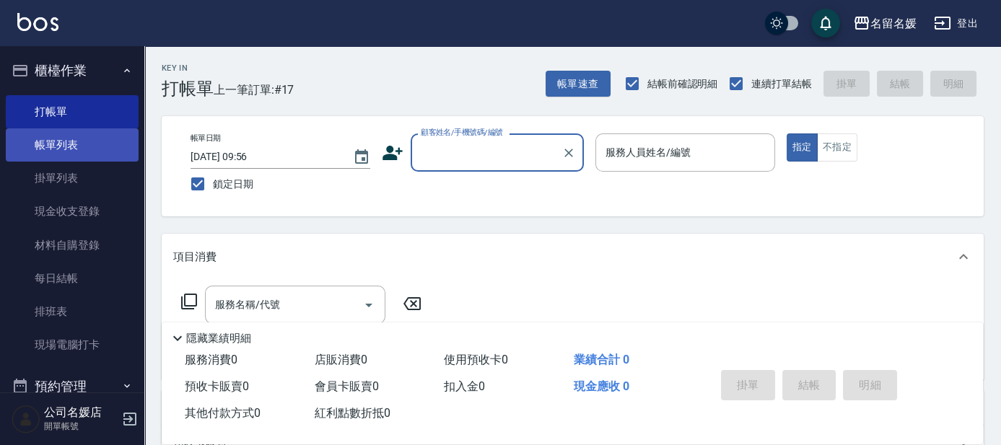
click at [91, 140] on link "帳單列表" at bounding box center [72, 144] width 133 height 33
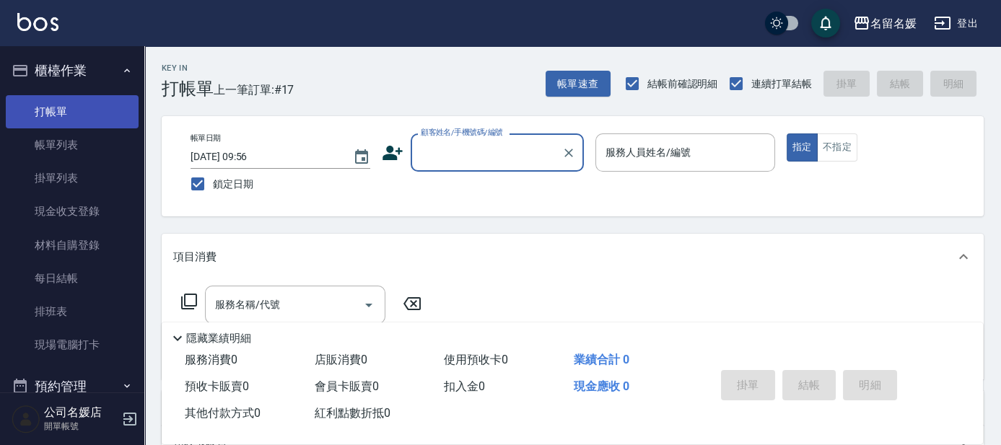
click at [73, 137] on link "帳單列表" at bounding box center [72, 144] width 133 height 33
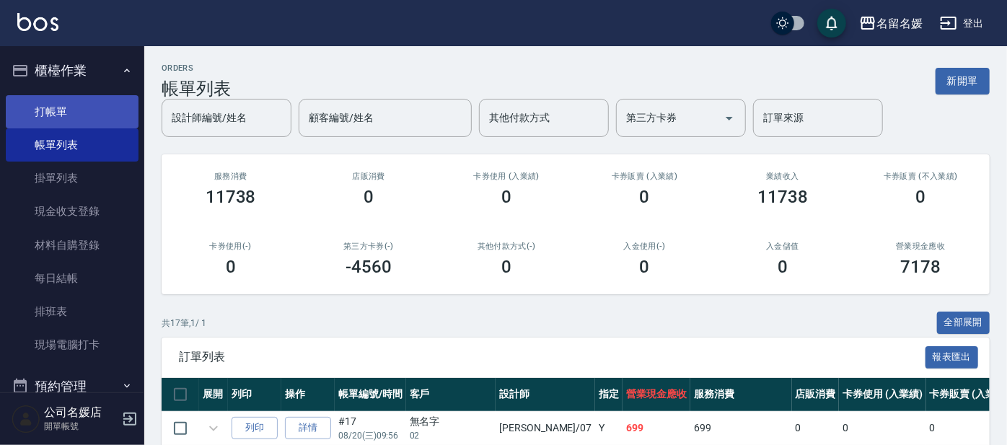
click at [211, 411] on td at bounding box center [213, 428] width 29 height 34
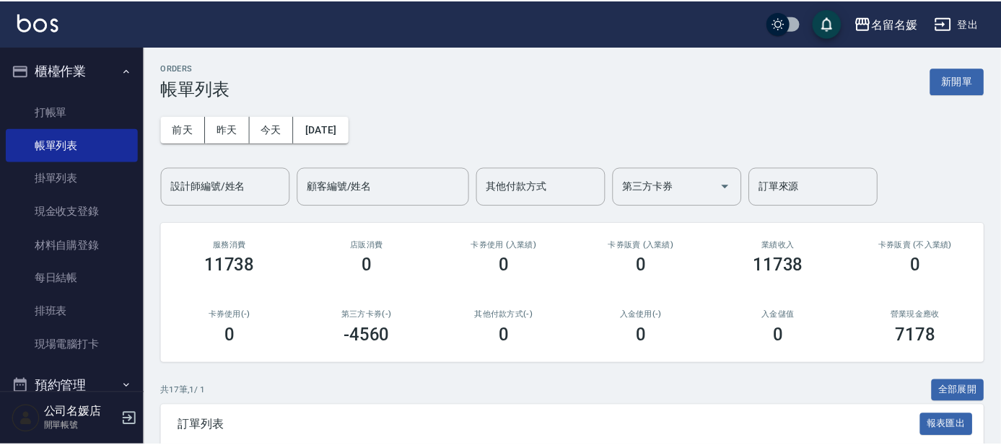
scroll to position [265, 0]
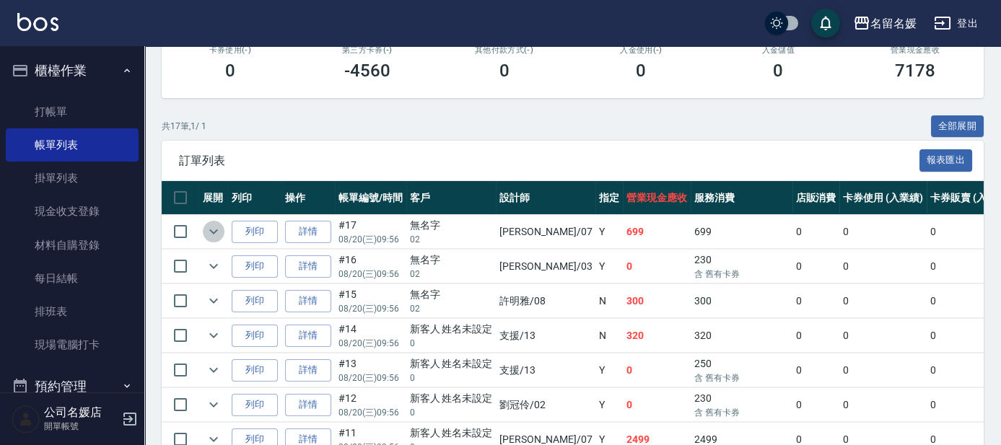
click at [206, 232] on icon "expand row" at bounding box center [213, 231] width 17 height 17
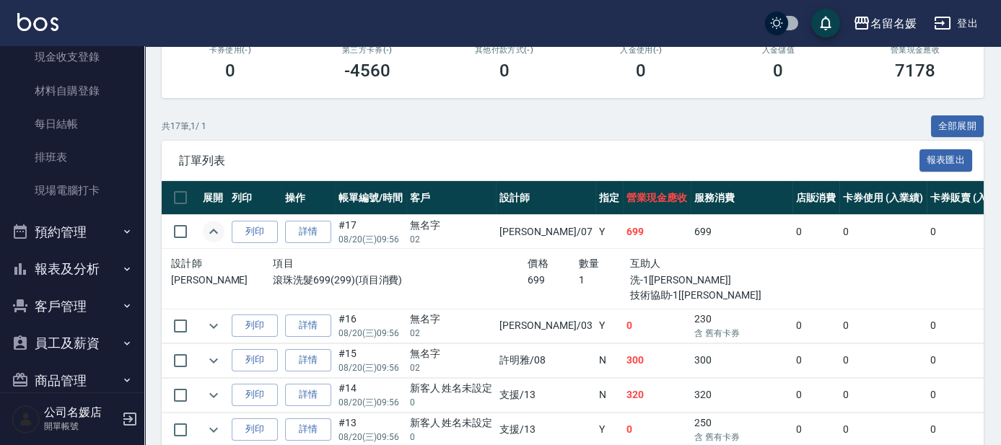
scroll to position [178, 0]
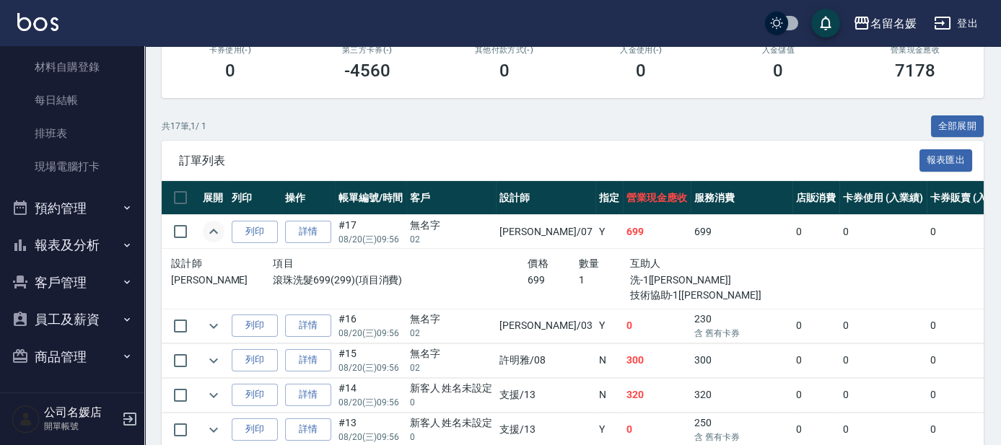
click at [94, 252] on button "報表及分析" at bounding box center [72, 246] width 133 height 38
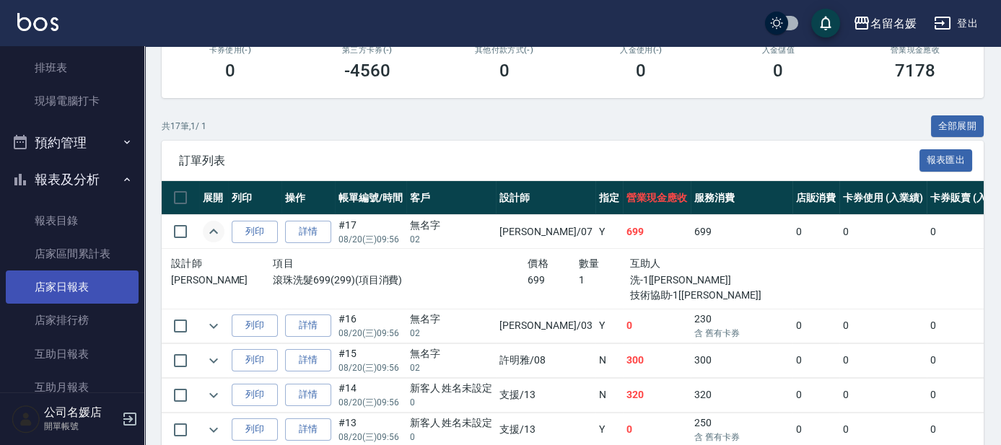
scroll to position [310, 0]
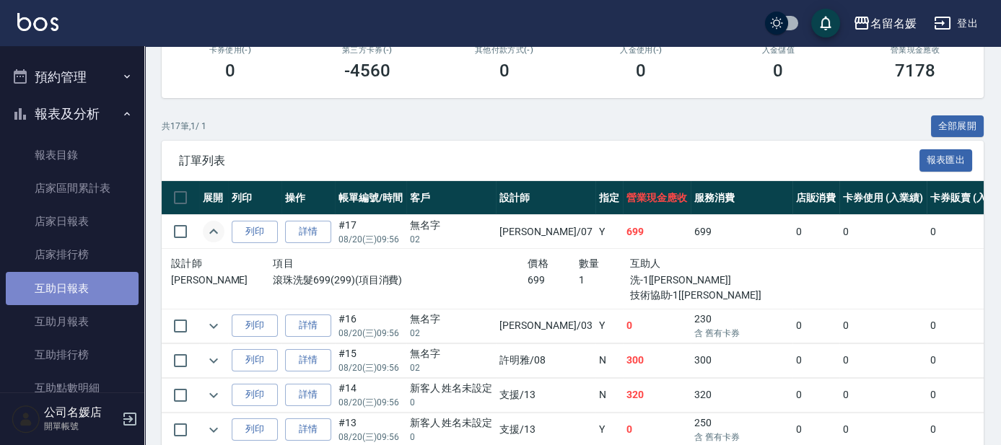
click at [74, 273] on link "互助日報表" at bounding box center [72, 288] width 133 height 33
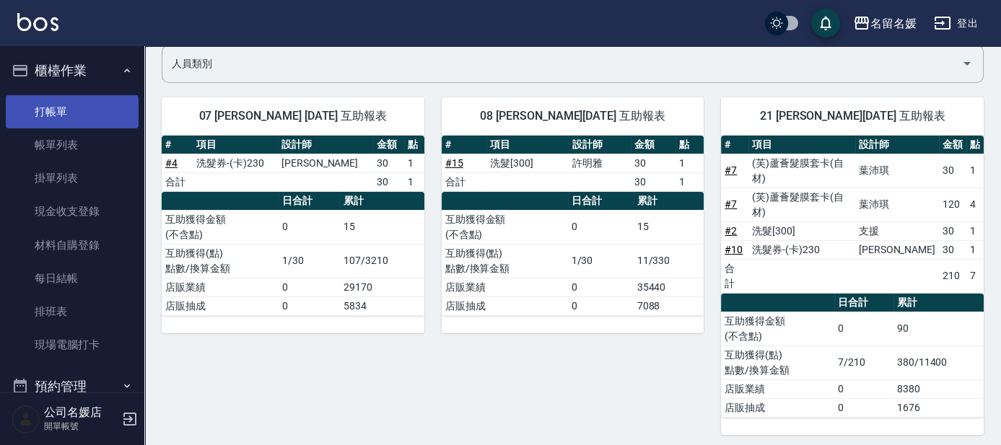
click at [52, 96] on link "打帳單" at bounding box center [72, 111] width 133 height 33
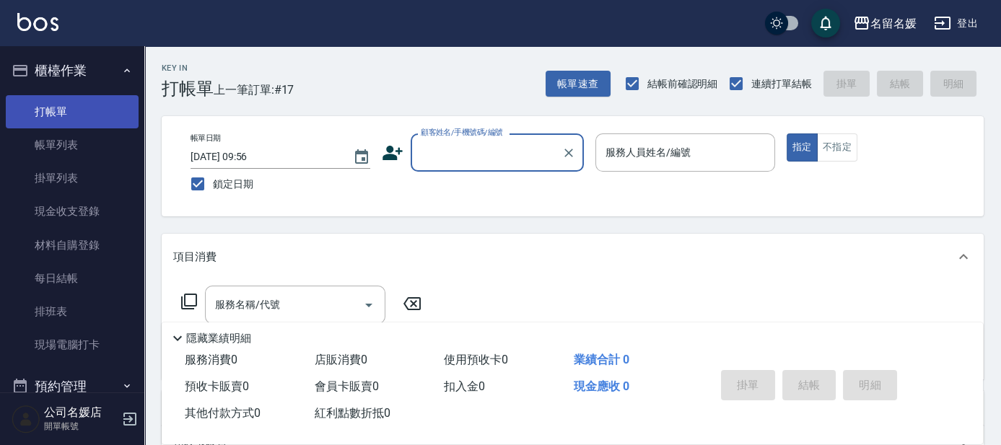
click at [52, 96] on link "打帳單" at bounding box center [72, 111] width 133 height 33
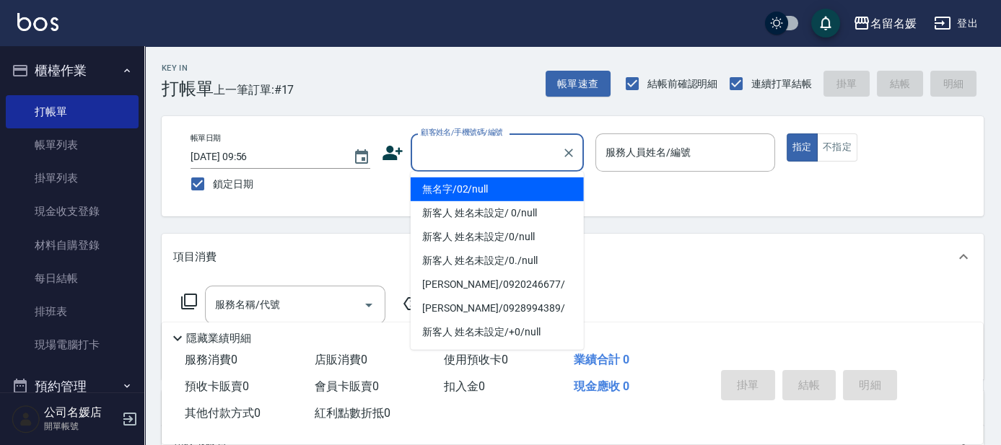
click at [512, 154] on input "顧客姓名/手機號碼/編號" at bounding box center [486, 152] width 139 height 25
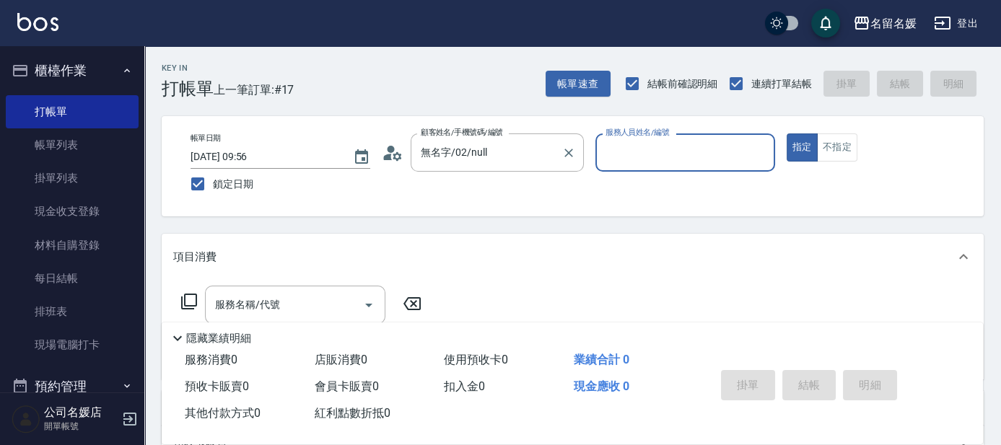
type input "新客人 姓名未設定/0/null"
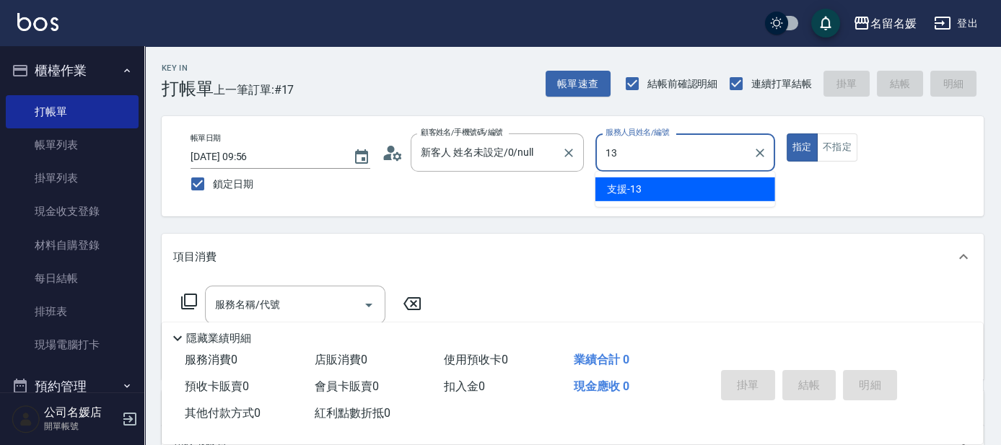
type input "13"
type button "true"
type input "支援-13"
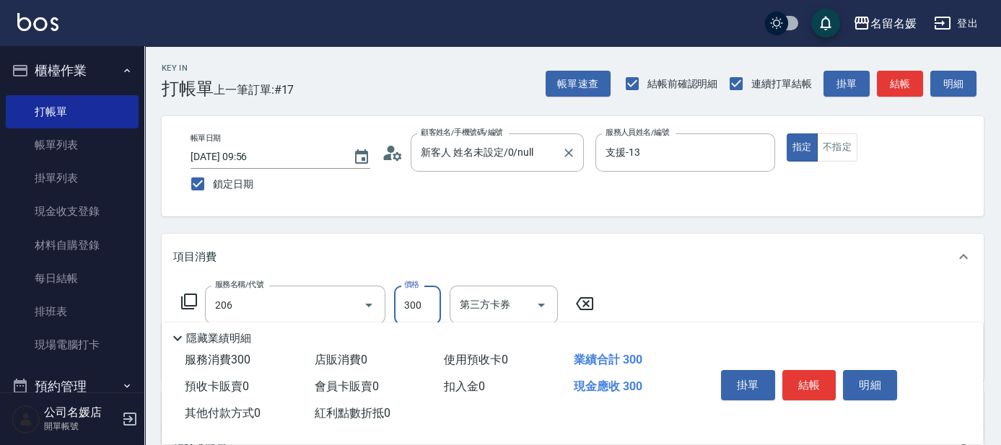
type input "洗髮[300](206)"
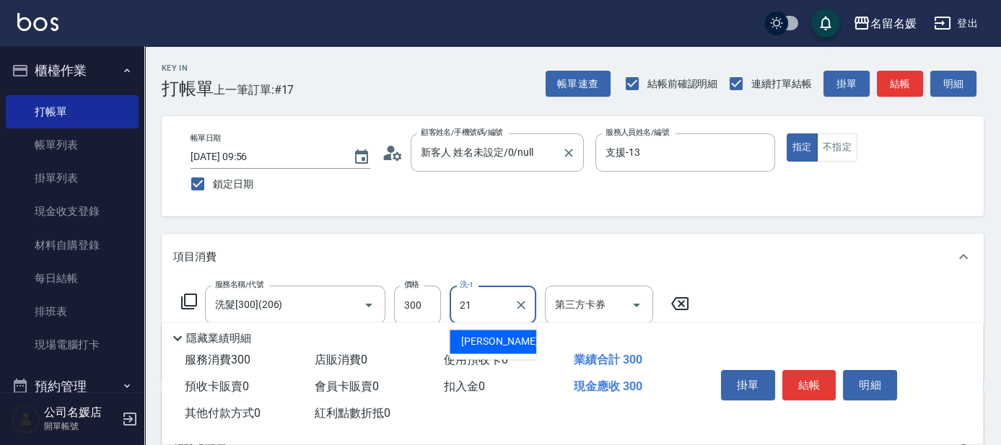
type input "[PERSON_NAME]-21"
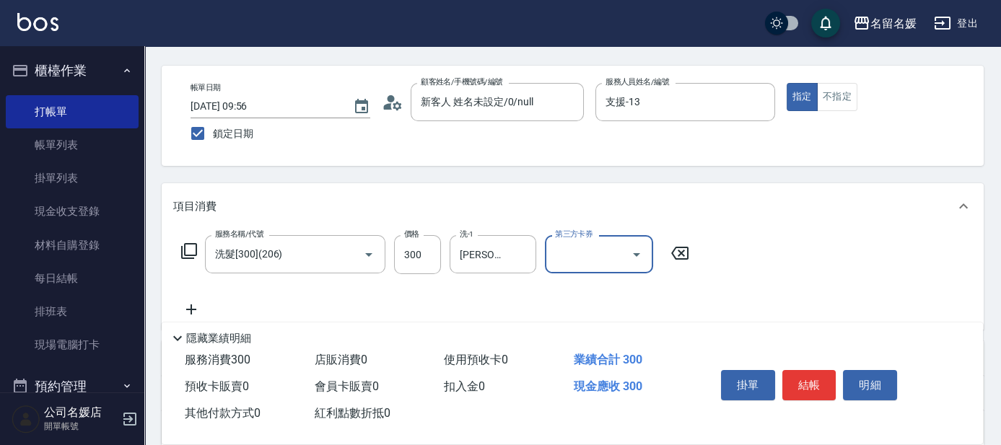
scroll to position [65, 0]
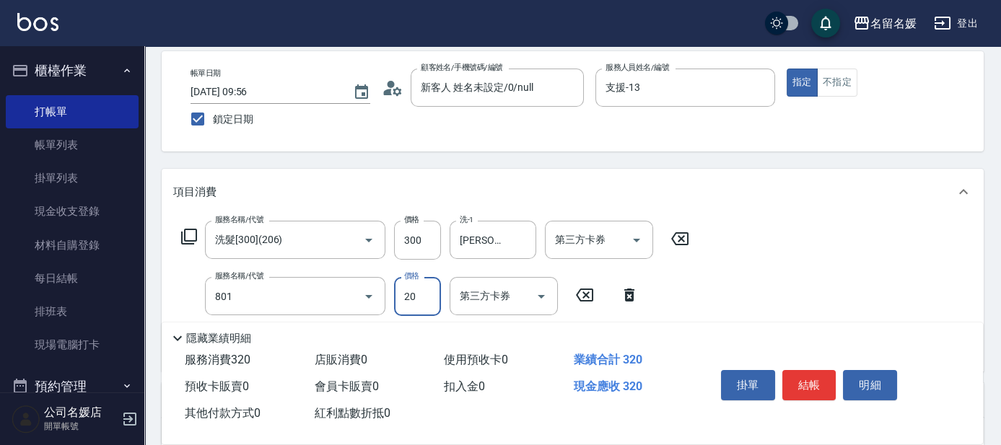
type input "潤絲(801)"
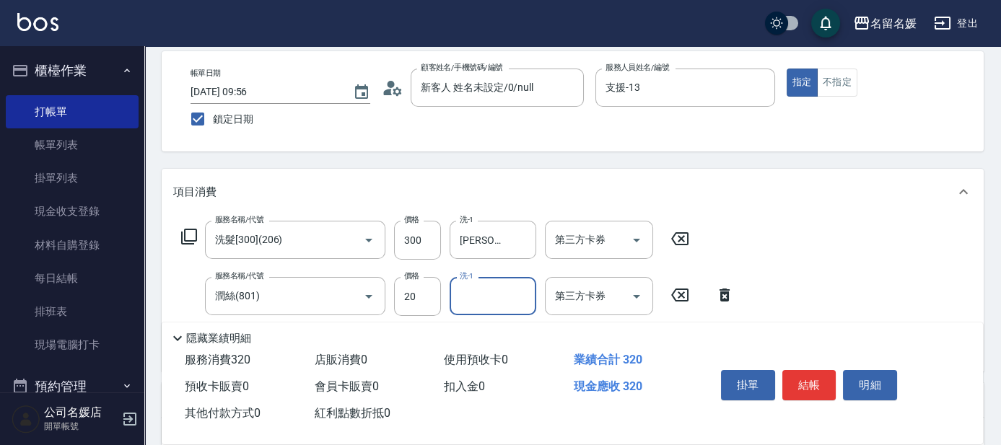
type input "1"
type input "[PERSON_NAME]-21"
click at [600, 166] on div "Key In 打帳單 上一筆訂單:#17 帳單速查 結帳前確認明細 連續打單結帳 掛單 結帳 明細 帳單日期 [DATE] 09:56 鎖定日期 顧客姓名/手…" at bounding box center [572, 367] width 857 height 773
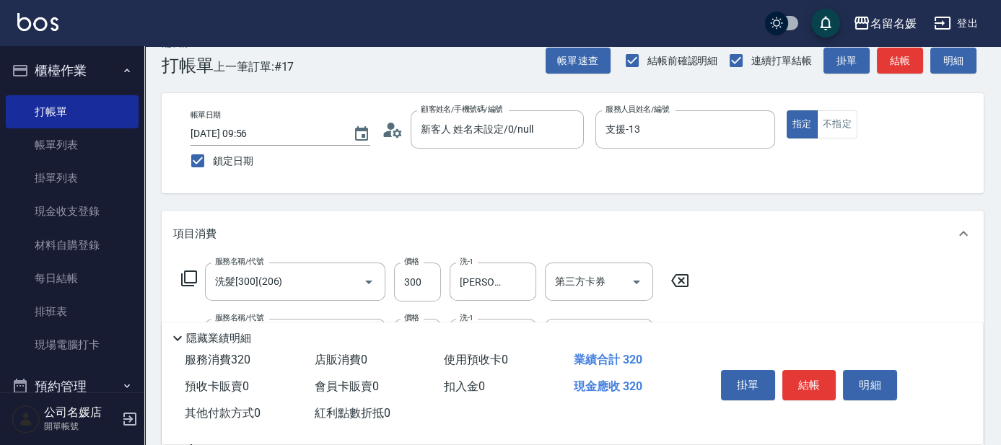
scroll to position [0, 0]
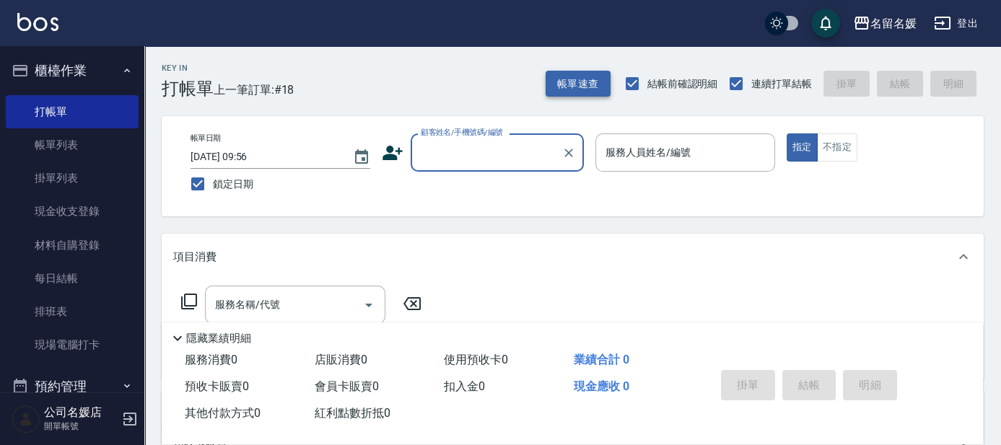
click at [602, 88] on button "帳單速查" at bounding box center [578, 84] width 65 height 27
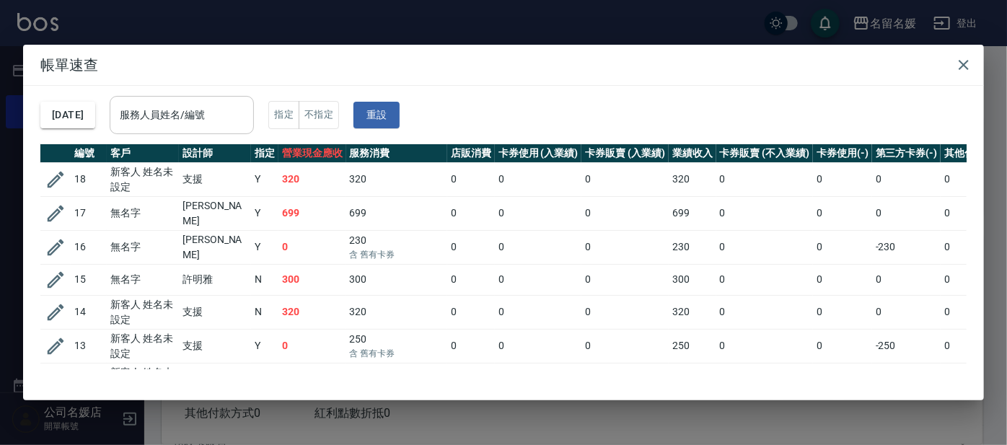
click at [175, 118] on input "服務人員姓名/編號" at bounding box center [181, 114] width 131 height 25
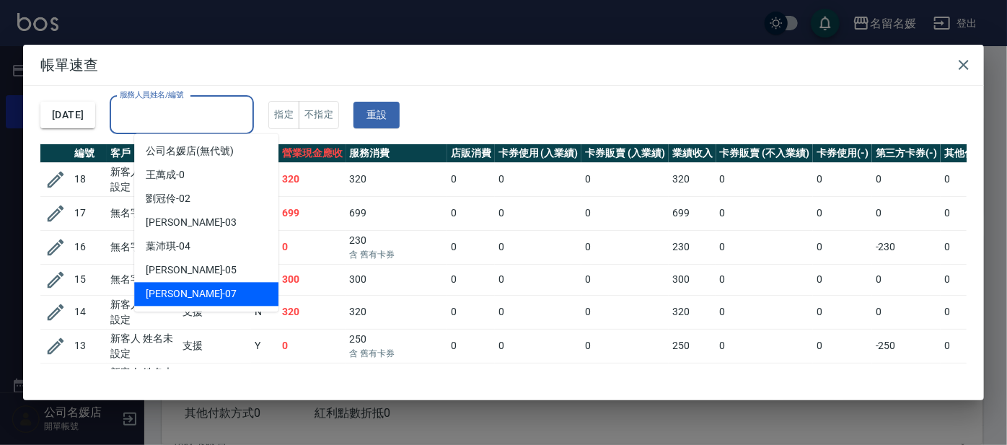
click at [194, 295] on div "[PERSON_NAME] -07" at bounding box center [206, 294] width 144 height 24
type input "[PERSON_NAME]-07"
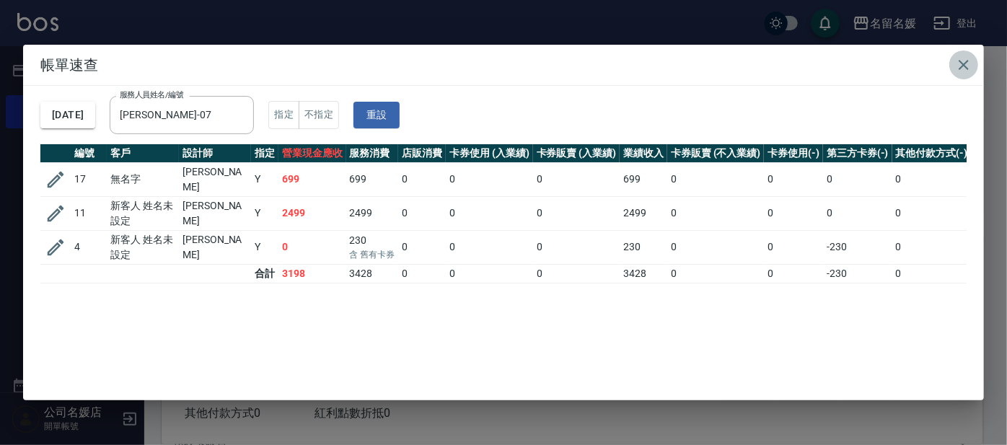
click at [963, 64] on icon "button" at bounding box center [964, 65] width 10 height 10
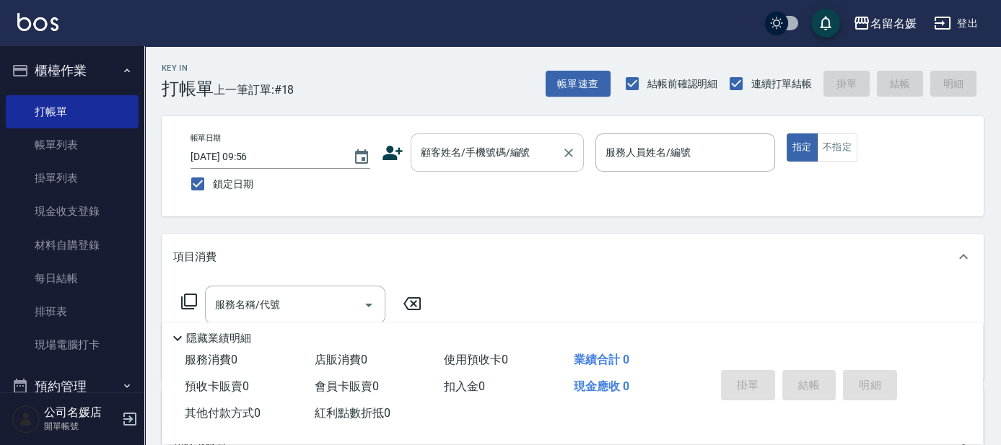
click at [438, 159] on input "顧客姓名/手機號碼/編號" at bounding box center [486, 152] width 139 height 25
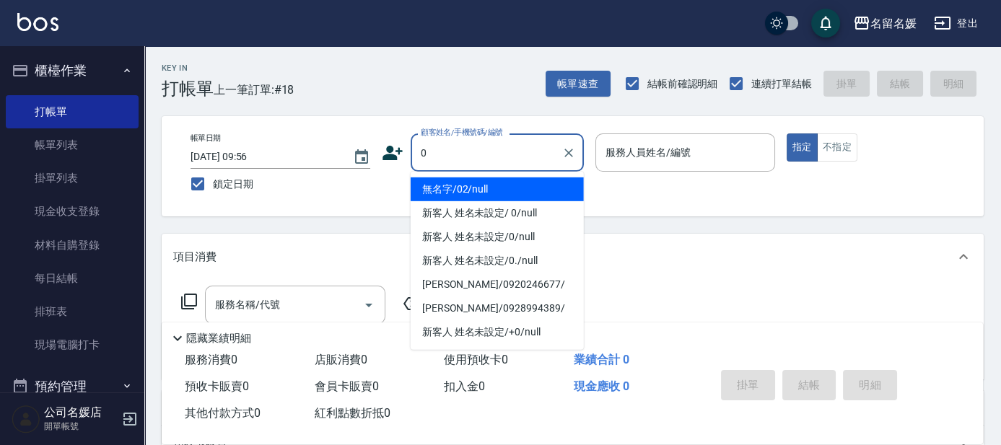
type input "0"
type input "03"
type input "無名字/02/null"
type input "[PERSON_NAME]-03"
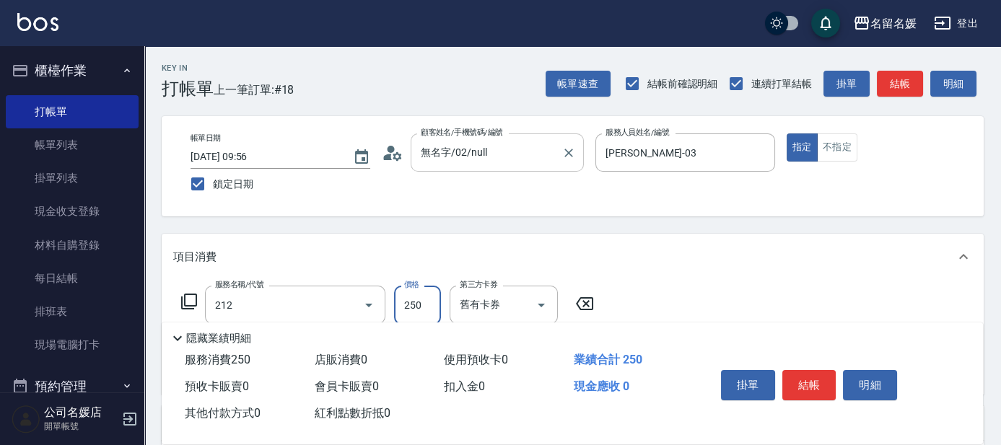
type input "洗髮券-(卡)250(212)"
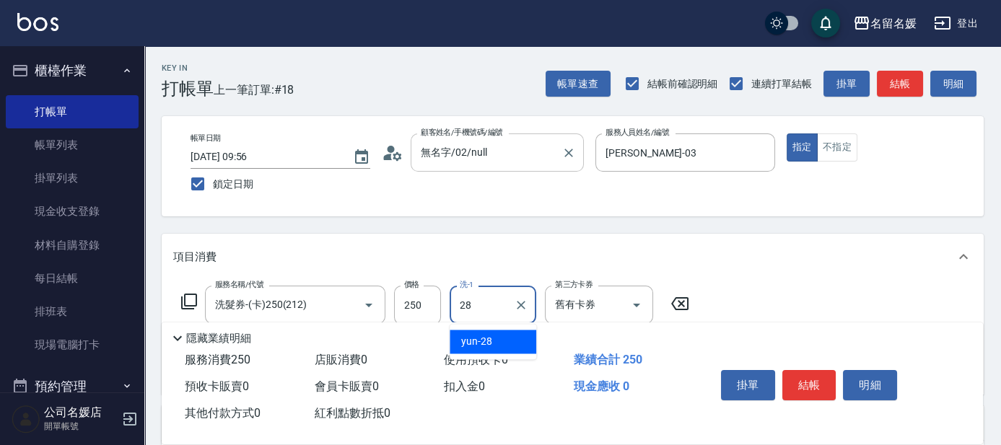
type input "yun-28"
type input "潤絲(801)"
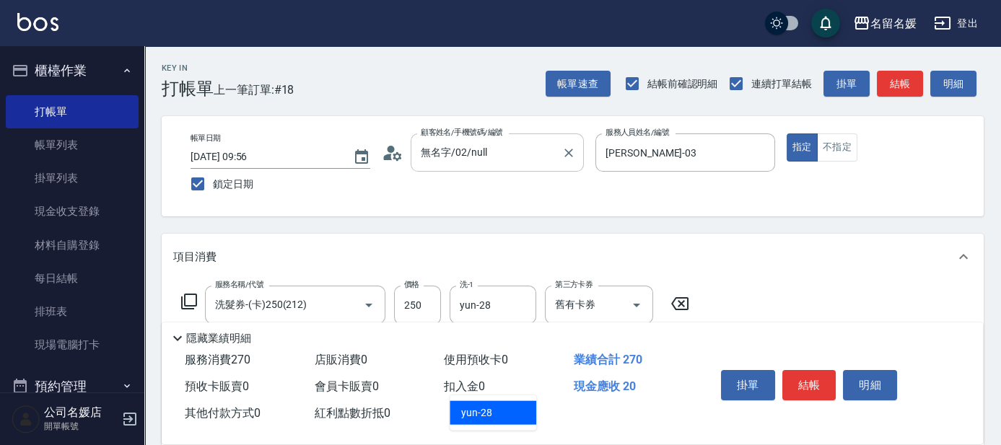
type input "yun-28"
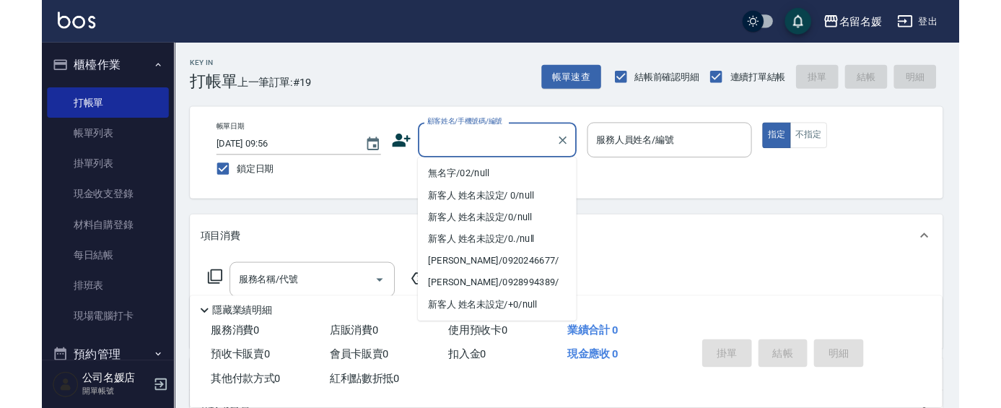
scroll to position [318, 0]
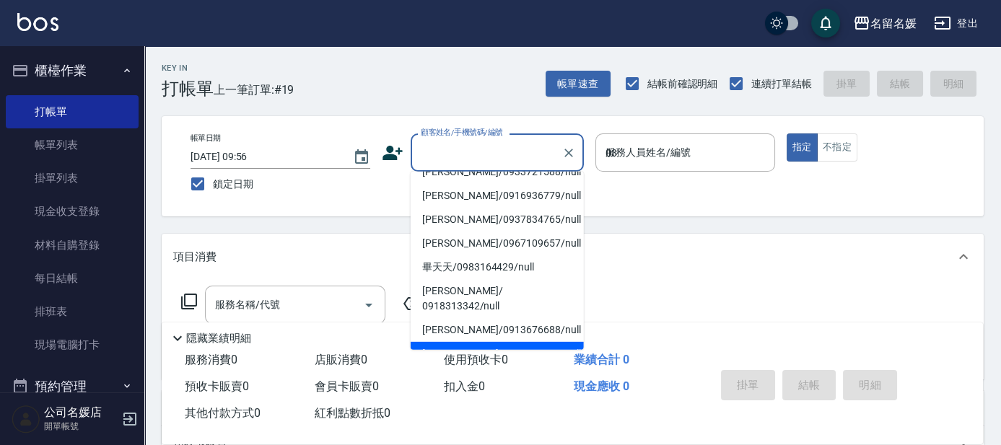
type input "03"
type input "[PERSON_NAME]/0938500652/null"
type input "[PERSON_NAME]-03"
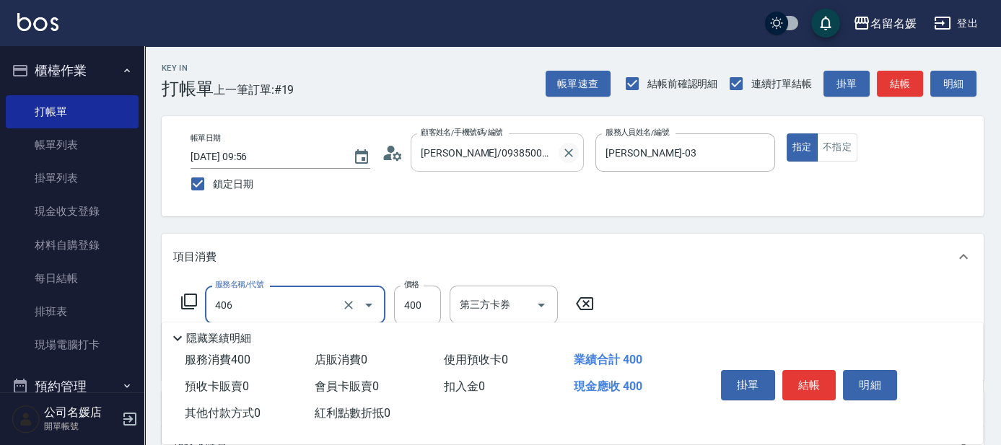
click at [569, 154] on icon "Clear" at bounding box center [568, 153] width 14 height 14
type input "406"
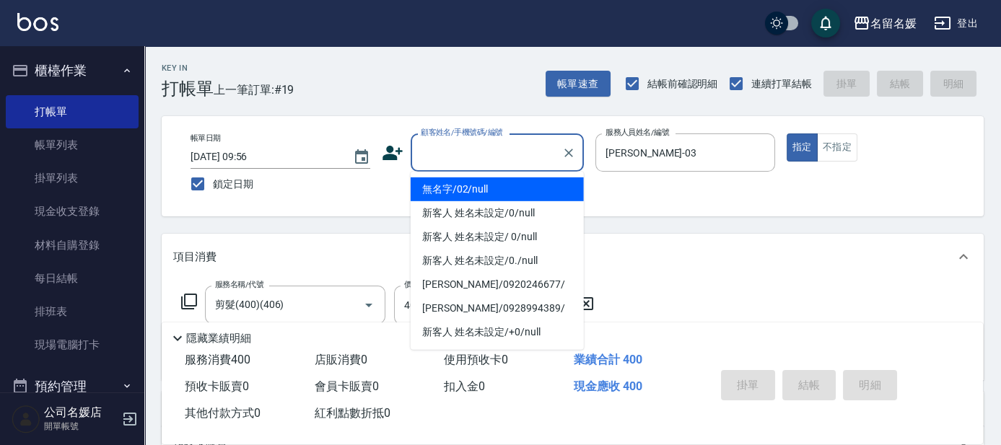
click at [508, 186] on li "無名字/02/null" at bounding box center [497, 190] width 173 height 24
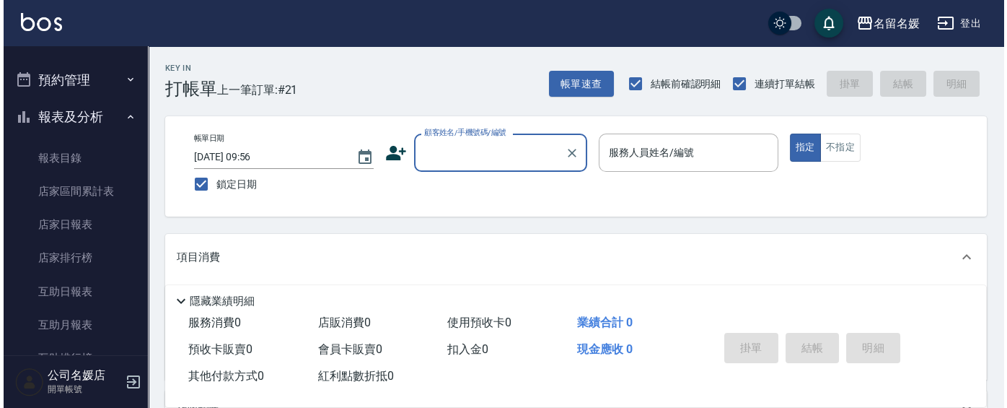
scroll to position [328, 0]
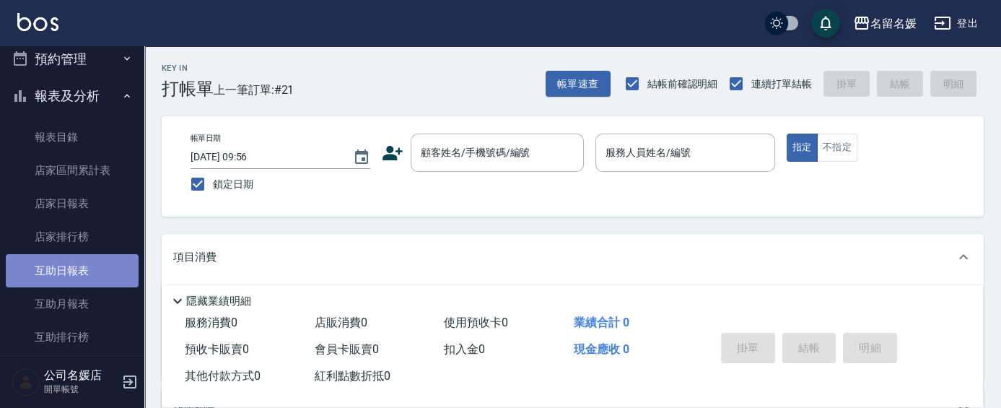
click at [88, 276] on link "互助日報表" at bounding box center [72, 270] width 133 height 33
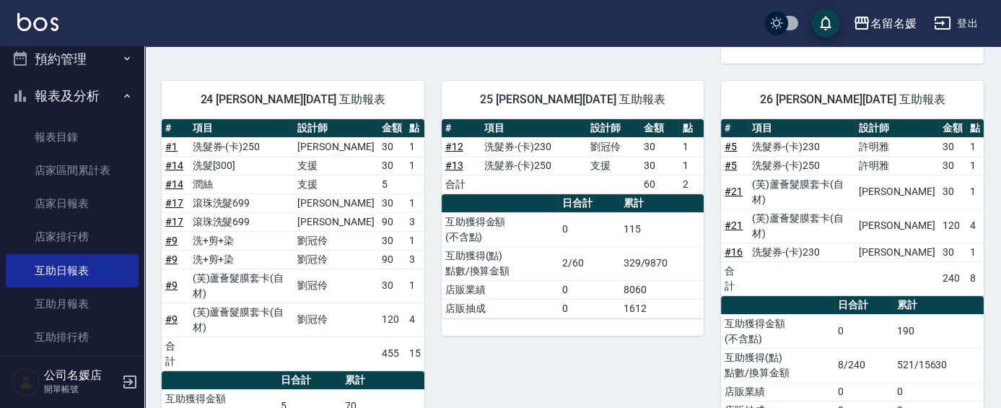
scroll to position [459, 0]
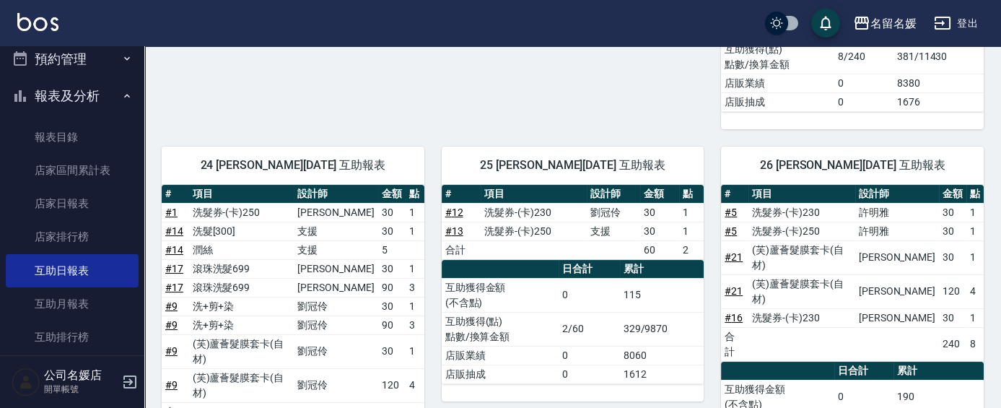
drag, startPoint x: 176, startPoint y: 270, endPoint x: 148, endPoint y: 258, distance: 30.4
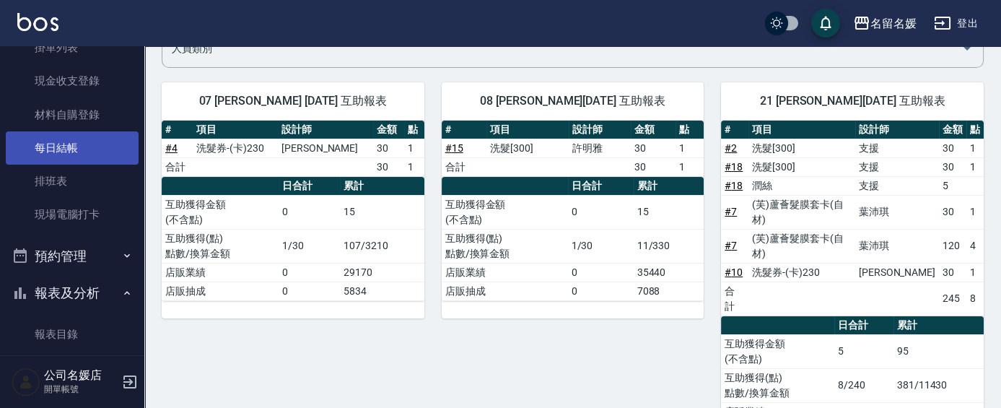
scroll to position [0, 0]
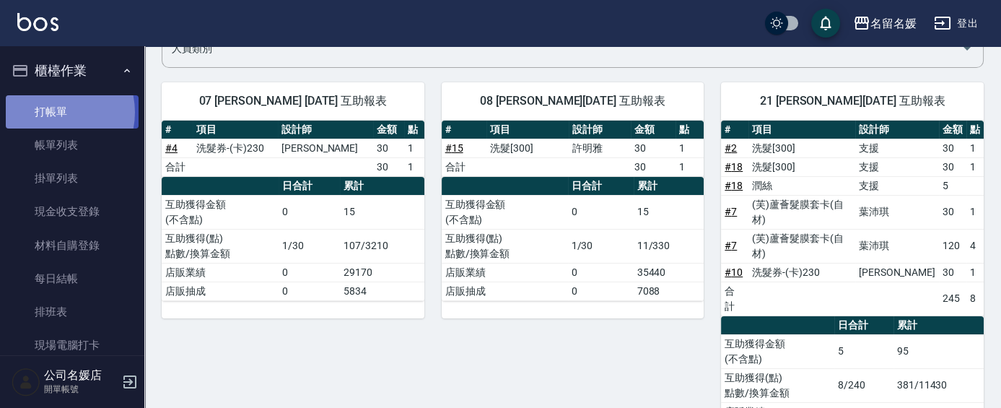
click at [51, 112] on link "打帳單" at bounding box center [72, 111] width 133 height 33
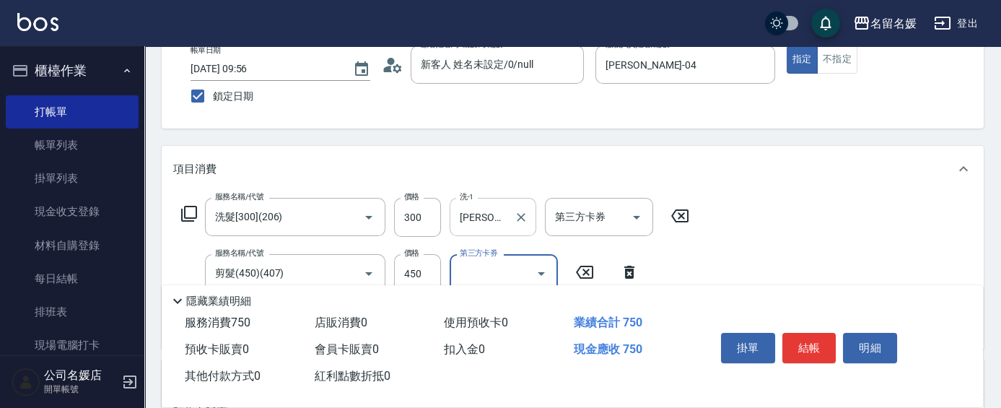
scroll to position [65, 0]
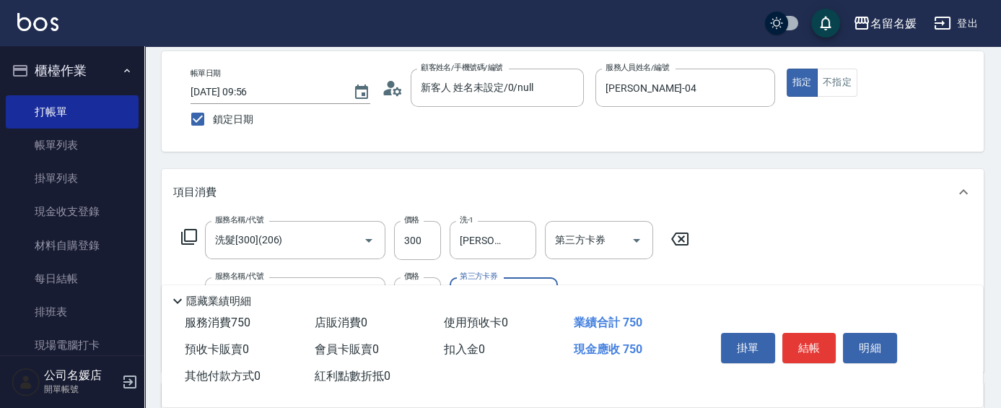
click at [460, 159] on div "Key In 打帳單 上一筆訂單:#21 帳單速查 結帳前確認明細 連續打單結帳 掛單 結帳 明細 帳單日期 [DATE] 09:56 鎖定日期 顧客姓名/手…" at bounding box center [572, 339] width 857 height 717
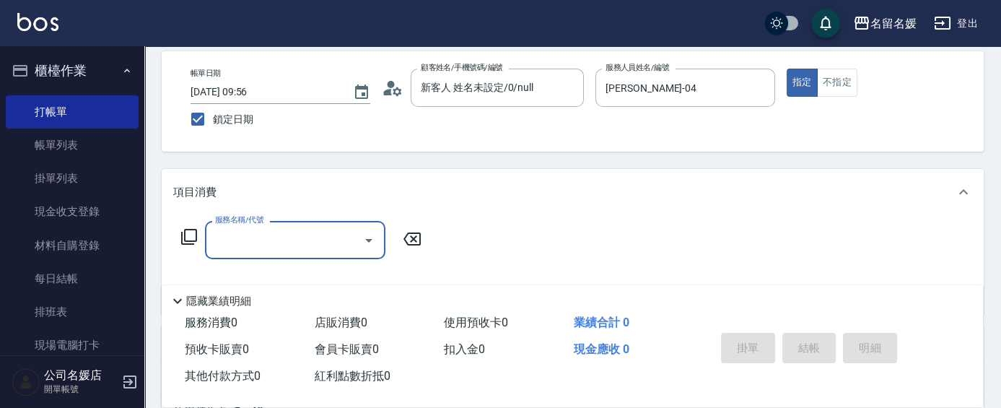
click at [175, 299] on icon at bounding box center [177, 301] width 9 height 5
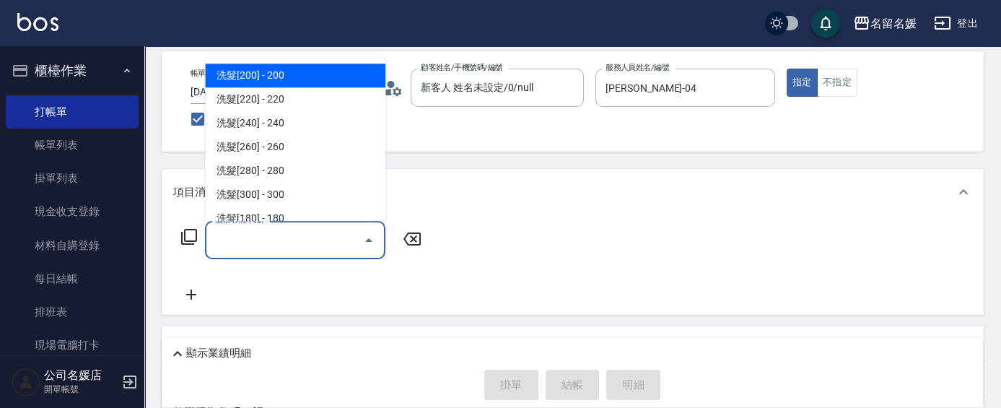
click at [289, 237] on input "服務名稱/代號" at bounding box center [284, 239] width 146 height 25
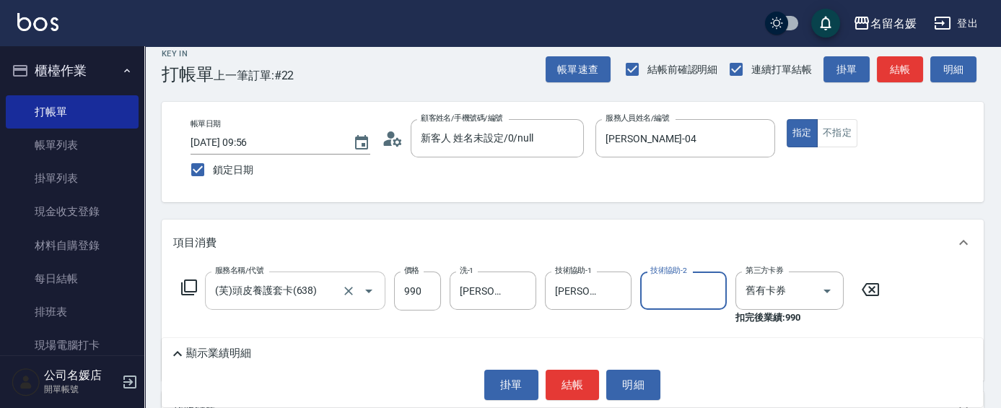
scroll to position [0, 0]
